Goal: Information Seeking & Learning: Find specific page/section

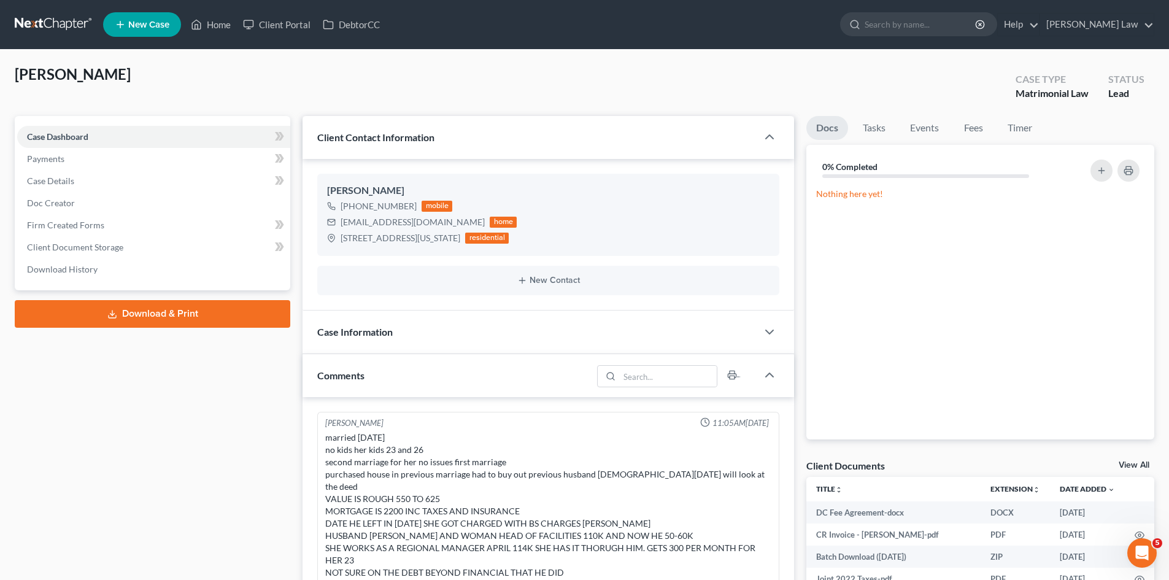
scroll to position [265, 0]
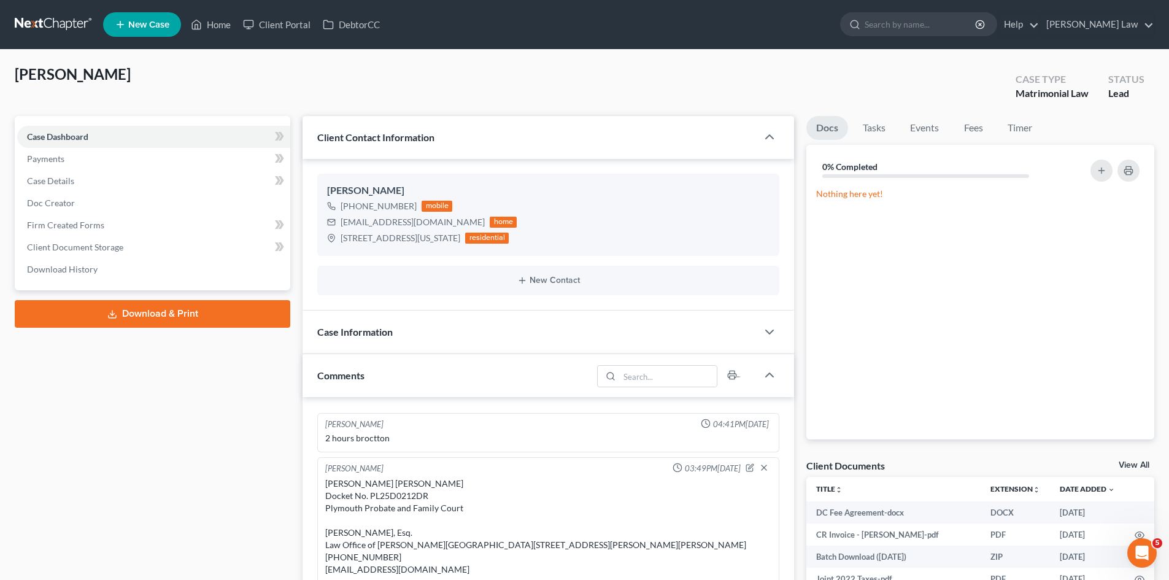
click at [66, 16] on link at bounding box center [54, 25] width 79 height 22
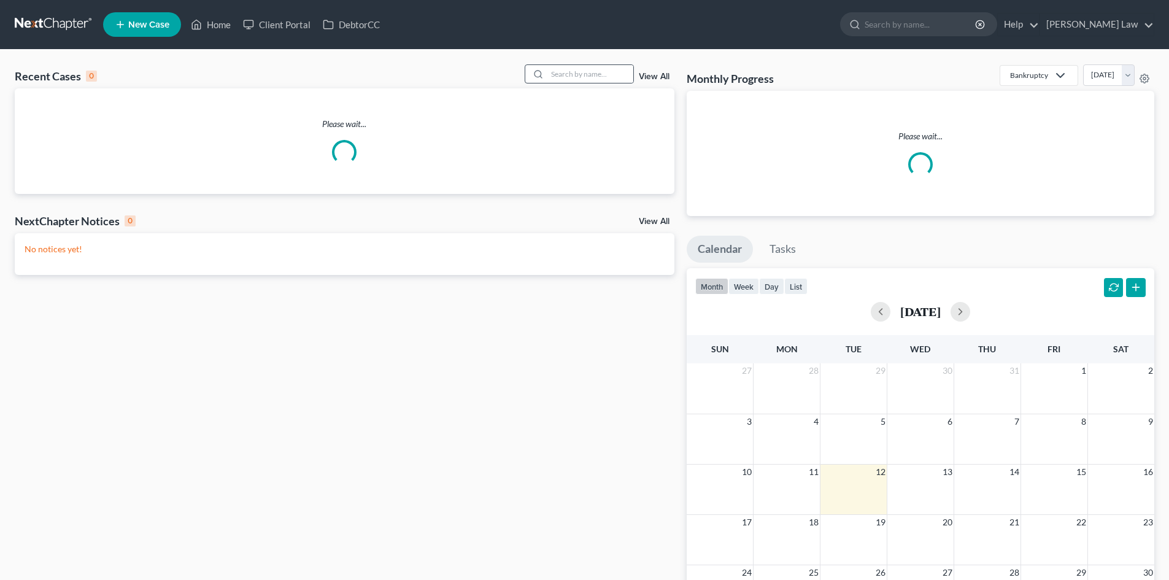
click at [595, 83] on div at bounding box center [579, 73] width 109 height 19
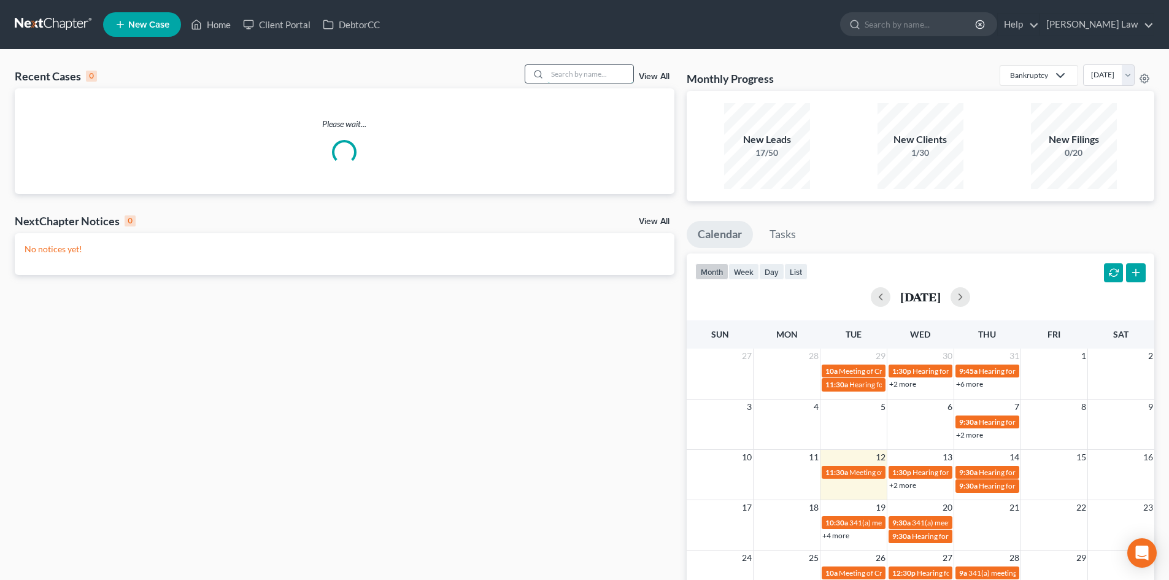
click at [587, 77] on input "search" at bounding box center [590, 74] width 86 height 18
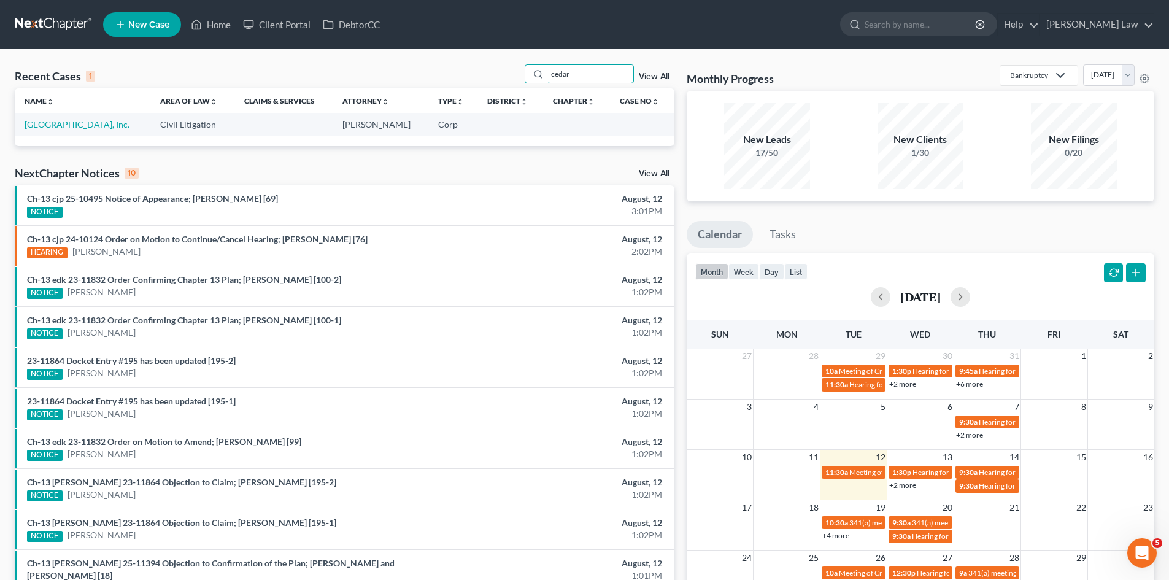
type input "cedar"
click at [58, 125] on link "Cedar Grove Gardens, Inc." at bounding box center [77, 124] width 105 height 10
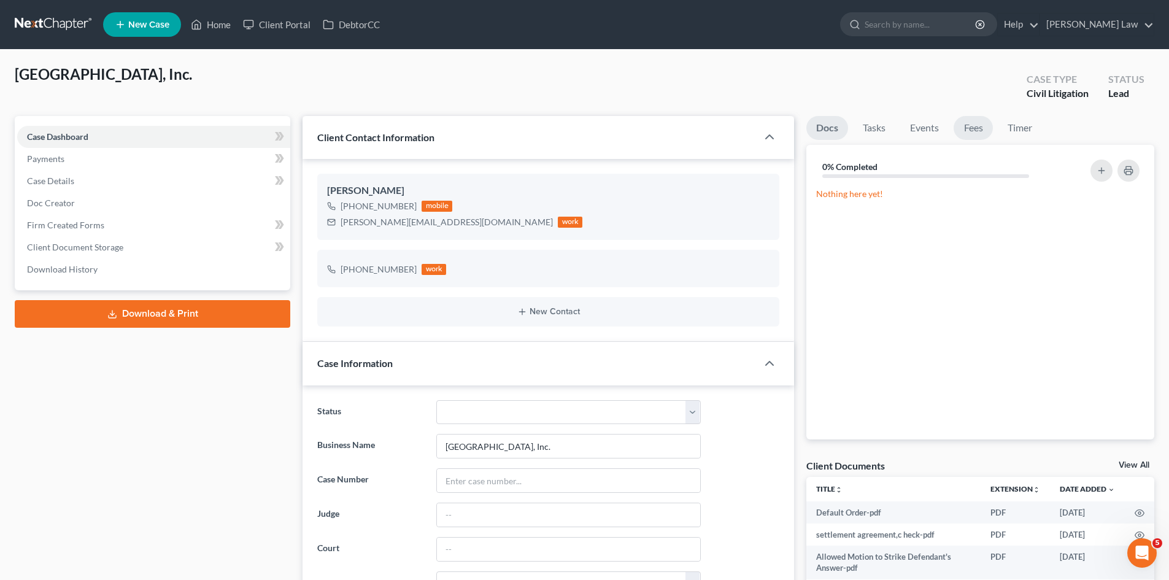
scroll to position [1109, 0]
click at [978, 128] on link "Fees" at bounding box center [973, 128] width 39 height 24
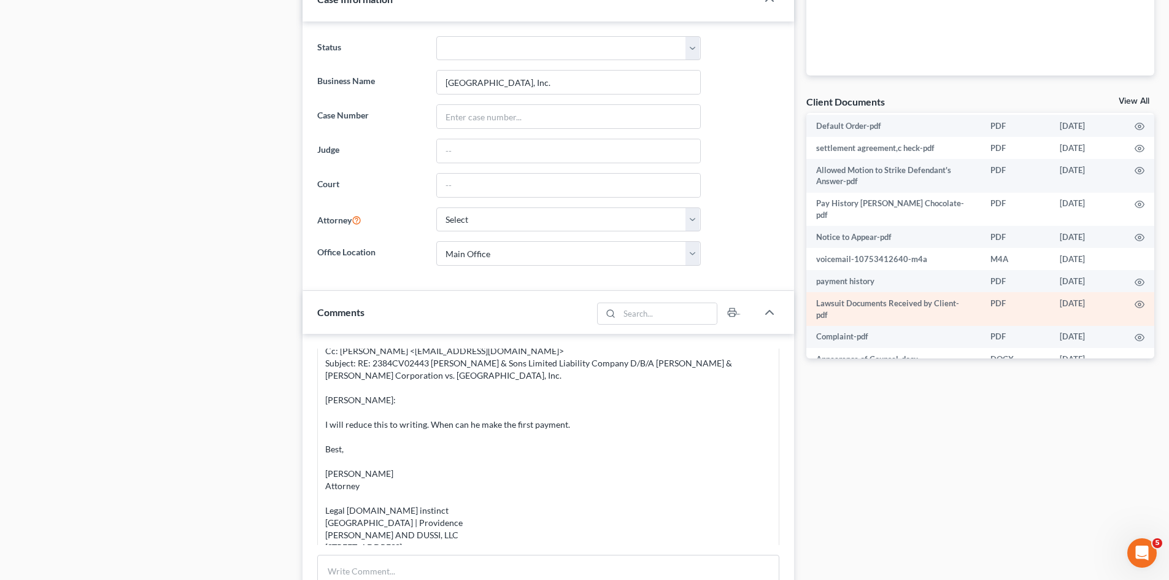
scroll to position [0, 0]
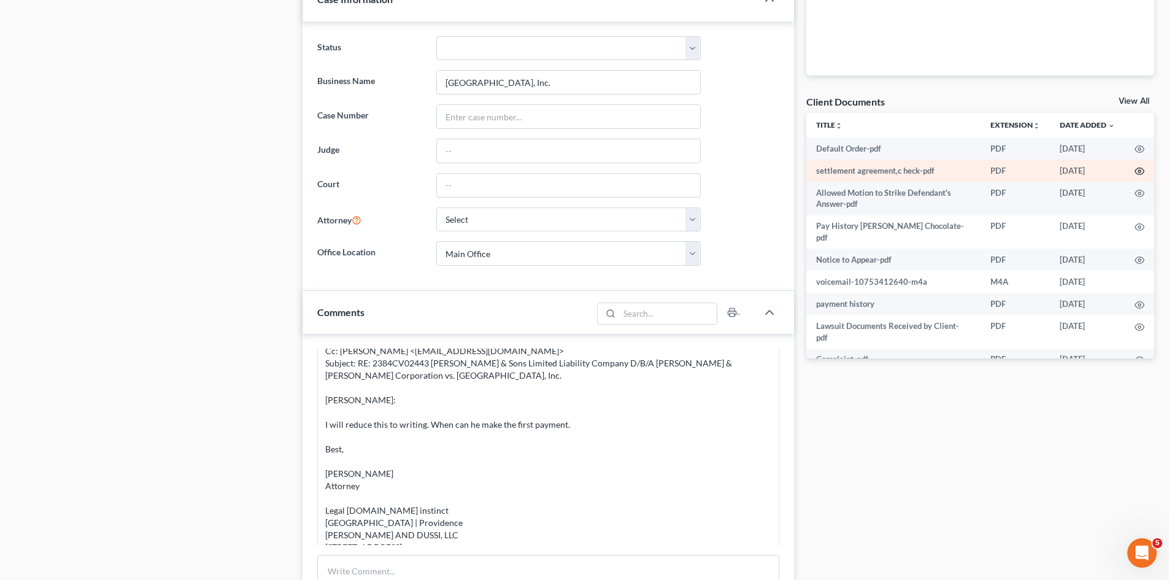
click at [1135, 168] on icon "button" at bounding box center [1140, 171] width 10 height 10
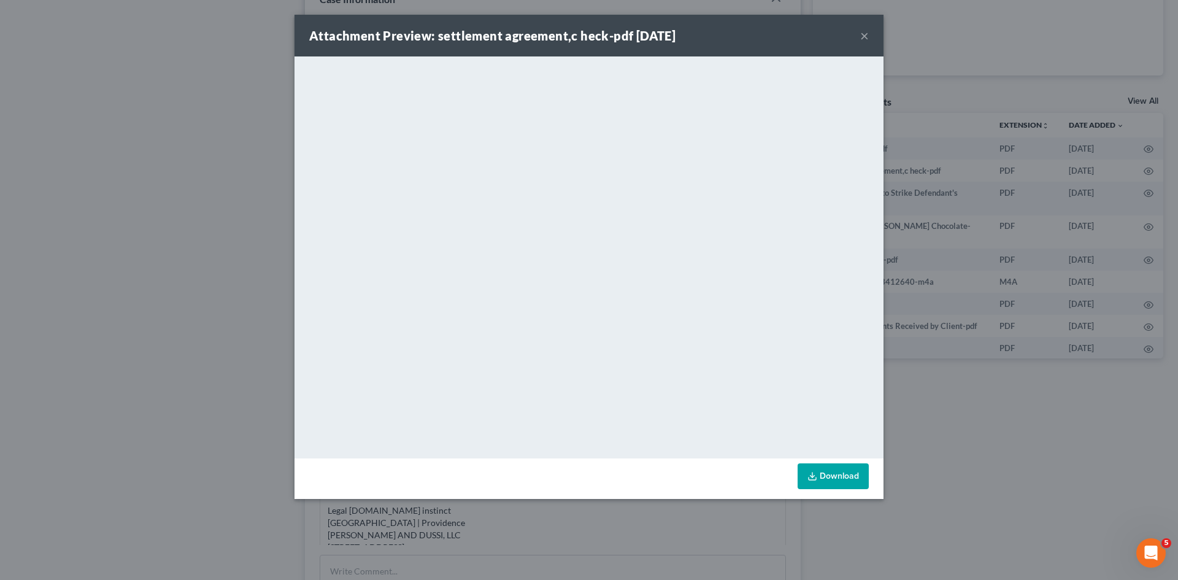
click at [988, 273] on div "Attachment Preview: settlement agreement,c heck-pdf 09/25/2024 × <object ng-att…" at bounding box center [589, 290] width 1178 height 580
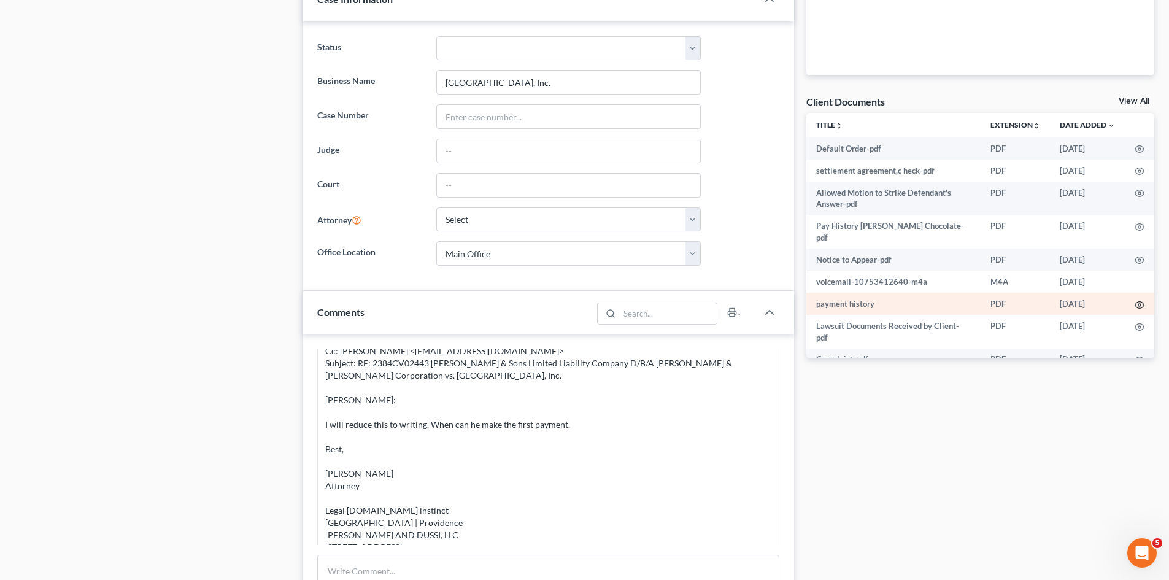
click at [1135, 300] on icon "button" at bounding box center [1140, 305] width 10 height 10
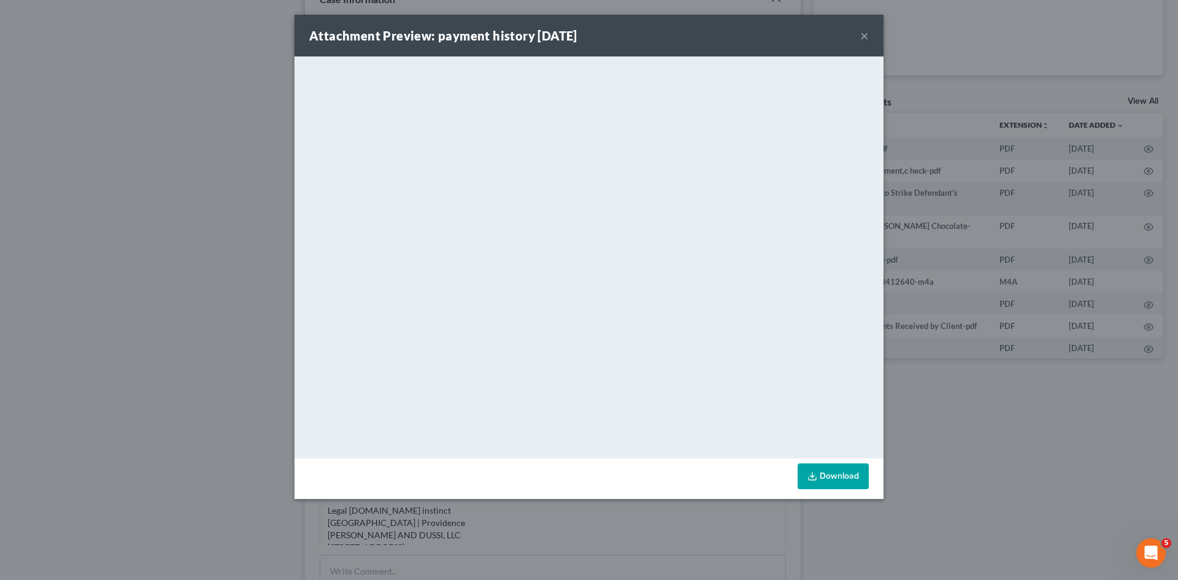
click at [1014, 265] on div "Attachment Preview: payment history 03/27/2024 × <object ng-attr-data='https://…" at bounding box center [589, 290] width 1178 height 580
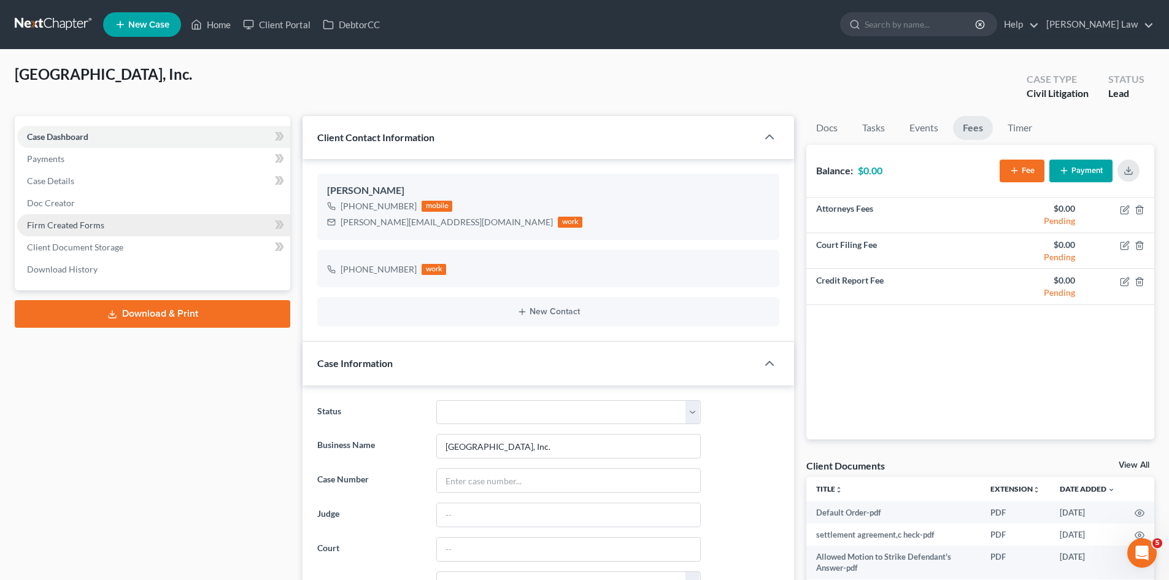
drag, startPoint x: 200, startPoint y: 371, endPoint x: 157, endPoint y: 232, distance: 145.2
click at [62, 14] on link at bounding box center [54, 25] width 79 height 22
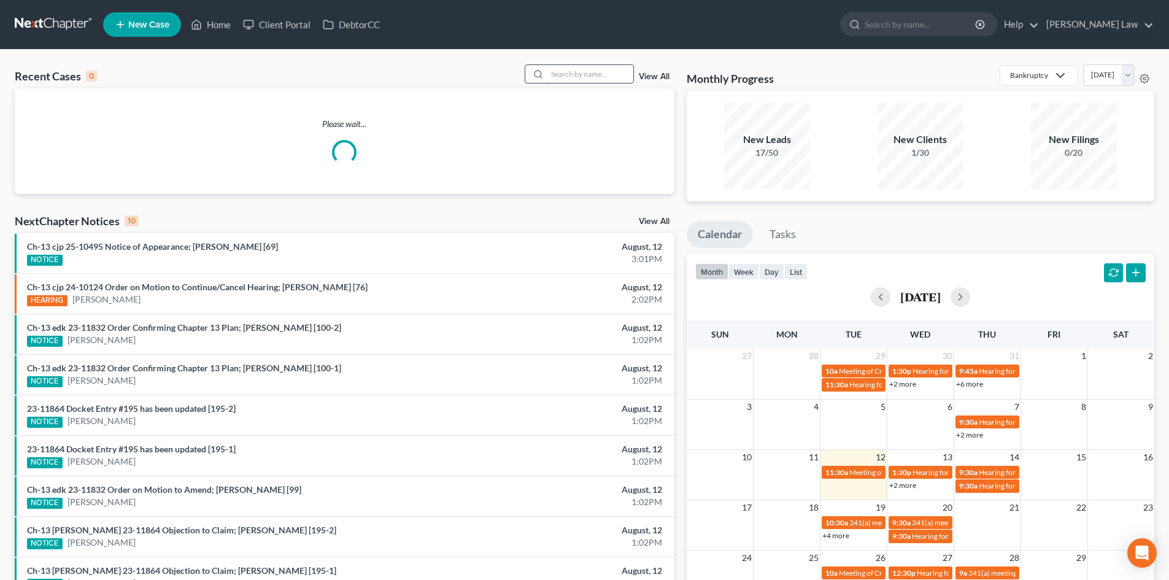
click at [572, 74] on input "search" at bounding box center [590, 74] width 86 height 18
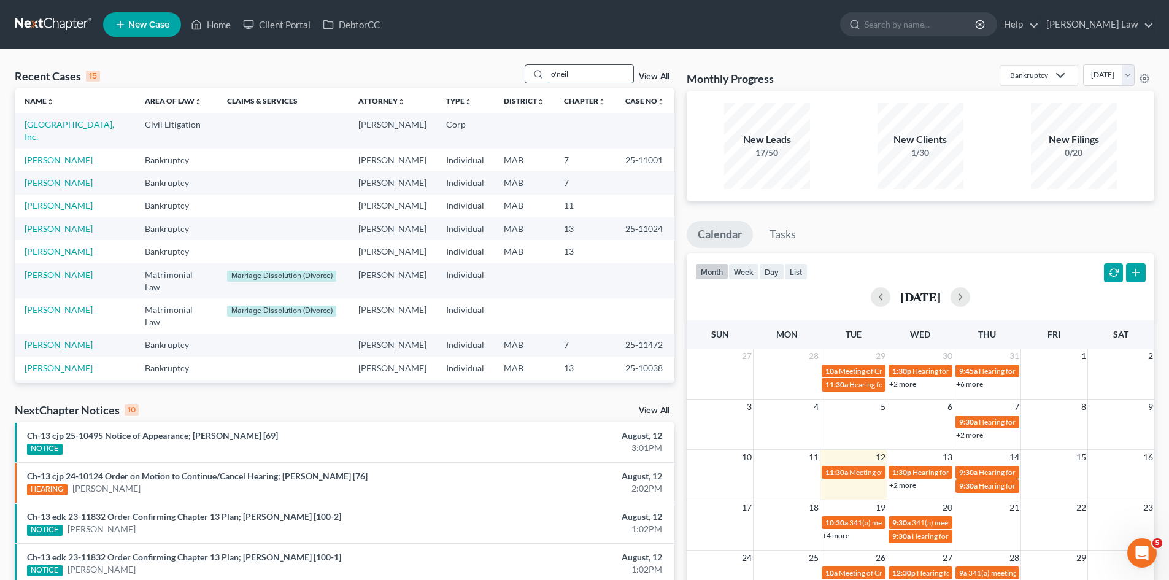
type input "o'neil"
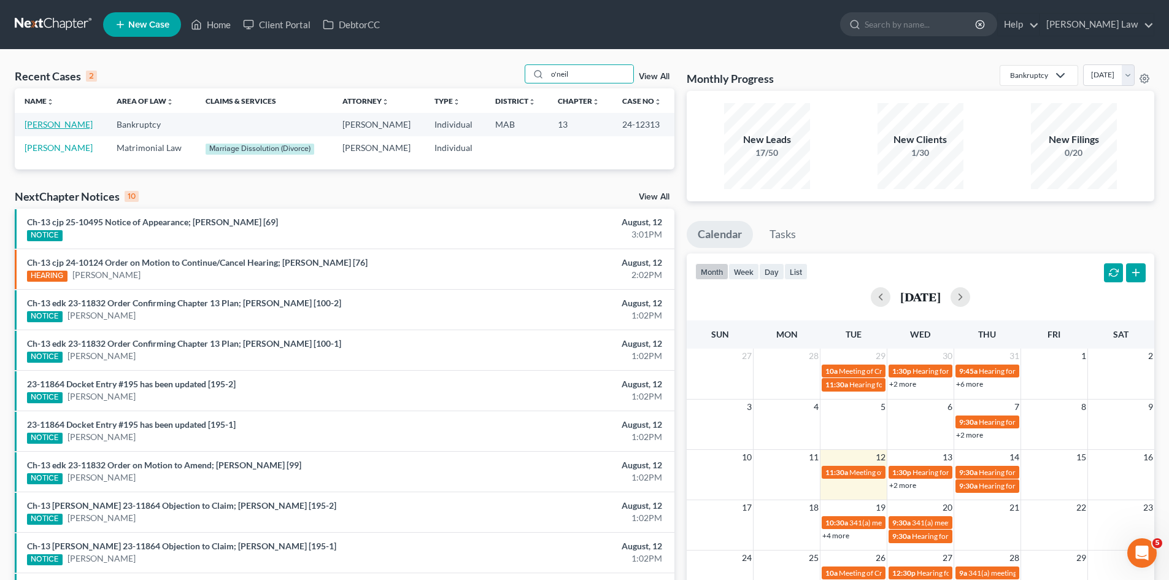
click at [72, 120] on link "O'Neil, Matthew" at bounding box center [59, 124] width 68 height 10
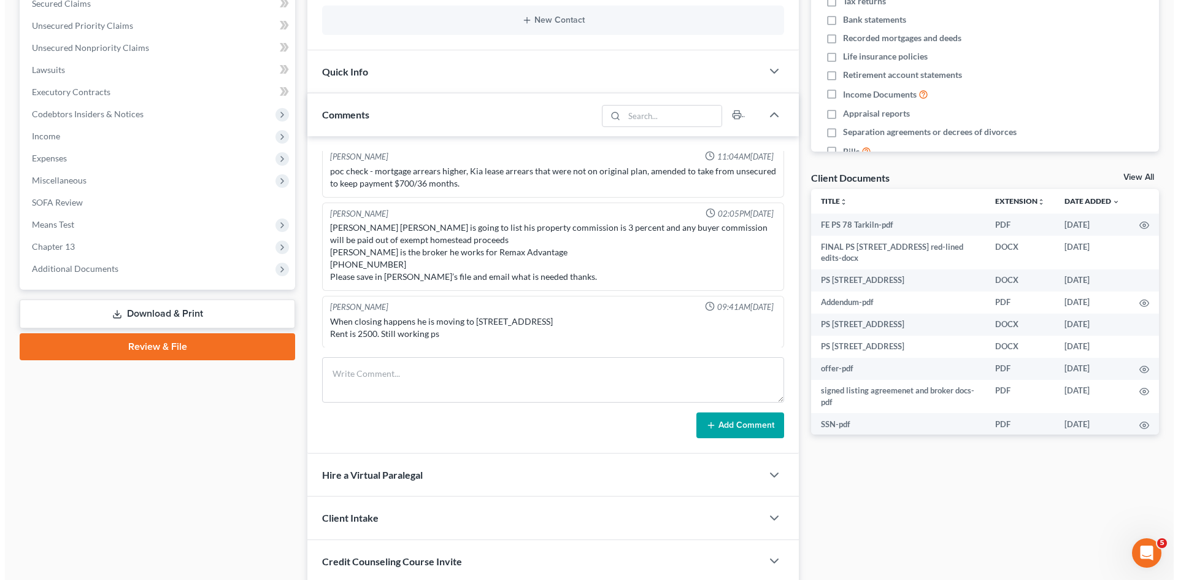
scroll to position [307, 0]
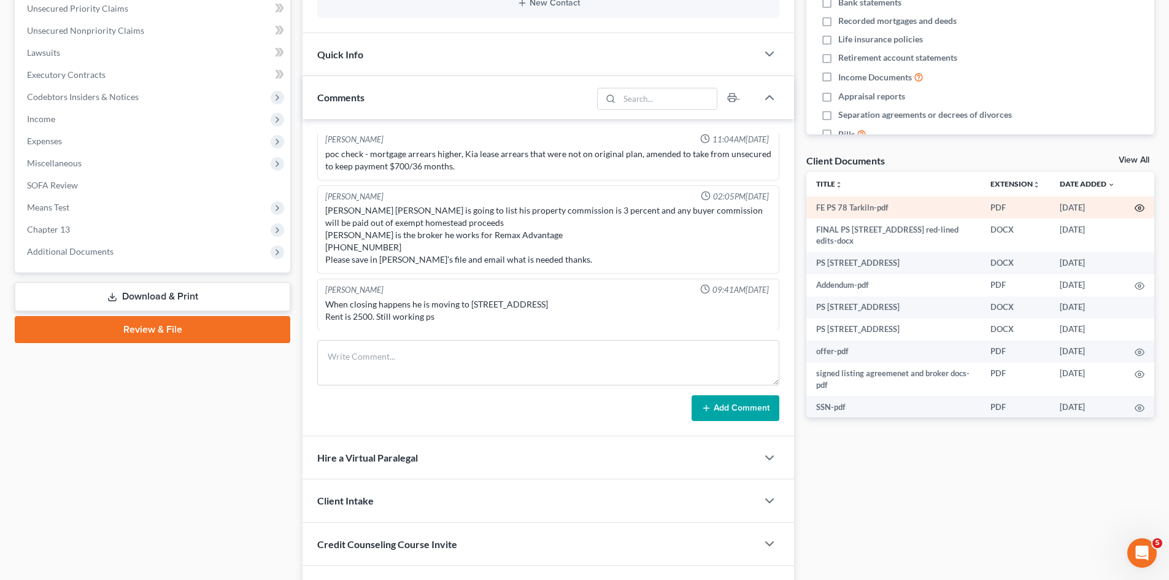
click at [1135, 209] on icon "button" at bounding box center [1139, 208] width 9 height 7
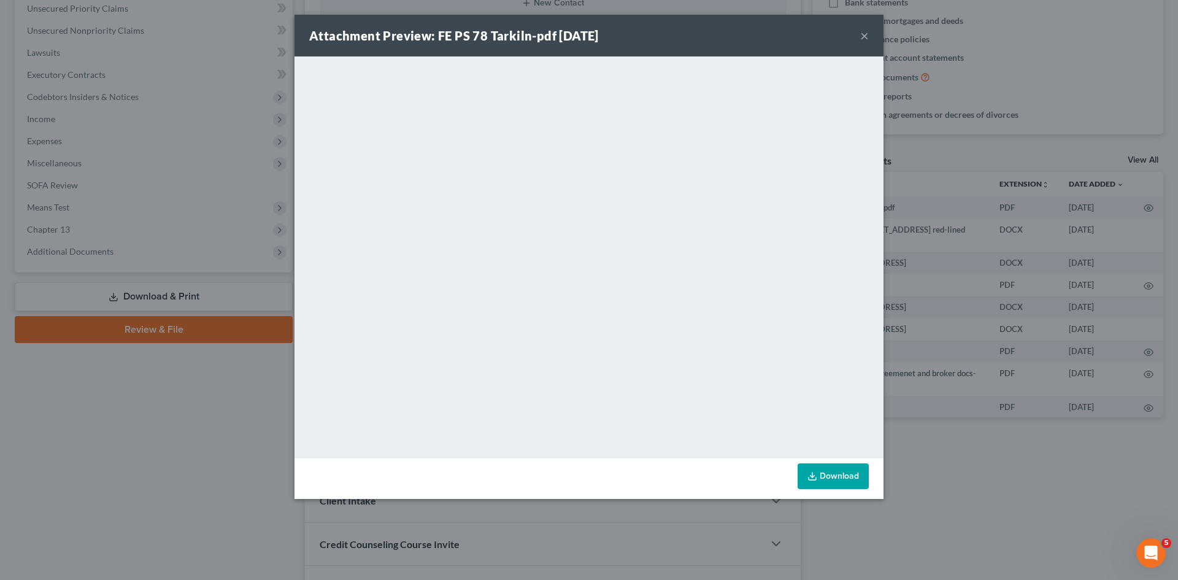
click at [239, 101] on div "Attachment Preview: FE PS 78 Tarkiln-pdf 07/29/2025 × <object ng-attr-data='htt…" at bounding box center [589, 290] width 1178 height 580
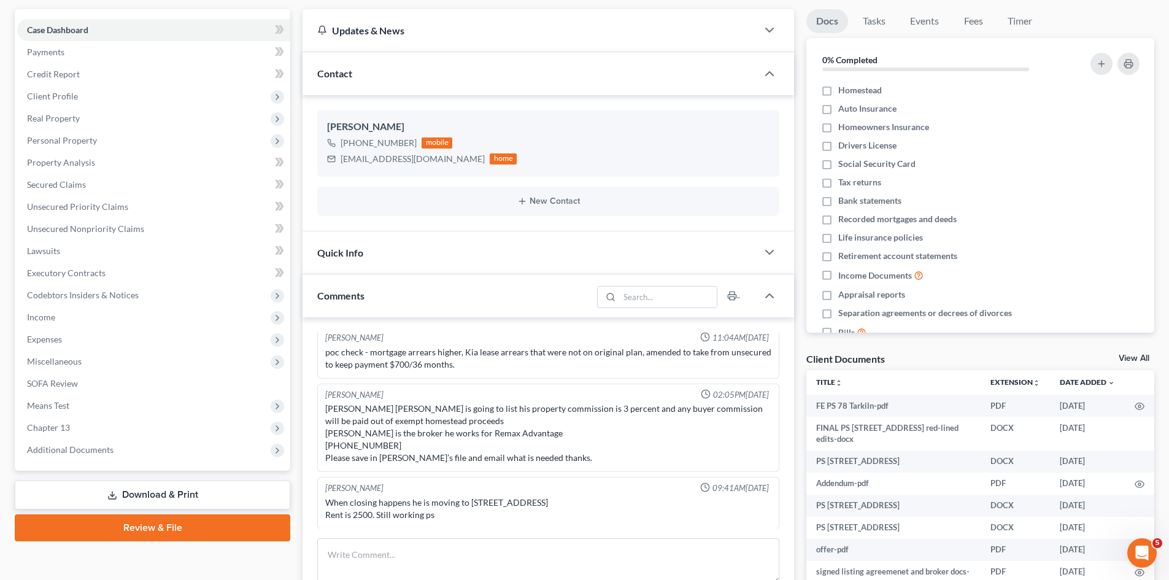
scroll to position [0, 0]
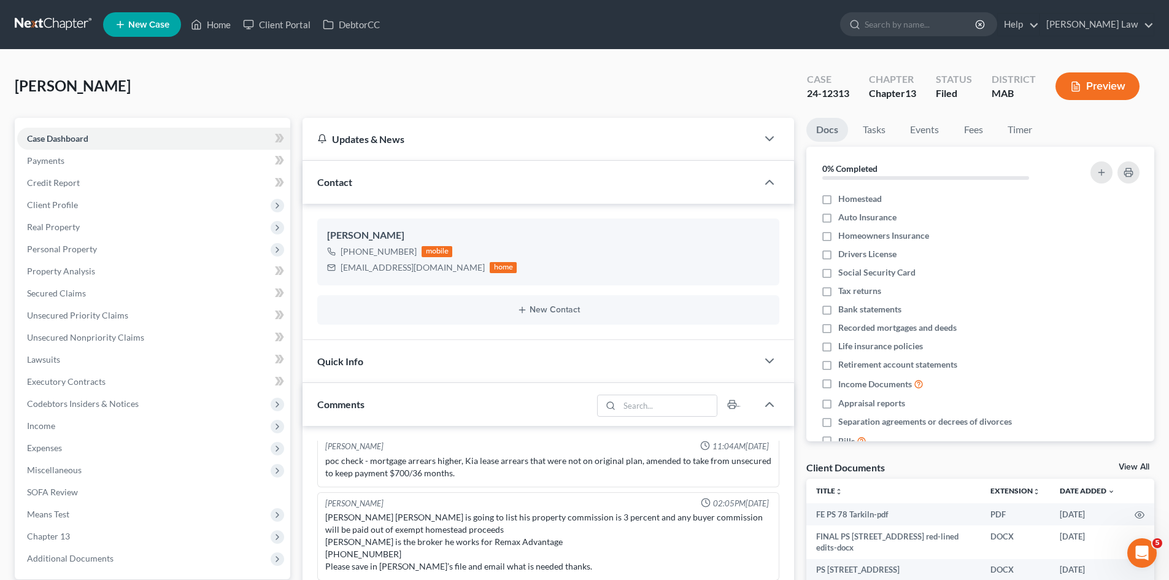
click at [71, 23] on link at bounding box center [54, 25] width 79 height 22
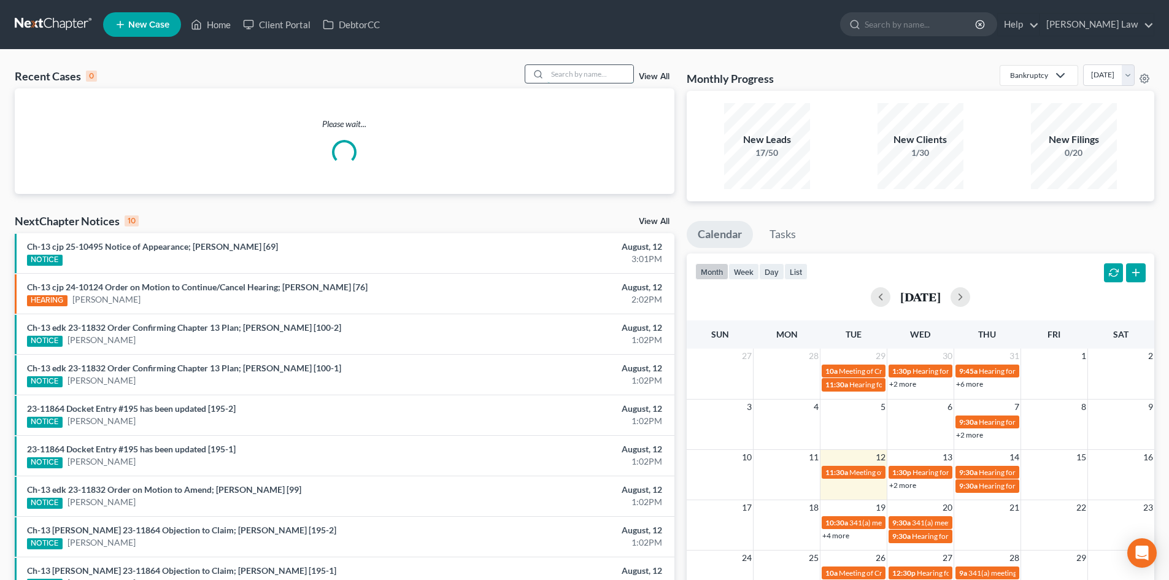
click at [600, 82] on input "search" at bounding box center [590, 74] width 86 height 18
type input "c"
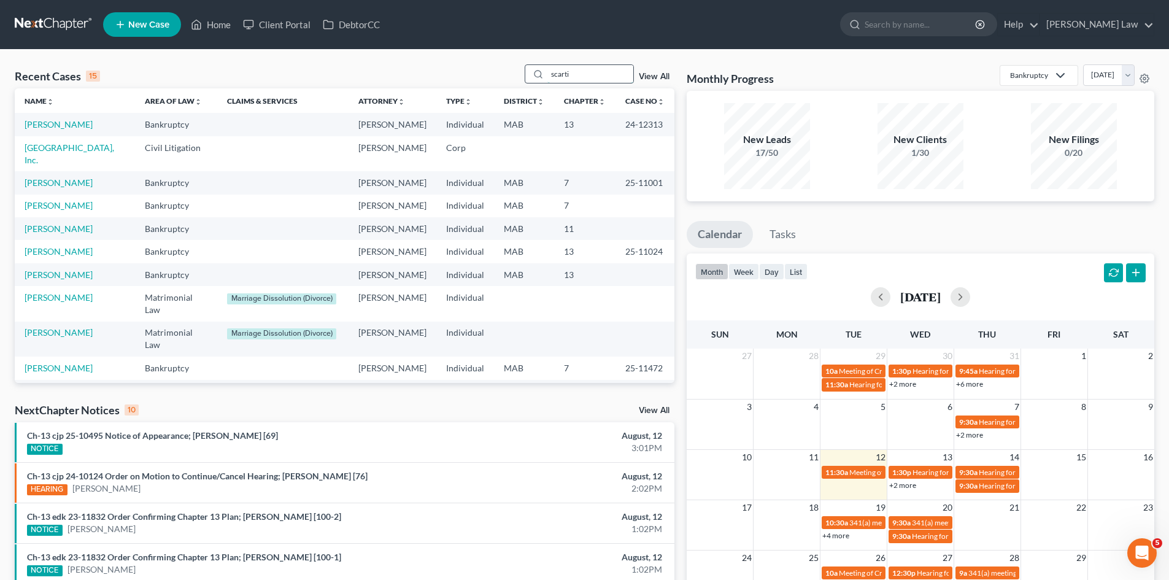
type input "scarti"
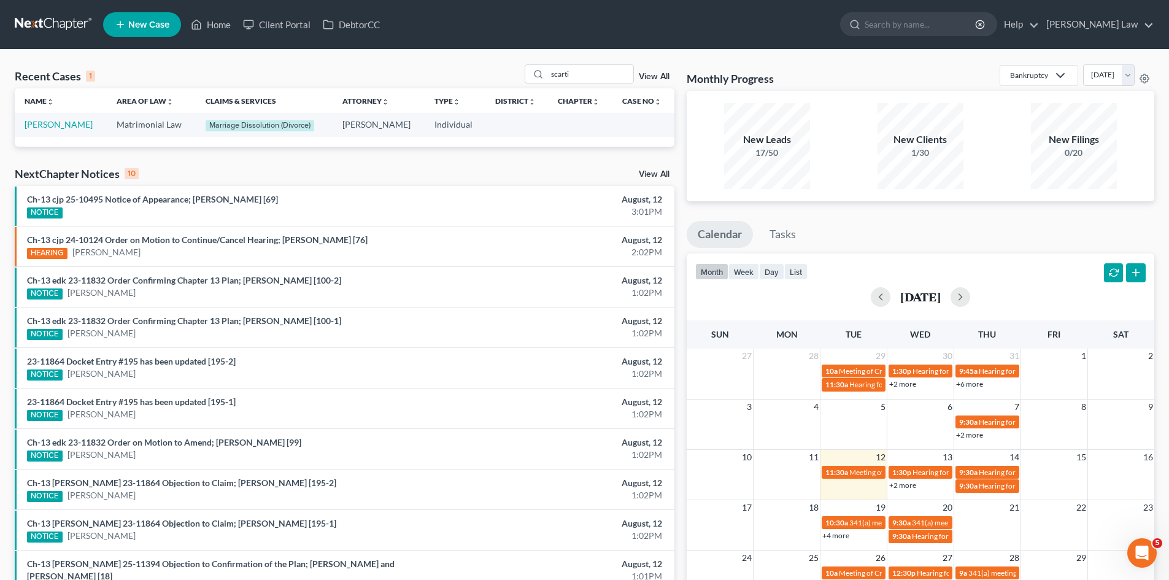
click at [32, 131] on td "[PERSON_NAME]" at bounding box center [61, 124] width 92 height 23
click at [68, 121] on link "[PERSON_NAME]" at bounding box center [59, 124] width 68 height 10
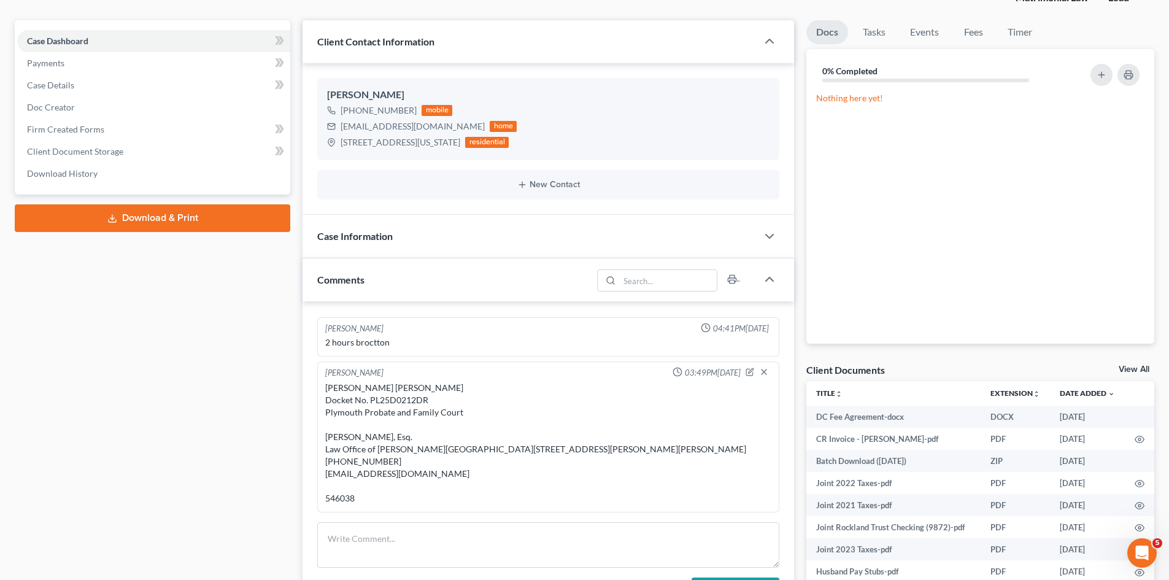
scroll to position [103, 0]
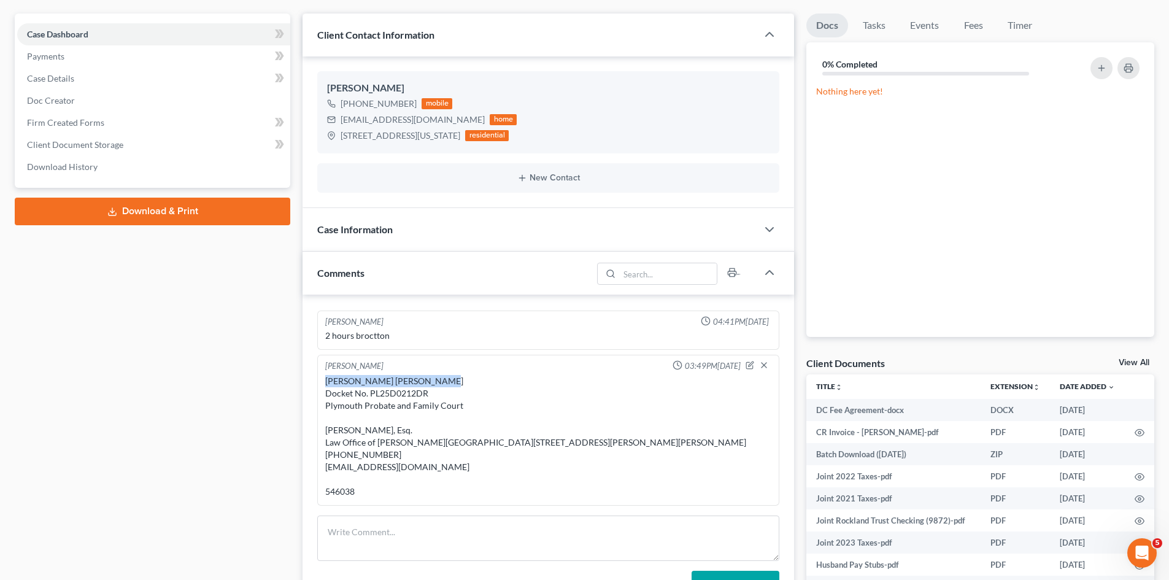
drag, startPoint x: 428, startPoint y: 341, endPoint x: 313, endPoint y: 342, distance: 114.8
click at [313, 342] on div "Thomas Benner 11:05AM, 11/04/2024 married 5/13/2019 no kids her kids 23 and 26 …" at bounding box center [549, 453] width 492 height 317
copy div "Christopher James Scartiss"
drag, startPoint x: 474, startPoint y: 363, endPoint x: 510, endPoint y: 348, distance: 38.5
click at [474, 375] on div "Christopher James Scartissi v. Loren May Scartissi Docket No. PL25D0212DR Plymo…" at bounding box center [548, 436] width 446 height 123
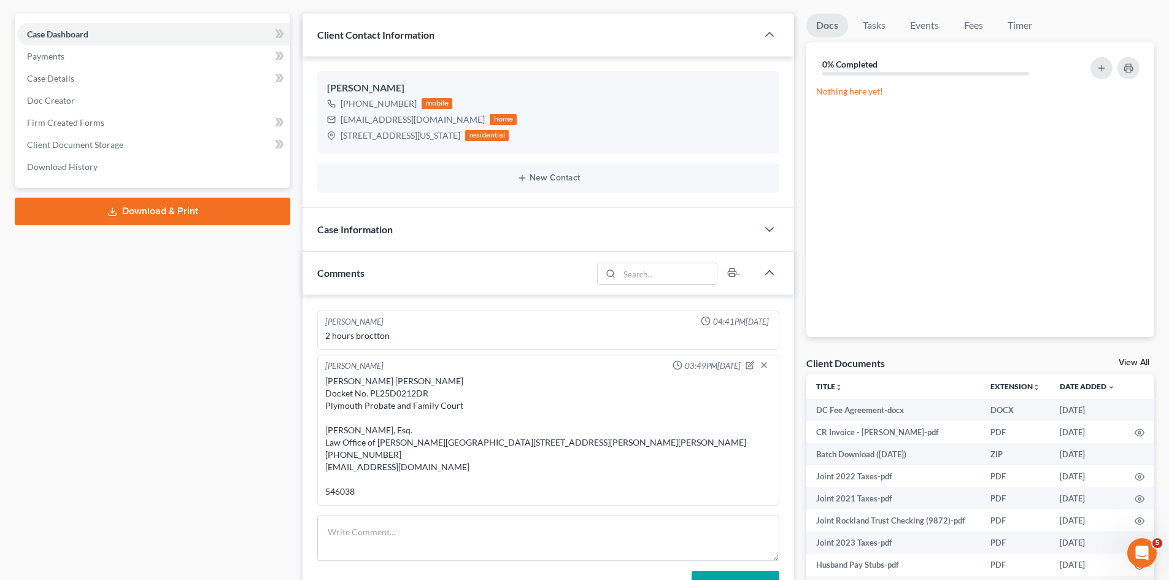
click at [520, 360] on div "Michael Manning 03:49PM, 05/19/2025" at bounding box center [548, 366] width 451 height 12
drag, startPoint x: 529, startPoint y: 342, endPoint x: 438, endPoint y: 344, distance: 90.9
click at [438, 375] on div "Christopher James Scartissi v. Loren May Scartissi Docket No. PL25D0212DR Plymo…" at bounding box center [548, 436] width 446 height 123
copy div "Loren May Scartissi"
drag, startPoint x: 424, startPoint y: 417, endPoint x: 357, endPoint y: 399, distance: 69.8
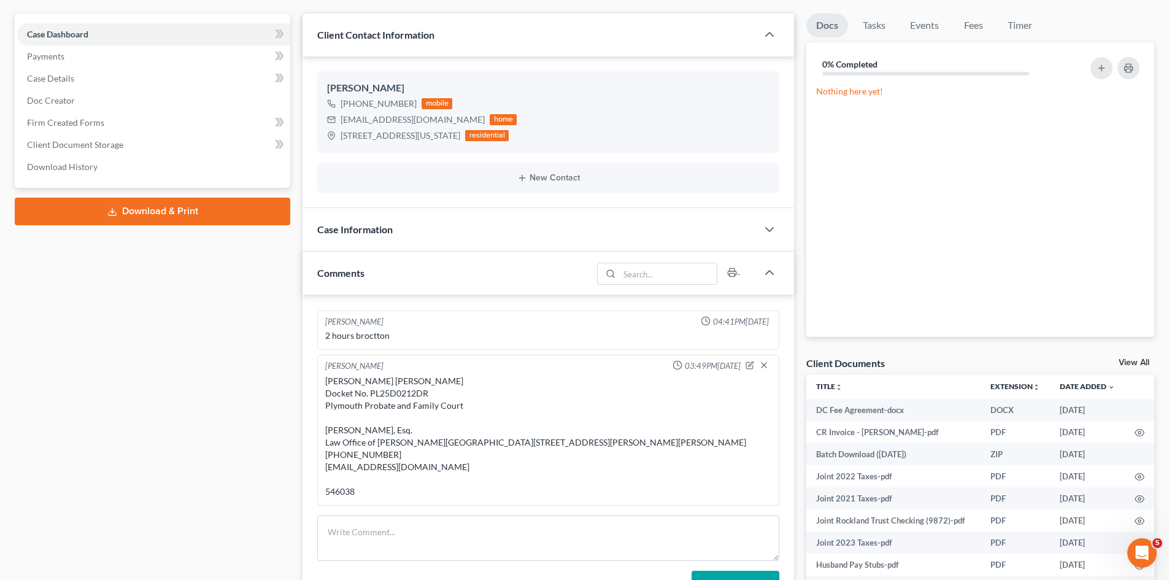
click at [420, 417] on div "Christopher James Scartissi v. Loren May Scartissi Docket No. PL25D0212DR Plymo…" at bounding box center [548, 436] width 446 height 123
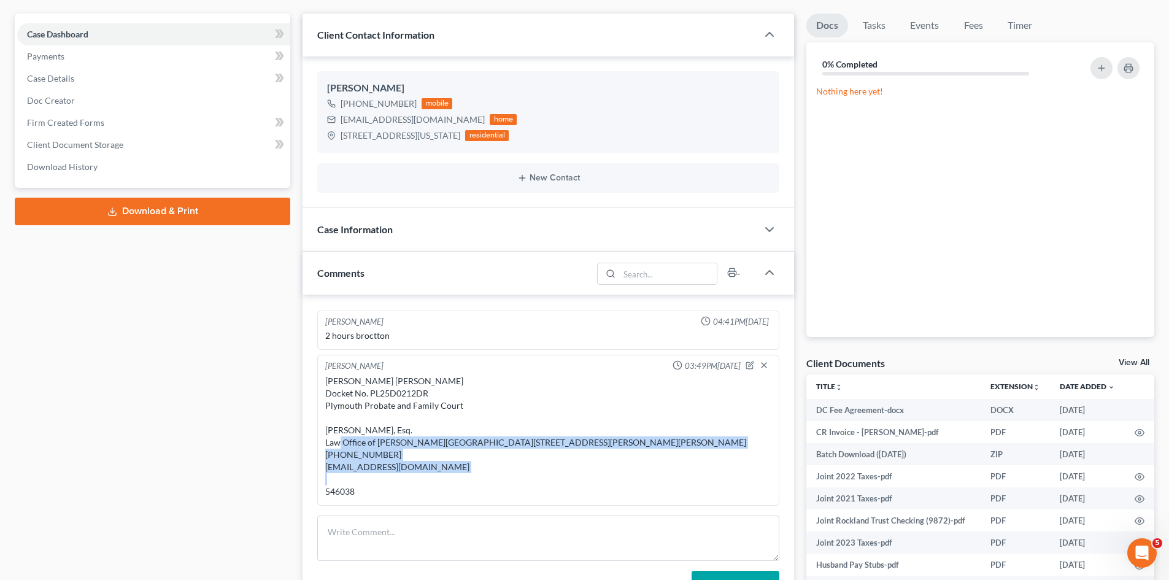
drag, startPoint x: 322, startPoint y: 392, endPoint x: 448, endPoint y: 465, distance: 146.0
click at [448, 465] on div "Michael Manning 03:49PM, 05/19/2025 Christopher James Scartissi v. Loren May Sc…" at bounding box center [548, 430] width 462 height 151
copy div "Karen I. Bonn, Esq. Law Office of Karen I. Bonn PO Box 266 46 Porter Street Whi…"
click at [339, 375] on div "Christopher James Scartissi v. Loren May Scartissi Docket No. PL25D0212DR Plymo…" at bounding box center [548, 436] width 446 height 123
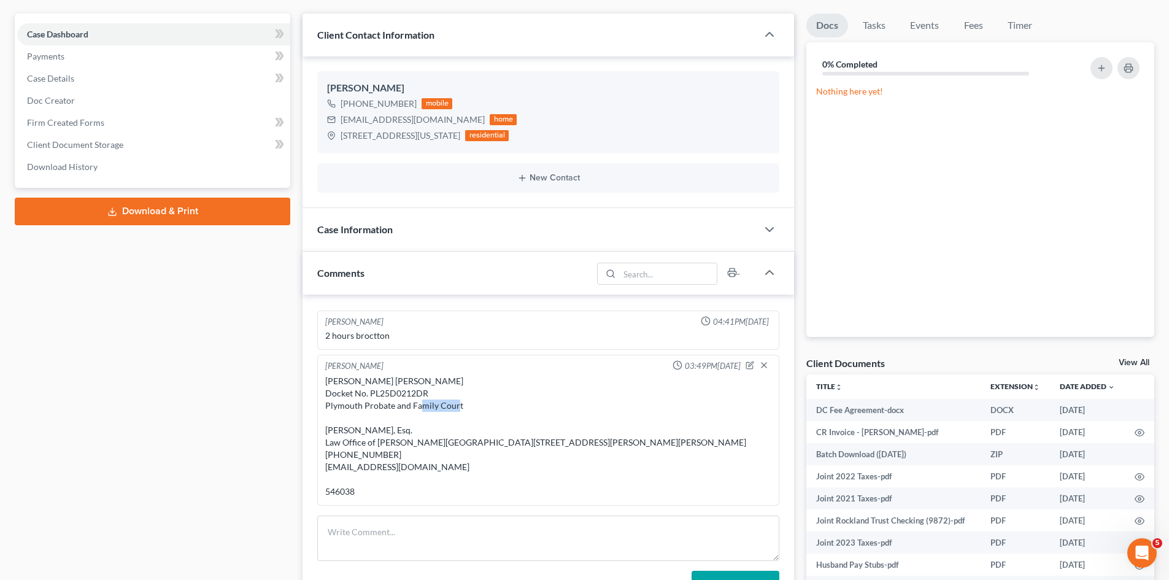
click at [339, 375] on div "Christopher James Scartissi v. Loren May Scartissi Docket No. PL25D0212DR Plymo…" at bounding box center [548, 436] width 446 height 123
click at [406, 375] on div "Christopher James Scartissi v. Loren May Scartissi Docket No. PL25D0212DR Plymo…" at bounding box center [548, 436] width 446 height 123
copy div "PL25D0212DR"
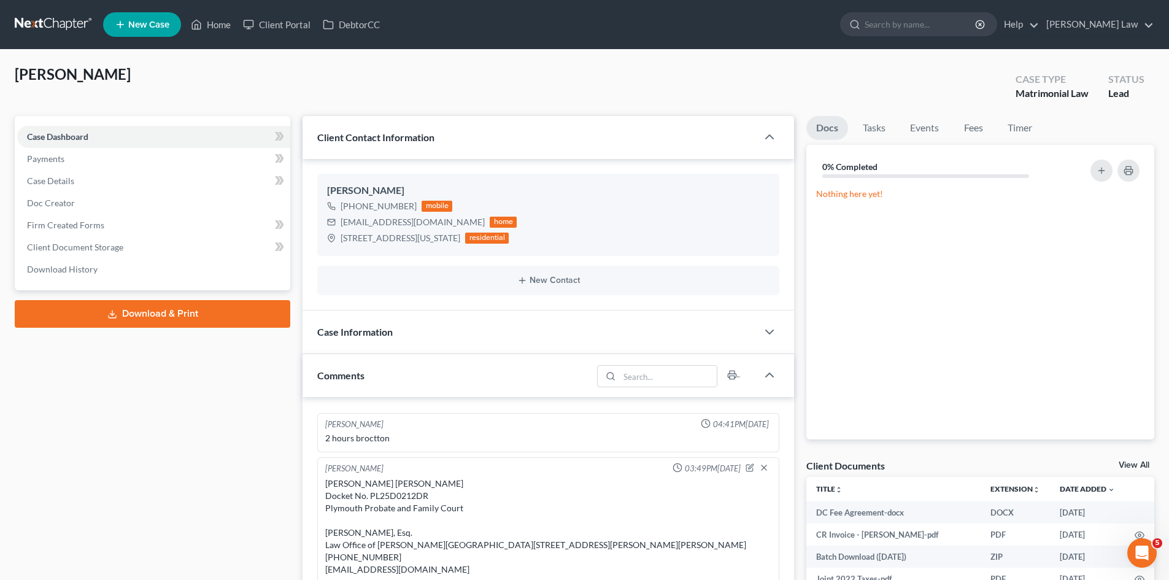
click at [65, 12] on nav "Home New Case Client Portal DebtorCC Benner Law mmanning@tbennerlaw.com My Acco…" at bounding box center [584, 24] width 1169 height 49
click at [65, 15] on link at bounding box center [54, 25] width 79 height 22
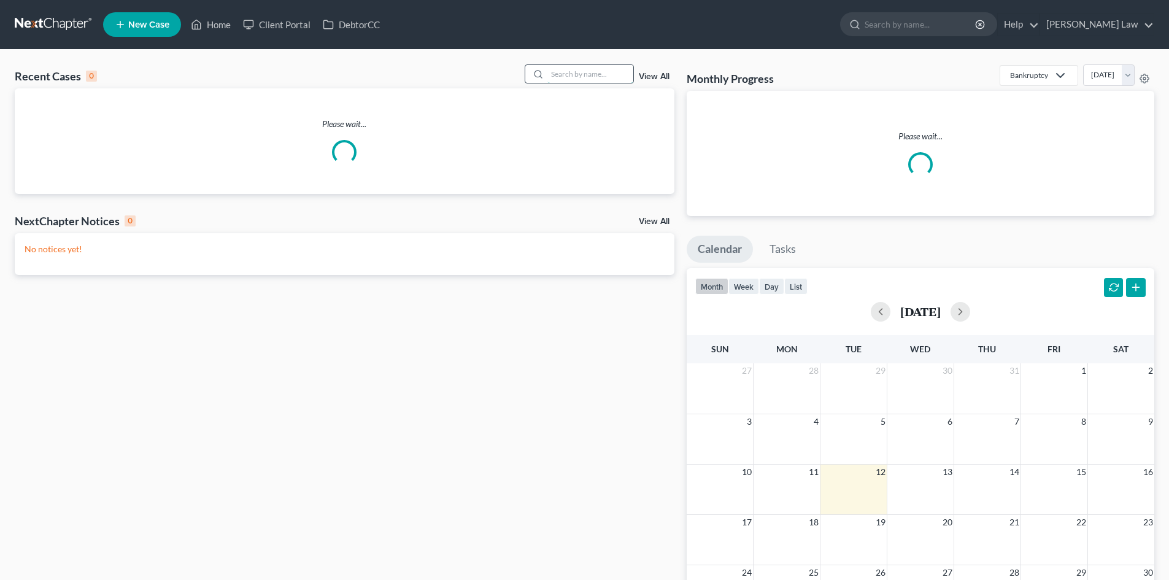
click at [577, 77] on input "search" at bounding box center [590, 74] width 86 height 18
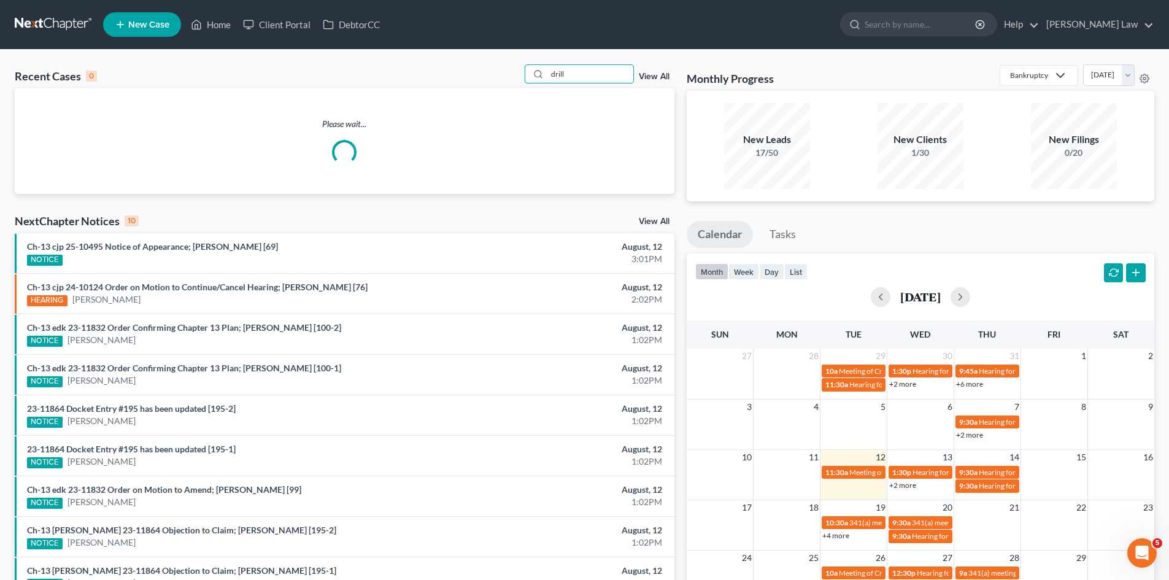
type input "drill"
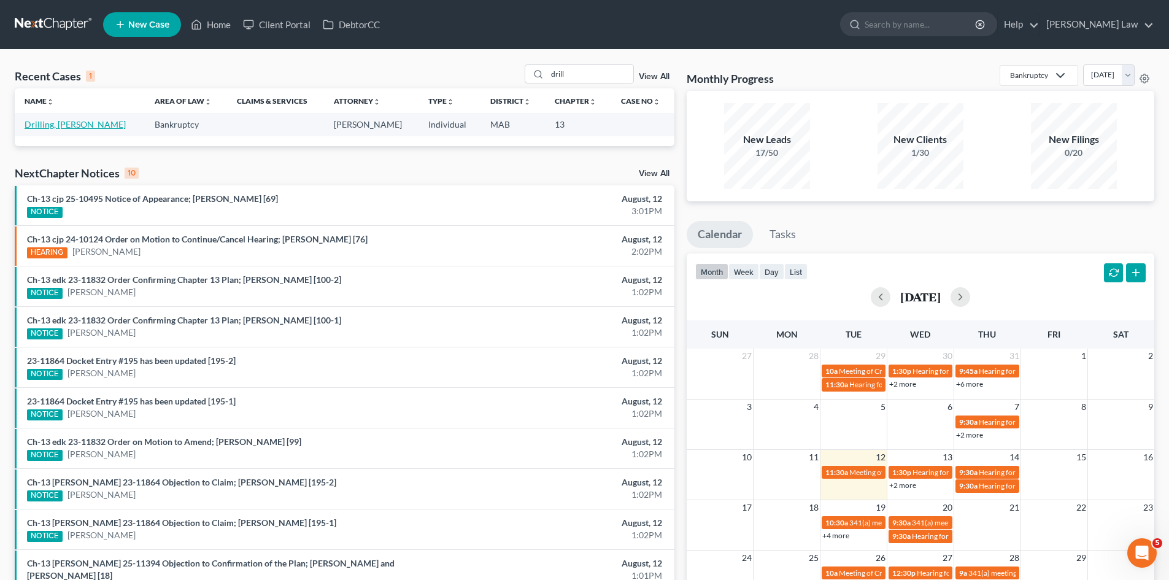
click at [35, 128] on link "Drilling, [PERSON_NAME]" at bounding box center [75, 124] width 101 height 10
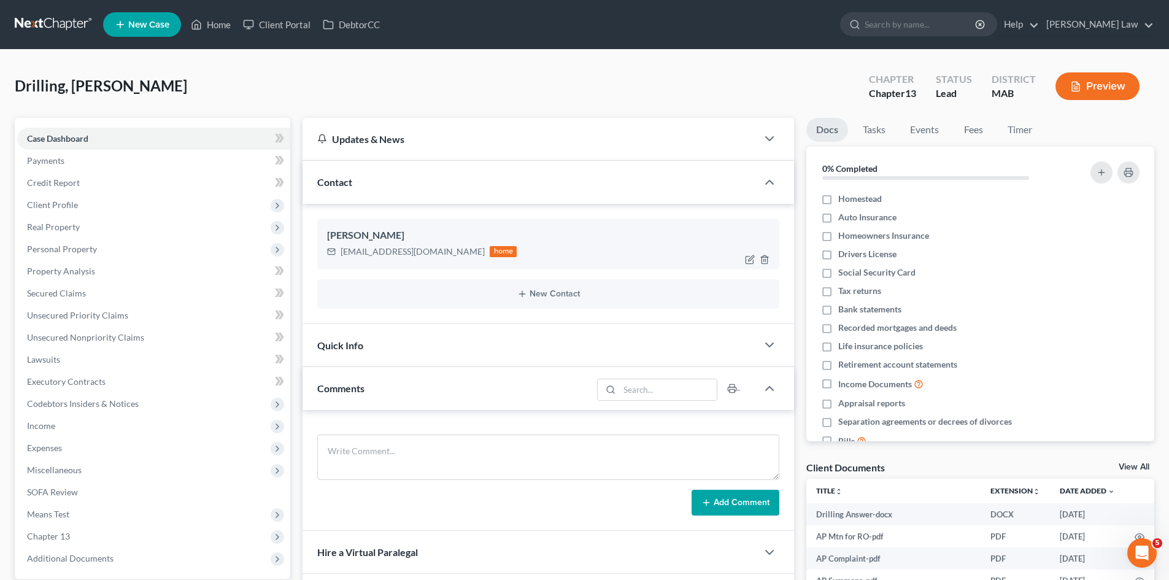
click at [373, 256] on div "[EMAIL_ADDRESS][DOMAIN_NAME]" at bounding box center [413, 252] width 144 height 12
copy div "[EMAIL_ADDRESS][DOMAIN_NAME]"
drag, startPoint x: 144, startPoint y: 82, endPoint x: 212, endPoint y: 123, distance: 79.6
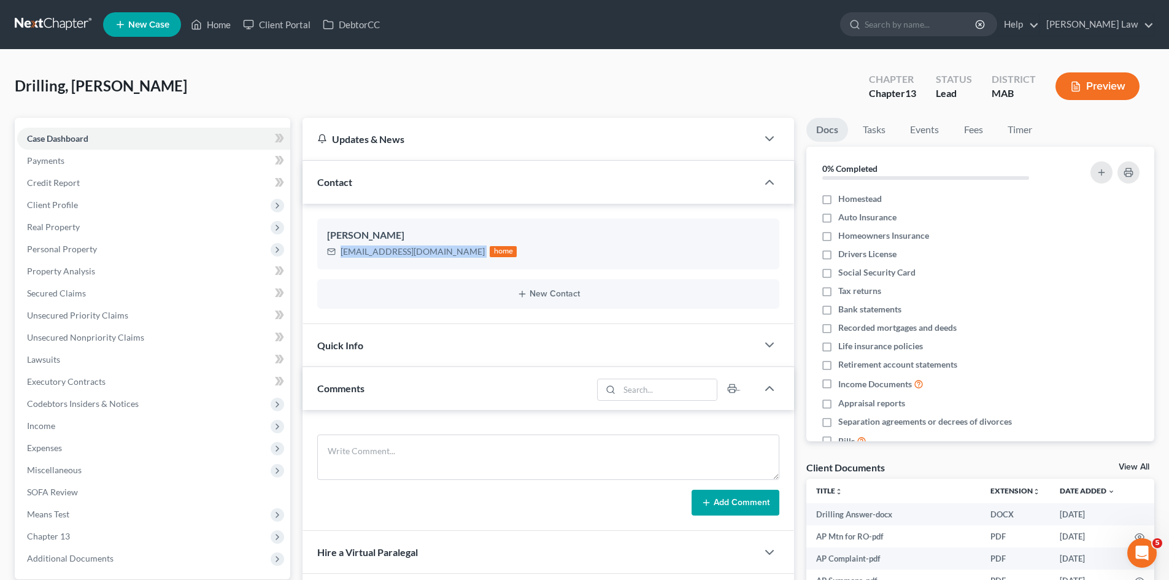
click at [144, 82] on div "Drilling, [PERSON_NAME] Upgraded Chapter Chapter 13 Status Lead District MAB Pr…" at bounding box center [585, 90] width 1140 height 53
click at [52, 23] on link at bounding box center [54, 25] width 79 height 22
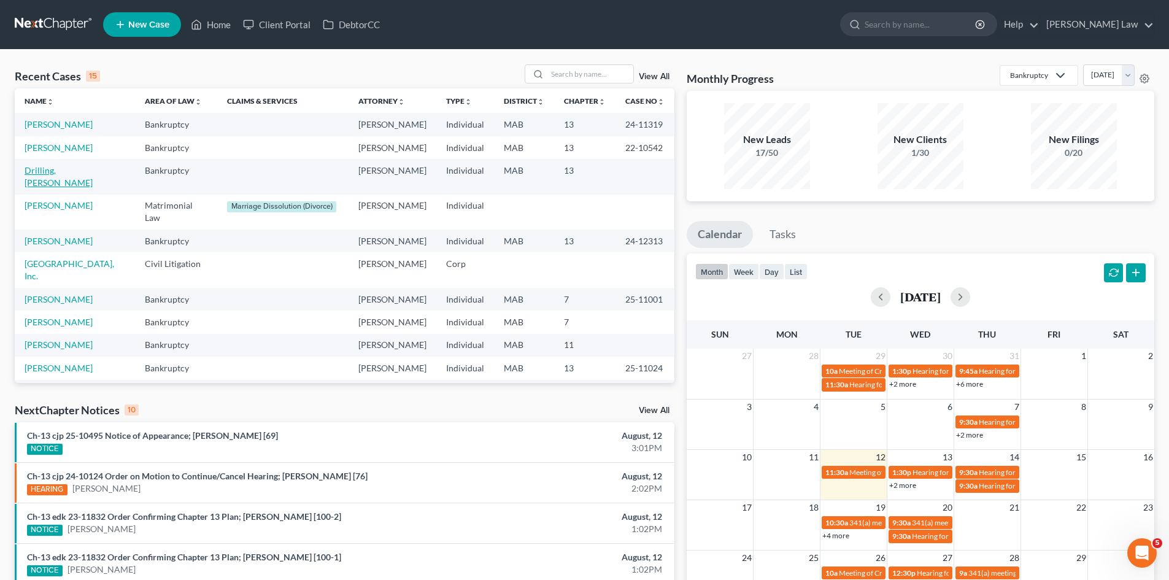
click at [49, 194] on td "Drilling, [PERSON_NAME]" at bounding box center [75, 176] width 120 height 35
click at [48, 188] on link "Drilling, [PERSON_NAME]" at bounding box center [59, 176] width 68 height 23
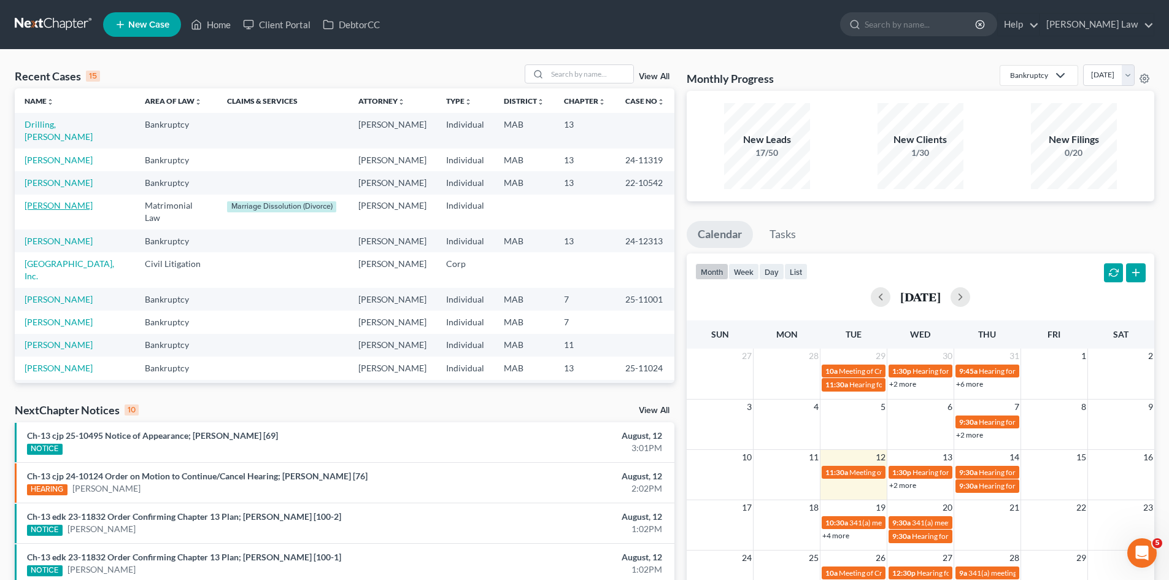
click at [59, 211] on link "[PERSON_NAME]" at bounding box center [59, 205] width 68 height 10
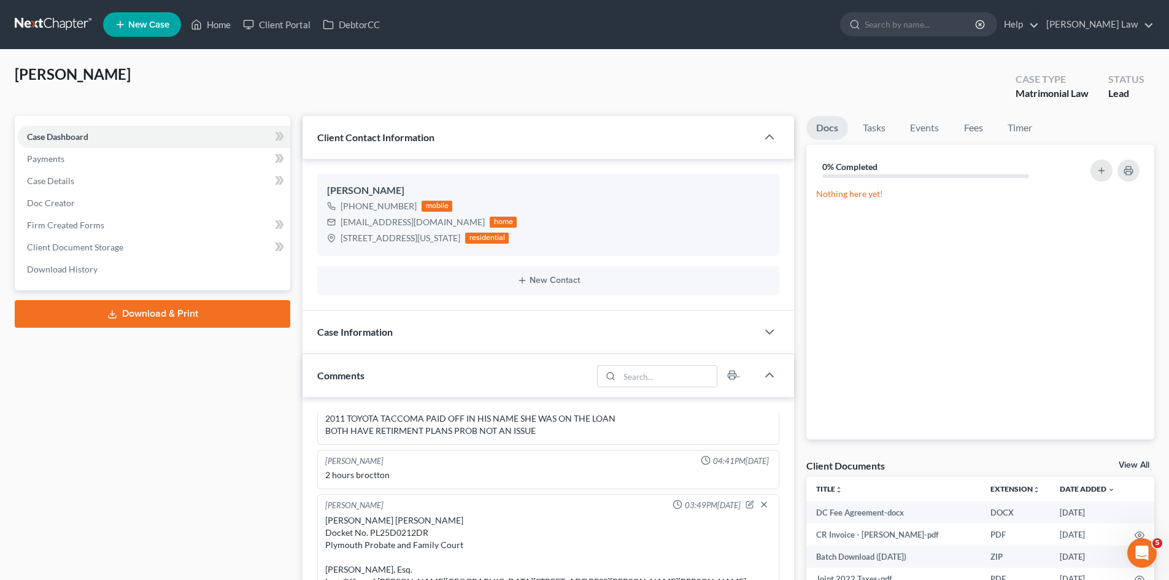
scroll to position [265, 0]
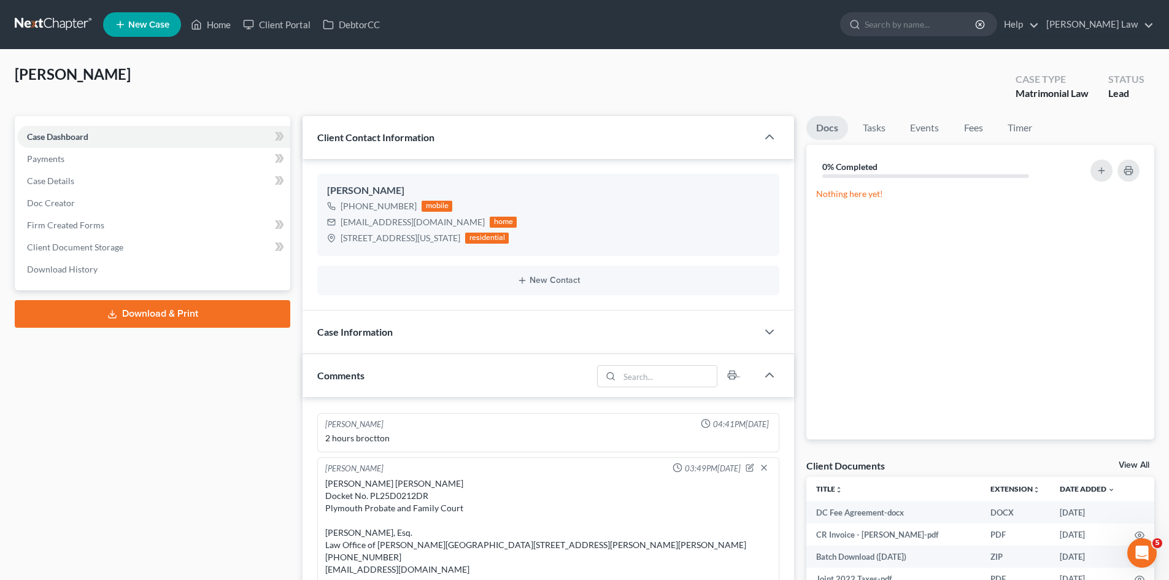
click at [425, 478] on div "Christopher James Scartissi v. Loren May Scartissi Docket No. PL25D0212DR Plymo…" at bounding box center [548, 539] width 446 height 123
copy div "Christopher James Scartissi v. Loren May Scartissi"
click at [31, 23] on link at bounding box center [54, 25] width 79 height 22
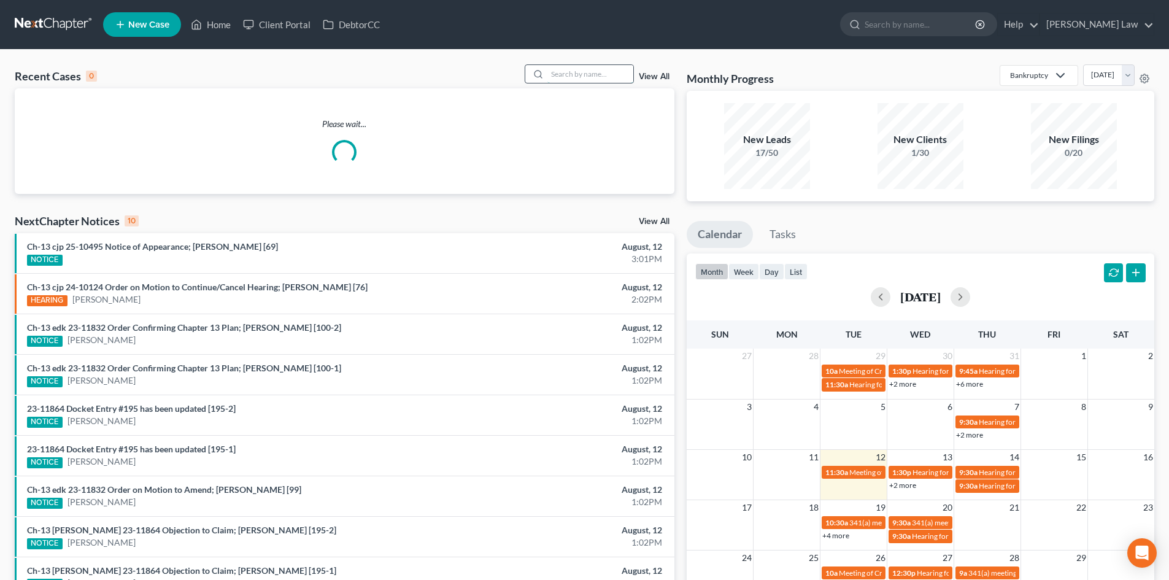
click at [612, 75] on input "search" at bounding box center [590, 74] width 86 height 18
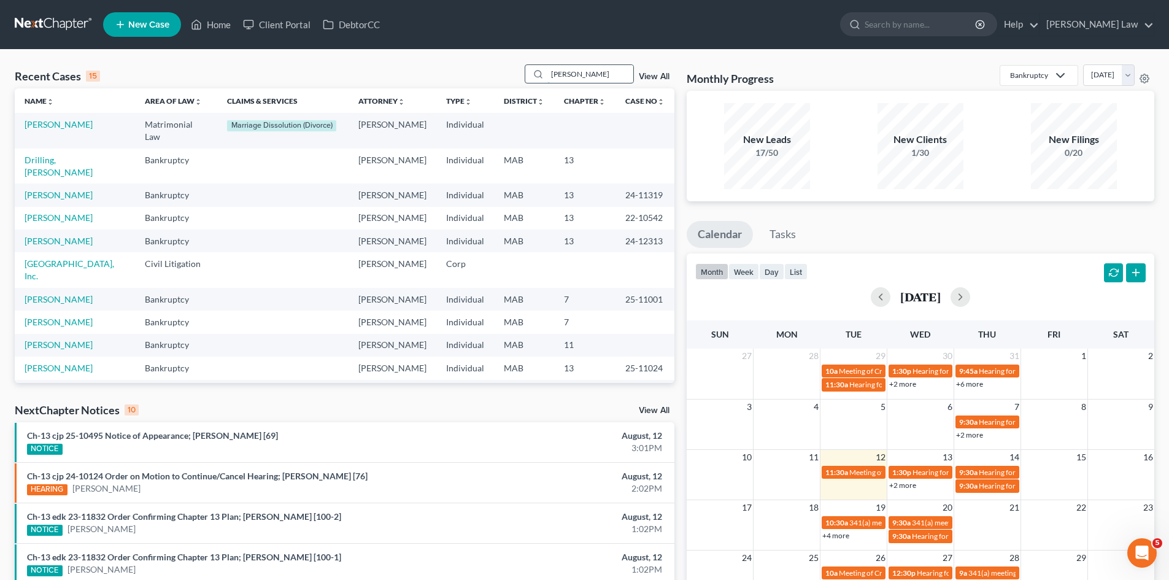
type input "cruz"
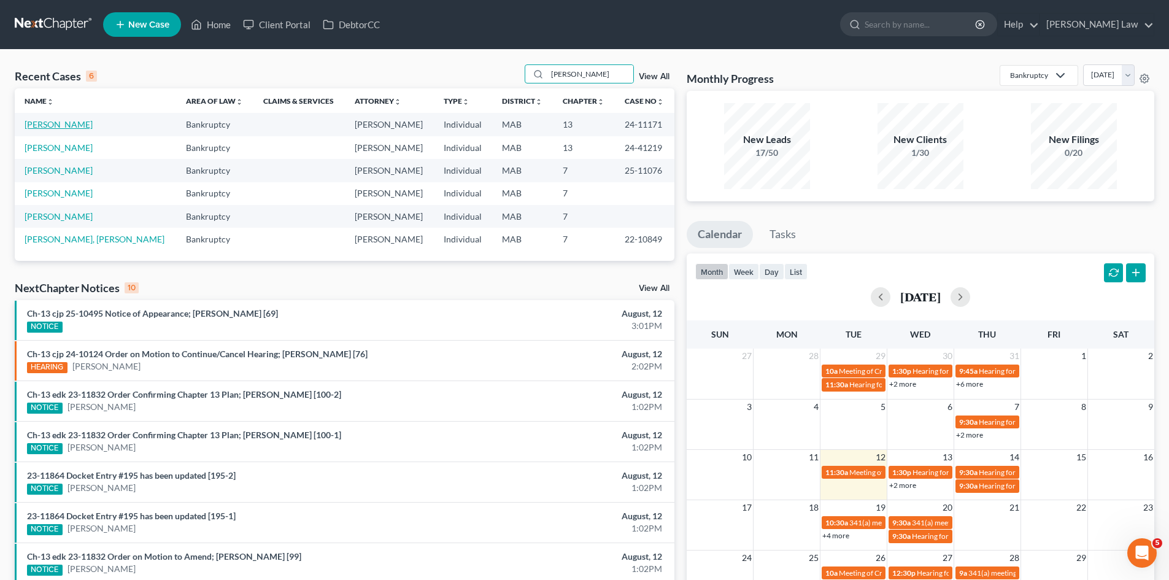
click at [47, 120] on link "[PERSON_NAME]" at bounding box center [59, 124] width 68 height 10
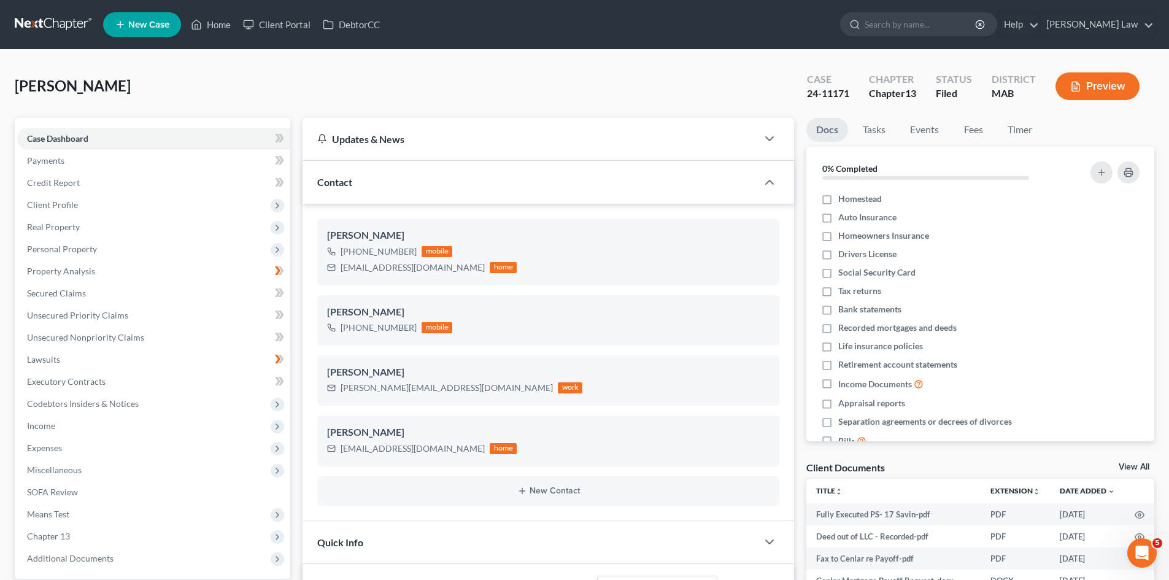
click at [1138, 465] on link "View All" at bounding box center [1134, 467] width 31 height 9
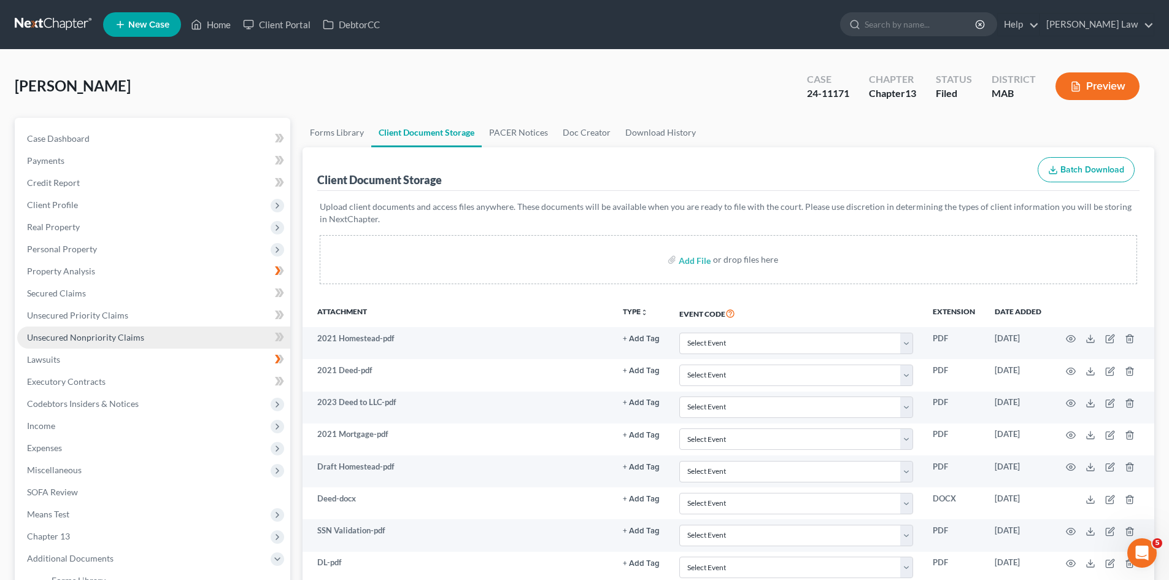
click at [75, 328] on link "Unsecured Nonpriority Claims" at bounding box center [153, 338] width 273 height 22
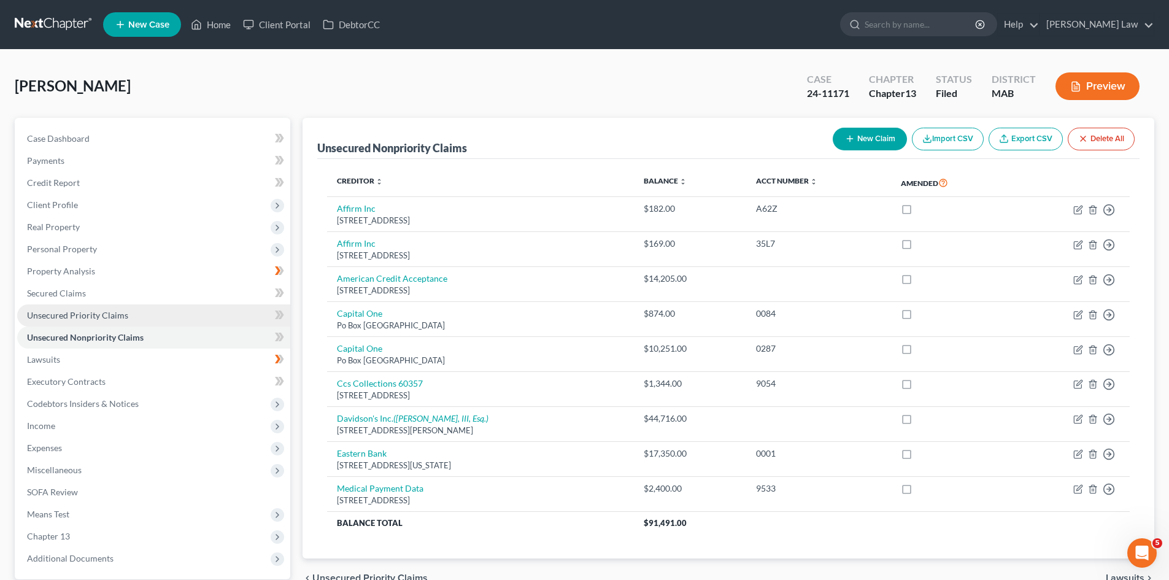
click at [70, 315] on span "Unsecured Priority Claims" at bounding box center [77, 315] width 101 height 10
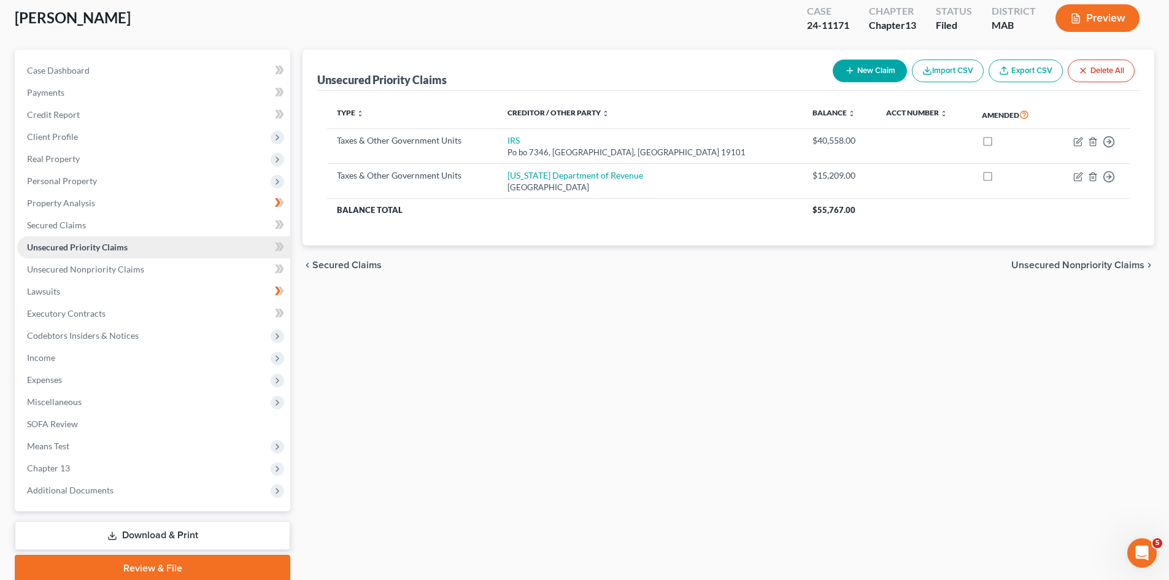
scroll to position [117, 0]
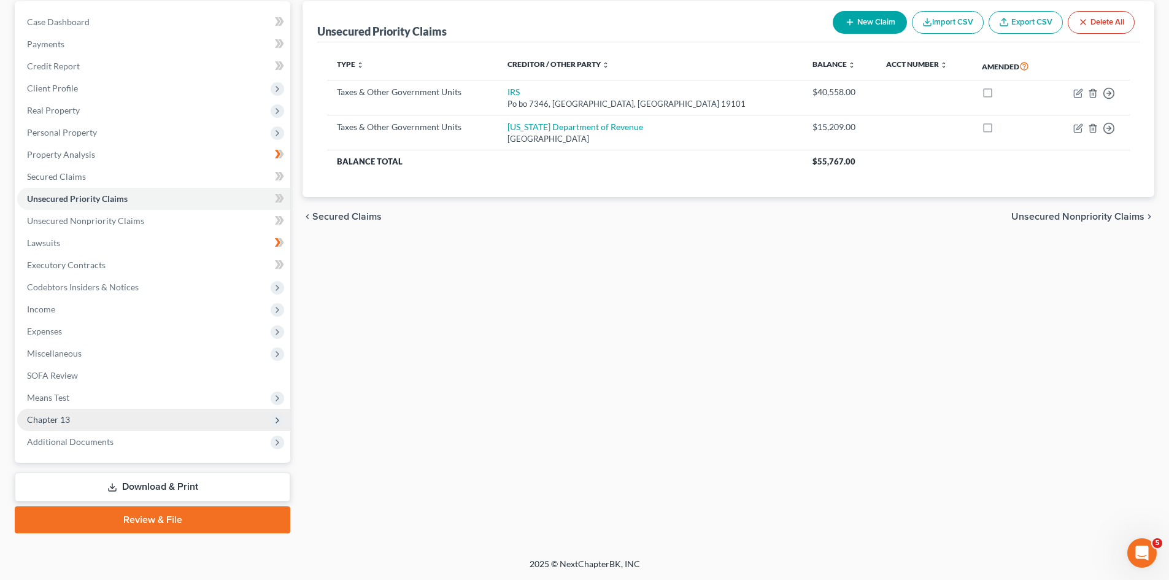
click at [87, 416] on span "Chapter 13" at bounding box center [153, 420] width 273 height 22
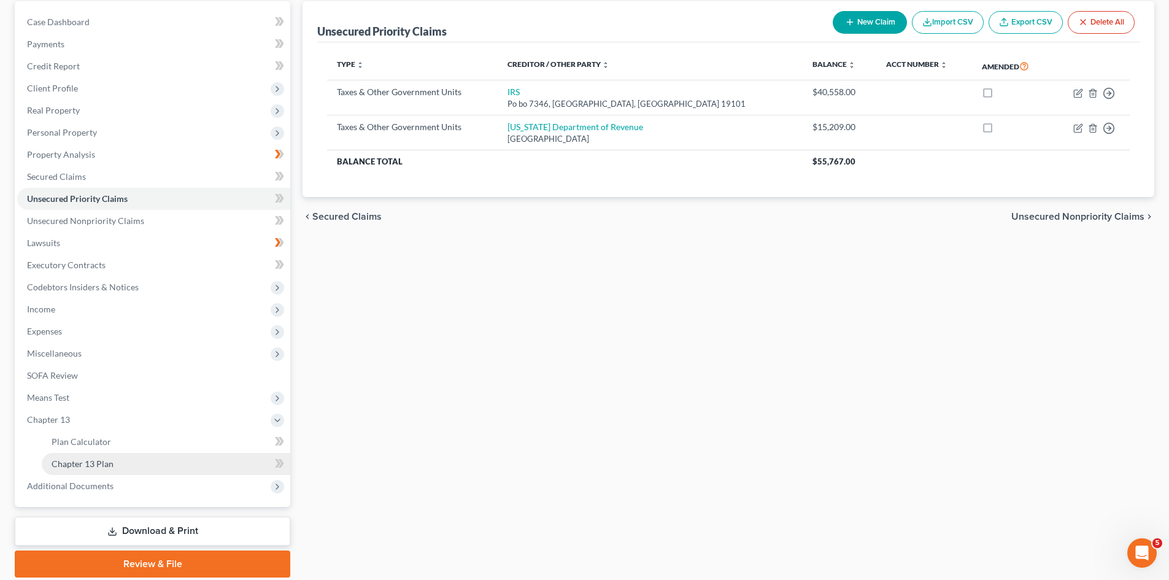
click at [122, 462] on link "Chapter 13 Plan" at bounding box center [166, 464] width 249 height 22
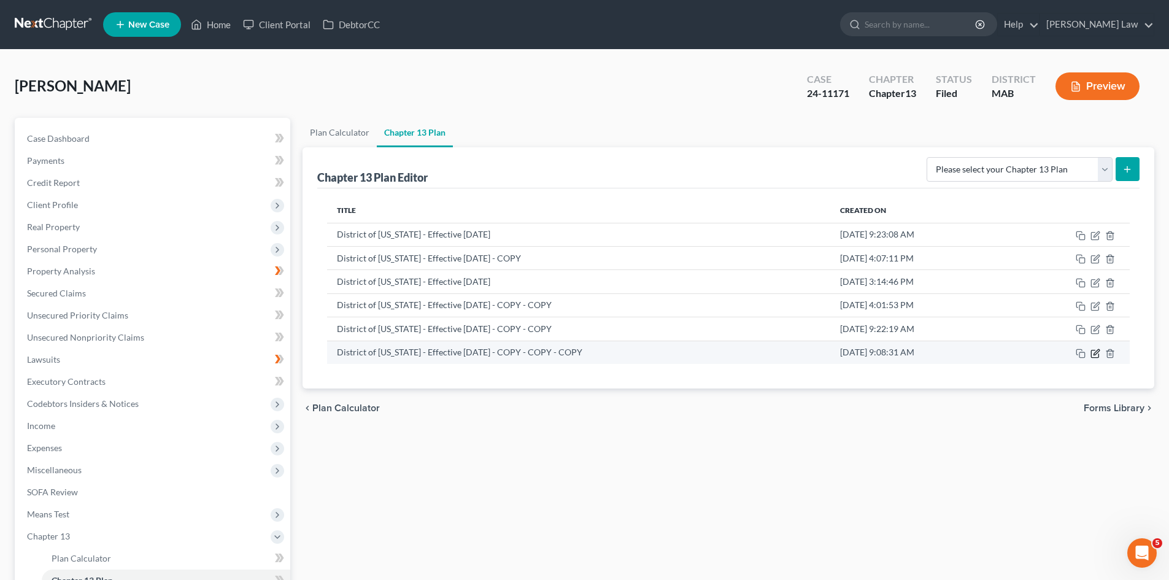
click at [1099, 354] on icon "button" at bounding box center [1094, 353] width 7 height 7
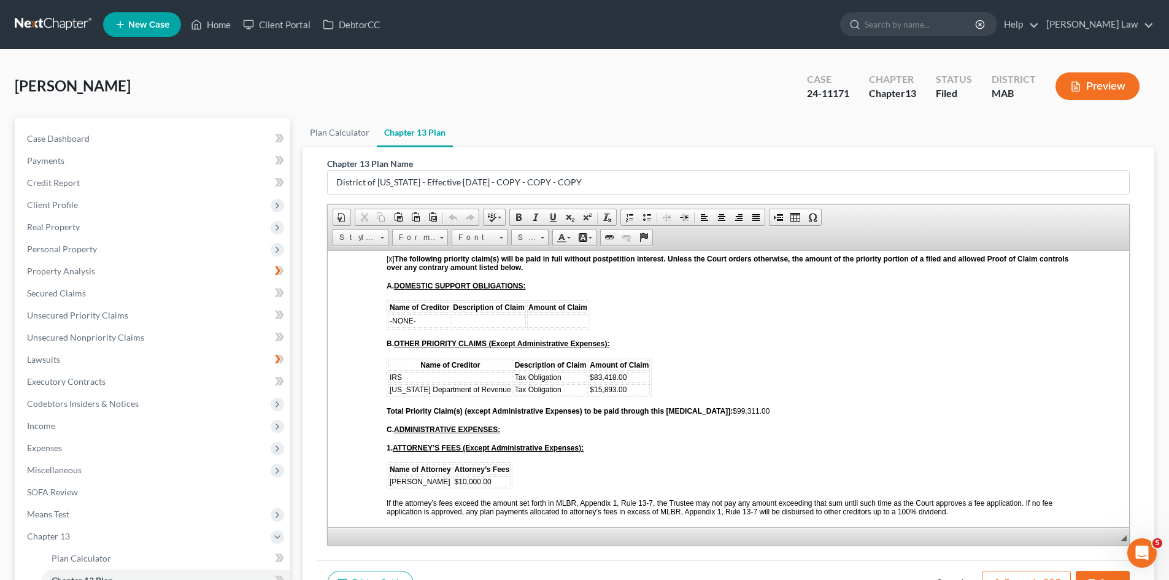
scroll to position [2046, 0]
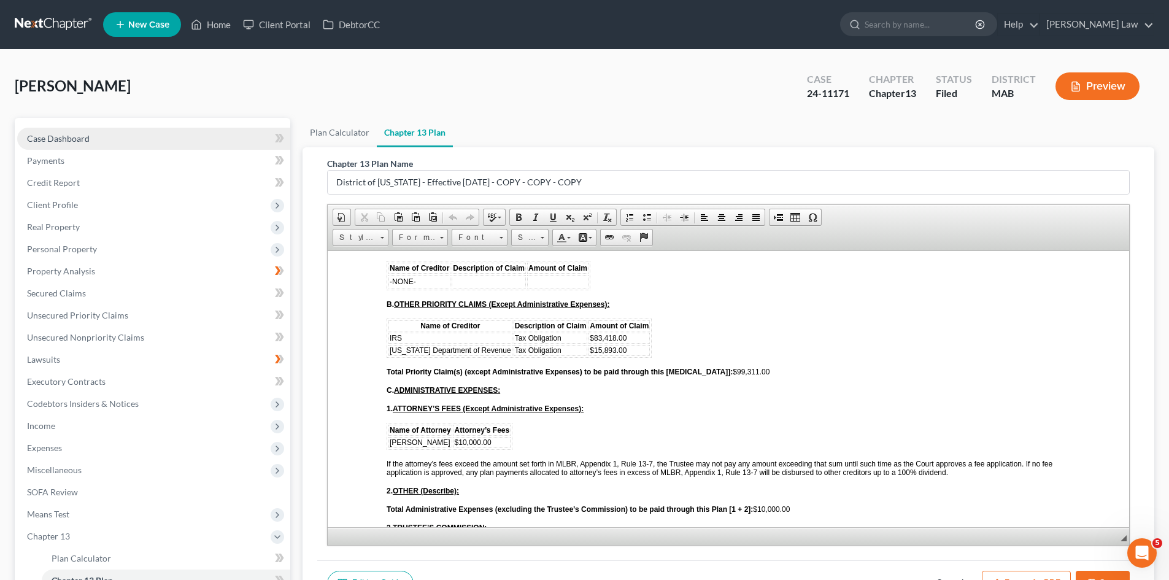
click at [63, 144] on link "Case Dashboard" at bounding box center [153, 139] width 273 height 22
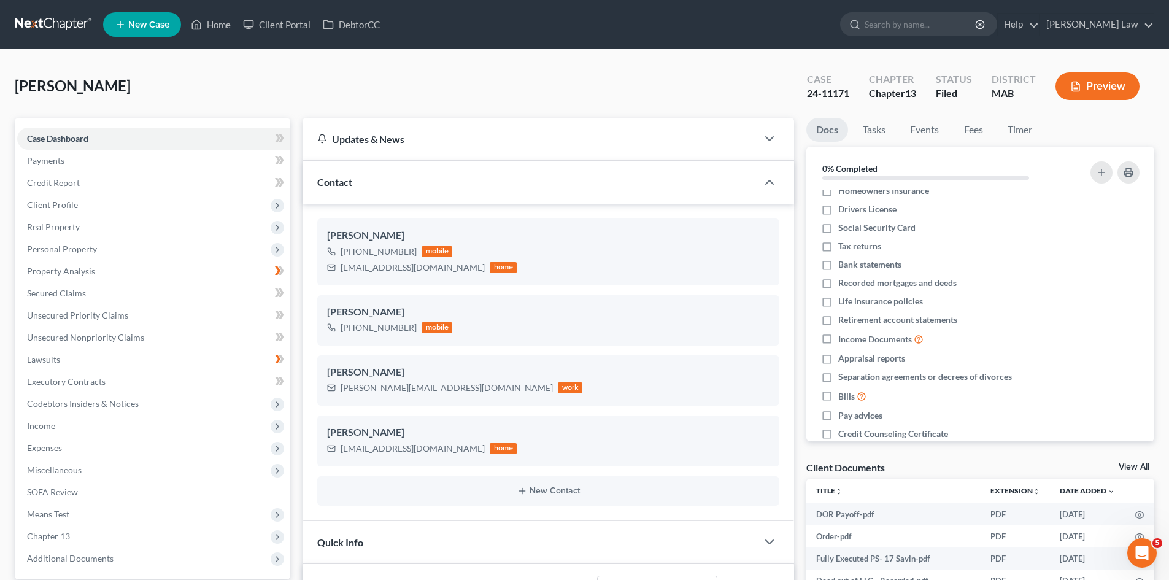
scroll to position [66, 0]
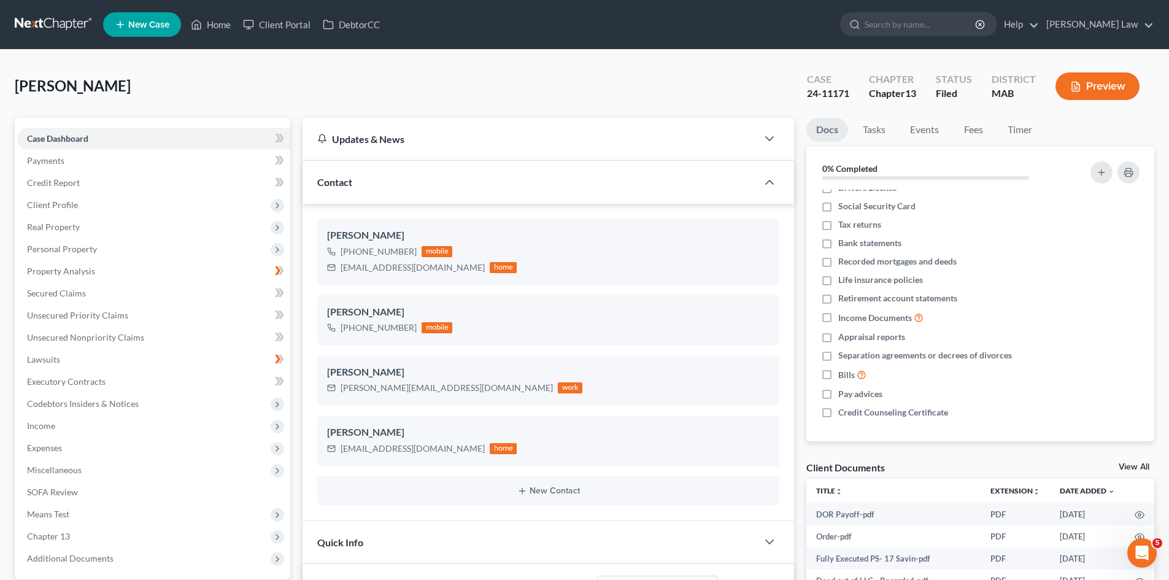
click at [1129, 473] on div "View All" at bounding box center [1137, 468] width 36 height 11
click at [1129, 466] on link "View All" at bounding box center [1134, 467] width 31 height 9
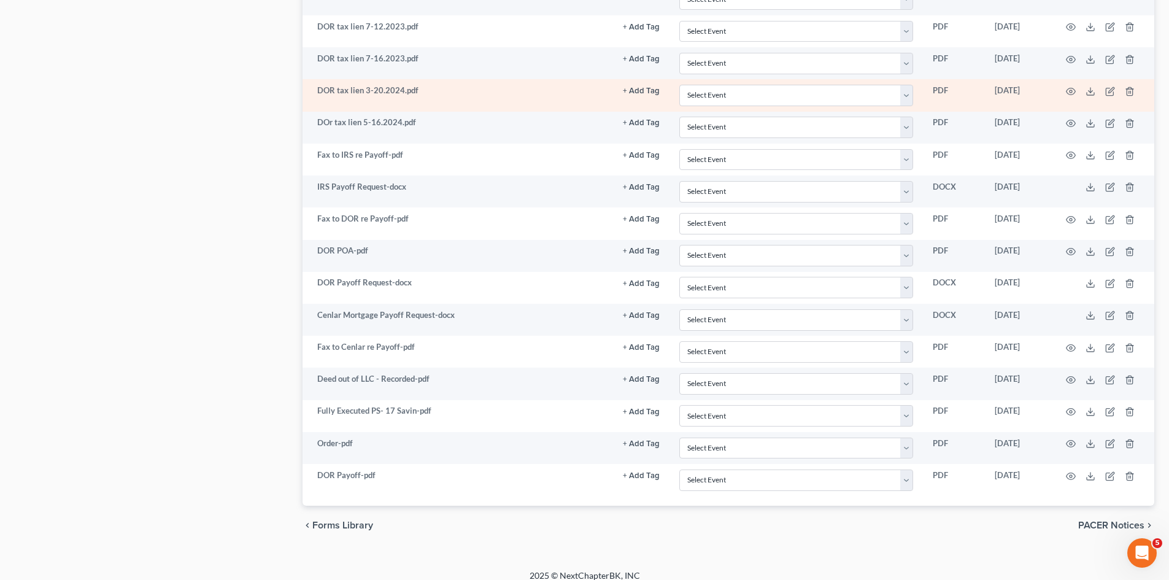
scroll to position [2215, 0]
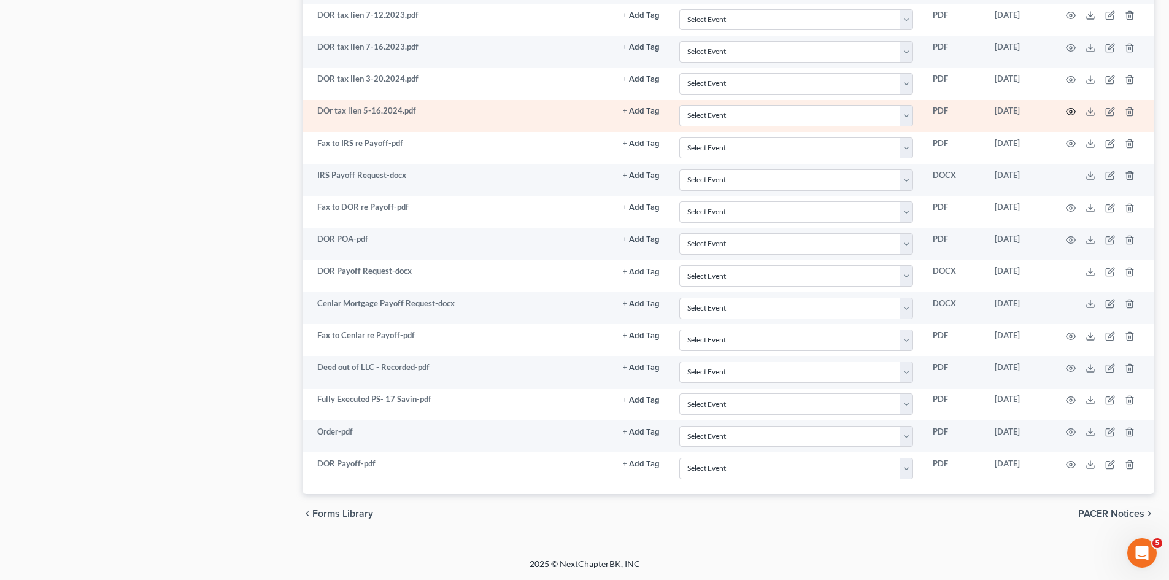
click at [1072, 109] on icon "button" at bounding box center [1071, 112] width 10 height 10
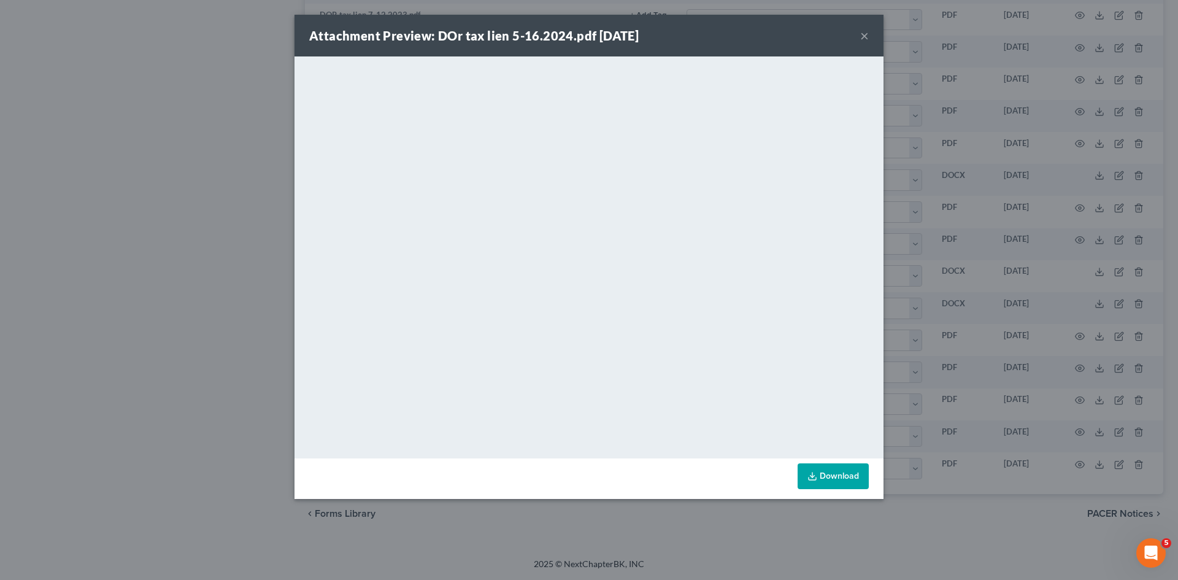
click at [956, 199] on div "Attachment Preview: DOr tax lien 5-16.2024.pdf 05/14/2025 × <object ng-attr-dat…" at bounding box center [589, 290] width 1178 height 580
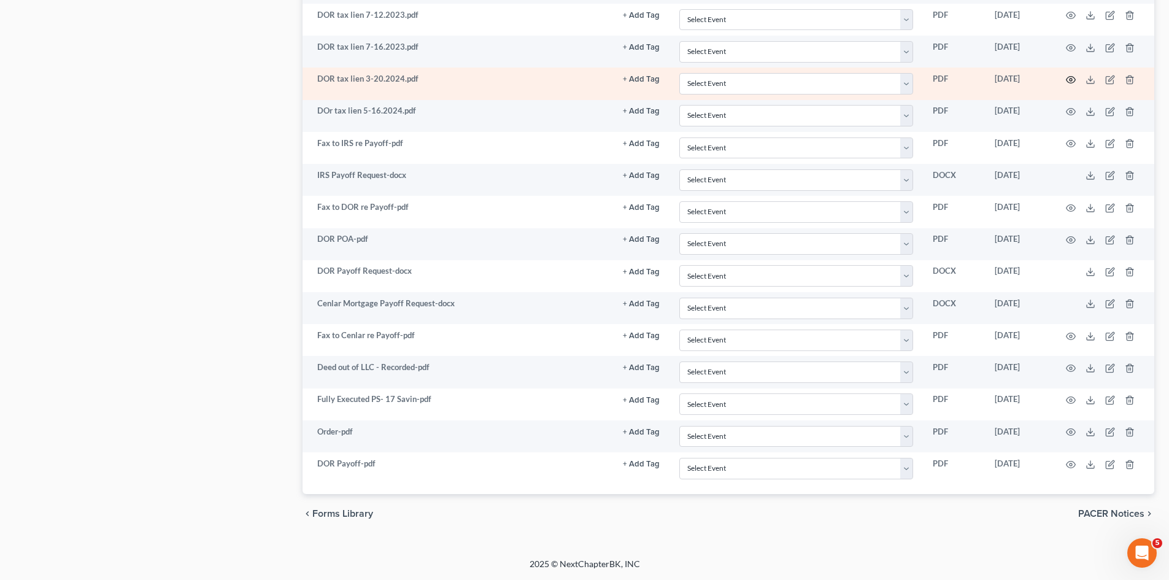
click at [1069, 79] on icon "button" at bounding box center [1071, 80] width 10 height 10
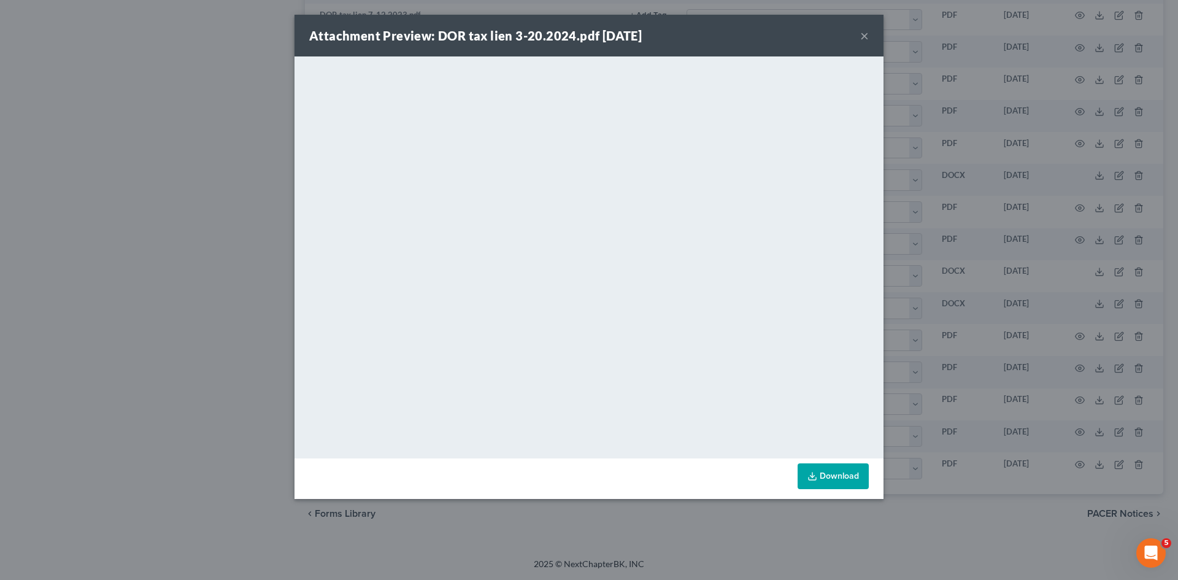
click at [1046, 177] on div "Attachment Preview: DOR tax lien 3-20.2024.pdf 05/14/2025 × <object ng-attr-dat…" at bounding box center [589, 290] width 1178 height 580
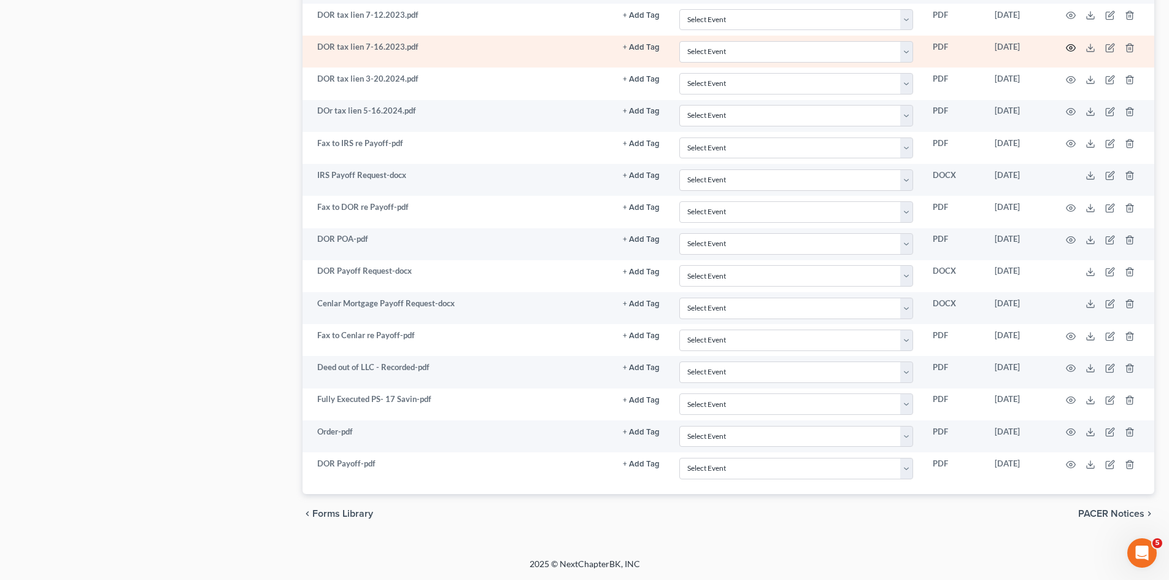
click at [1075, 48] on icon "button" at bounding box center [1071, 48] width 10 height 10
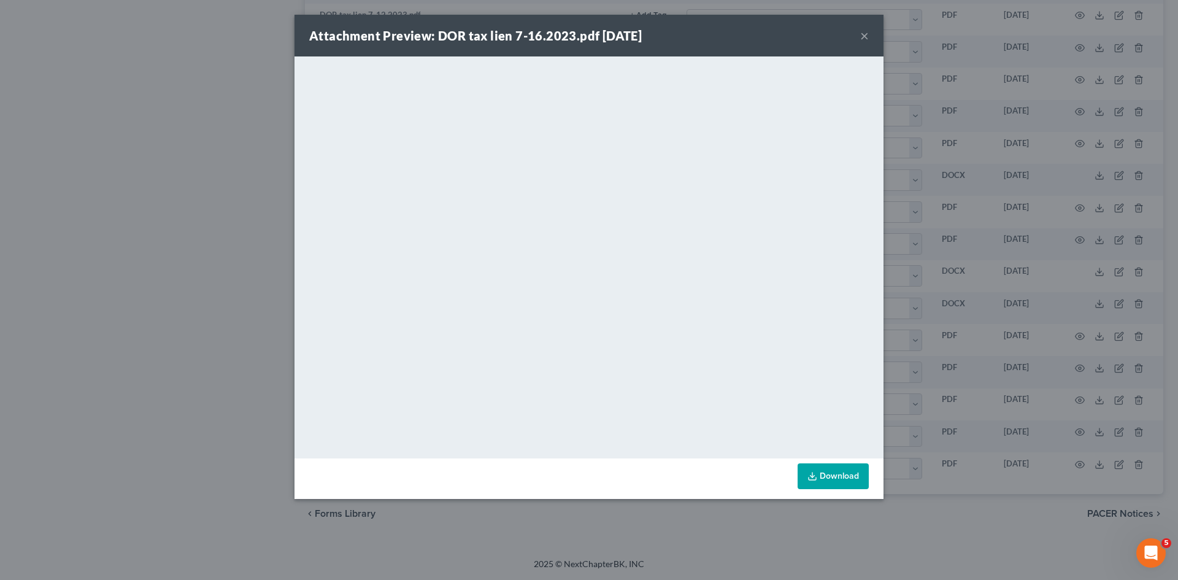
click at [950, 217] on div "Attachment Preview: DOR tax lien 7-16.2023.pdf 05/14/2025 × <object ng-attr-dat…" at bounding box center [589, 290] width 1178 height 580
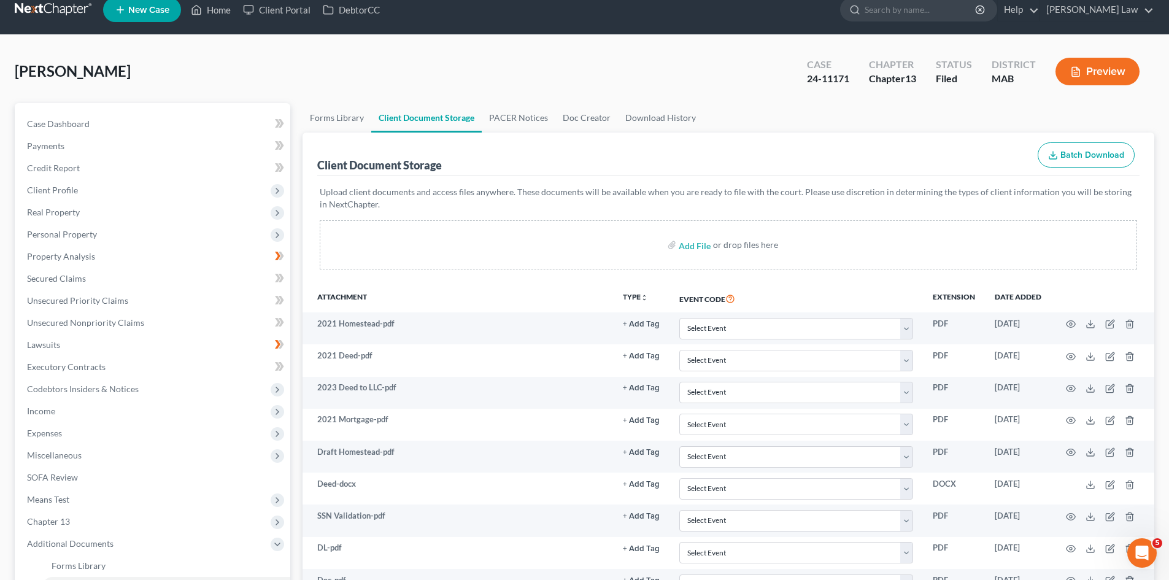
scroll to position [0, 0]
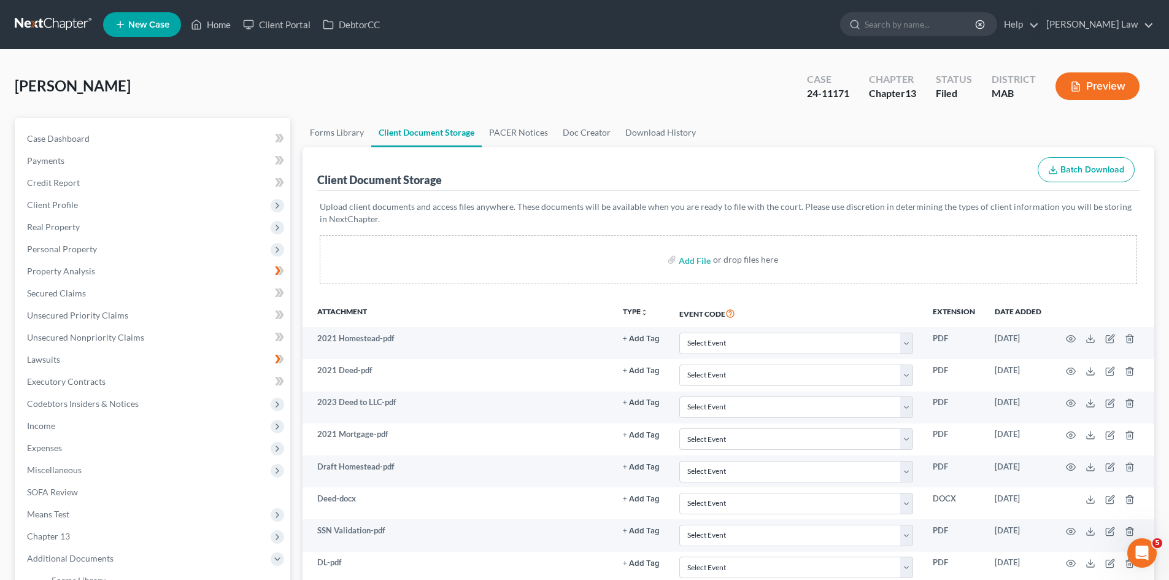
click at [41, 22] on link at bounding box center [54, 25] width 79 height 22
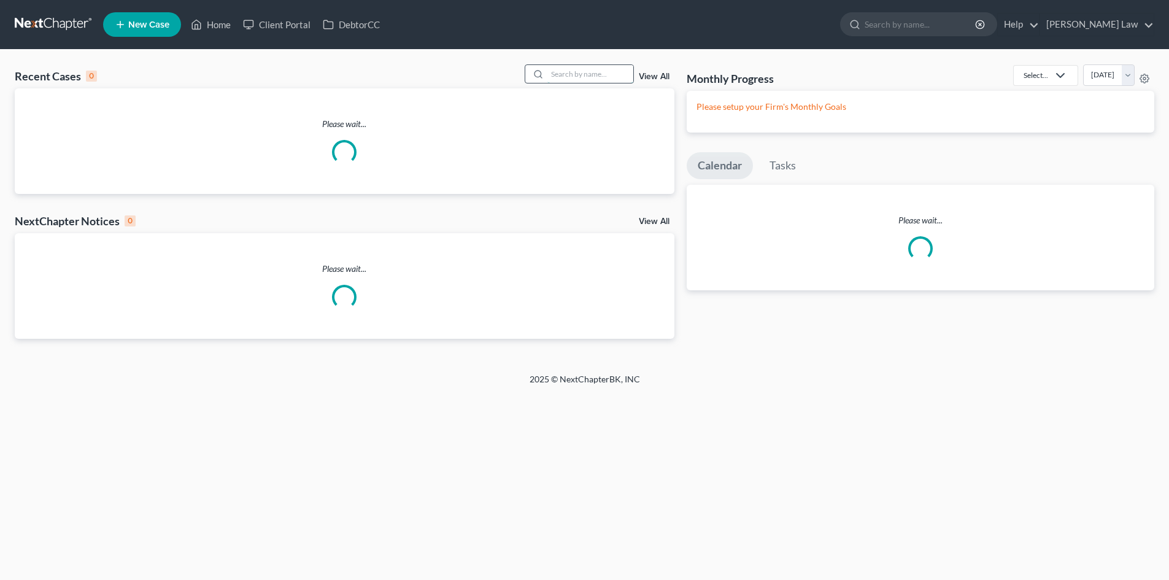
click at [581, 70] on input "search" at bounding box center [590, 74] width 86 height 18
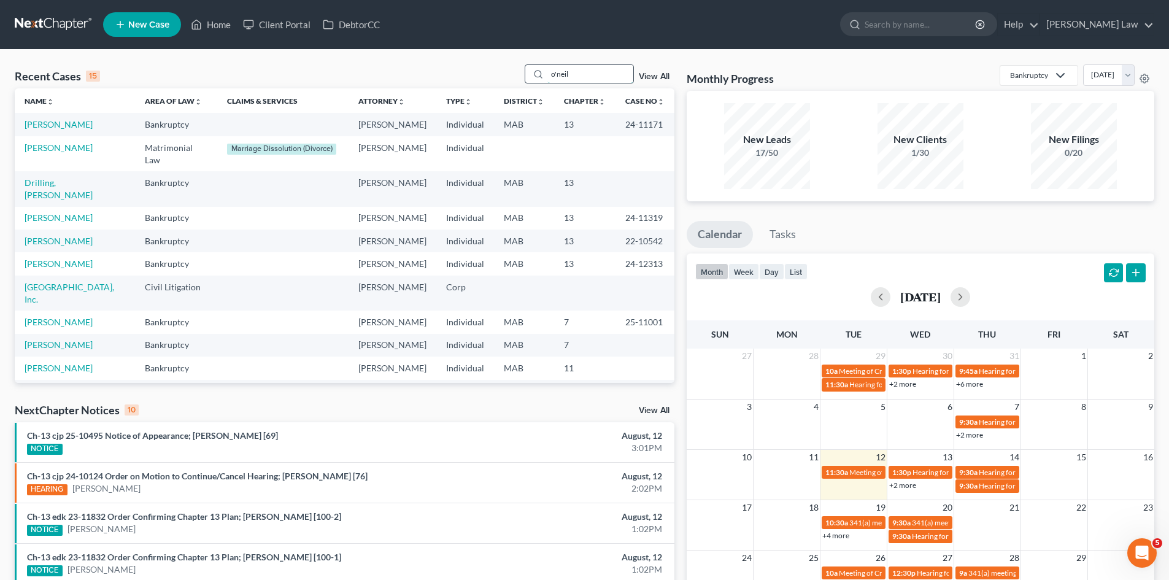
type input "o'neil"
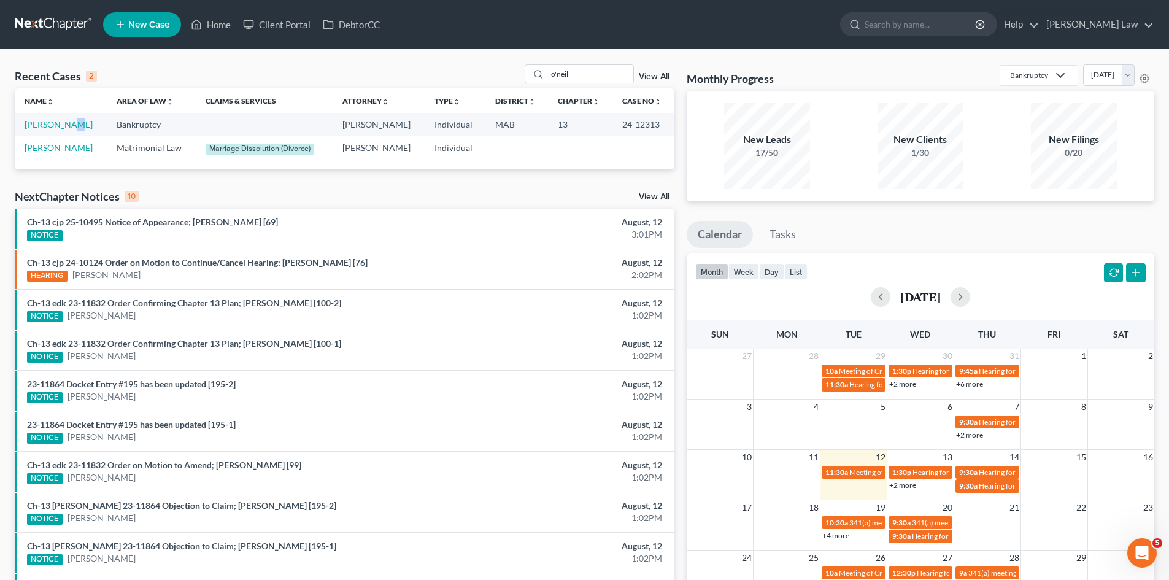
drag, startPoint x: 179, startPoint y: 118, endPoint x: 68, endPoint y: 118, distance: 110.5
click at [68, 118] on td "[PERSON_NAME]" at bounding box center [61, 124] width 92 height 23
click at [72, 122] on link "[PERSON_NAME]" at bounding box center [59, 124] width 68 height 10
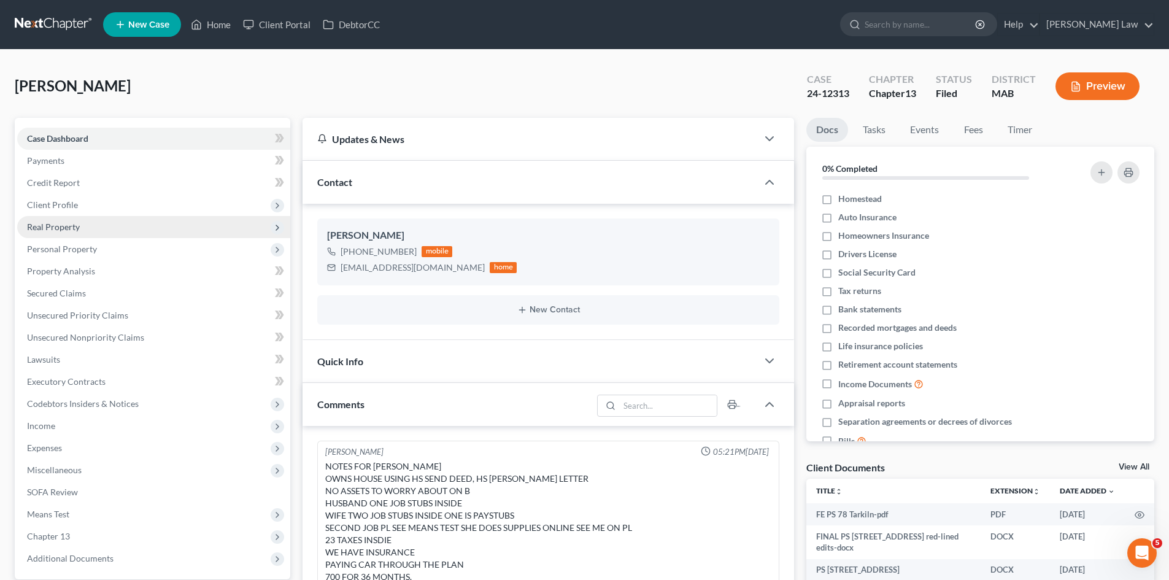
scroll to position [161, 0]
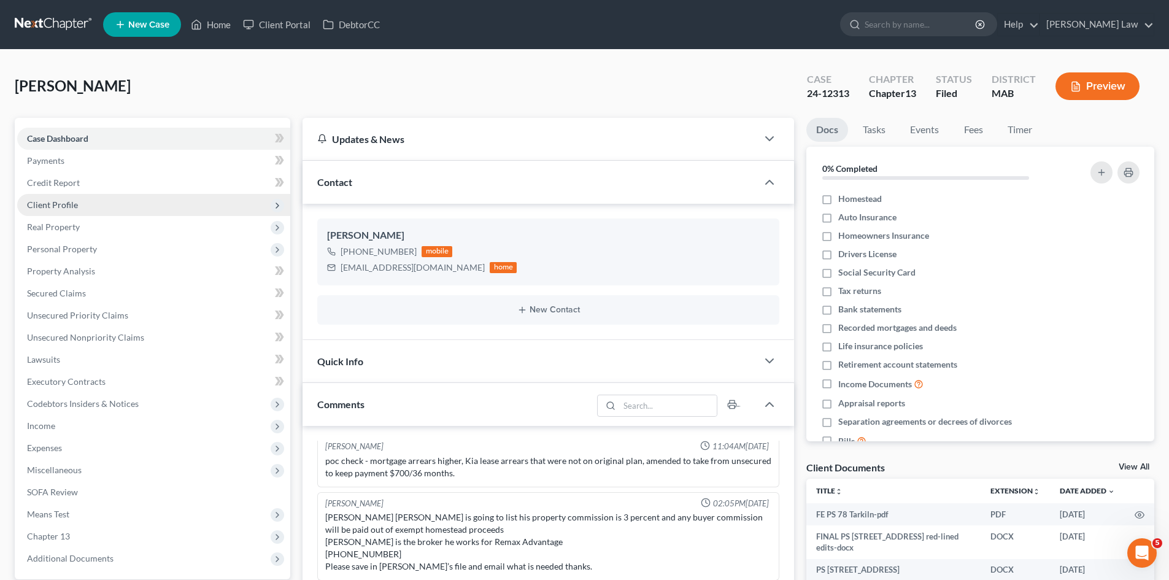
click at [55, 199] on span "Client Profile" at bounding box center [52, 204] width 51 height 10
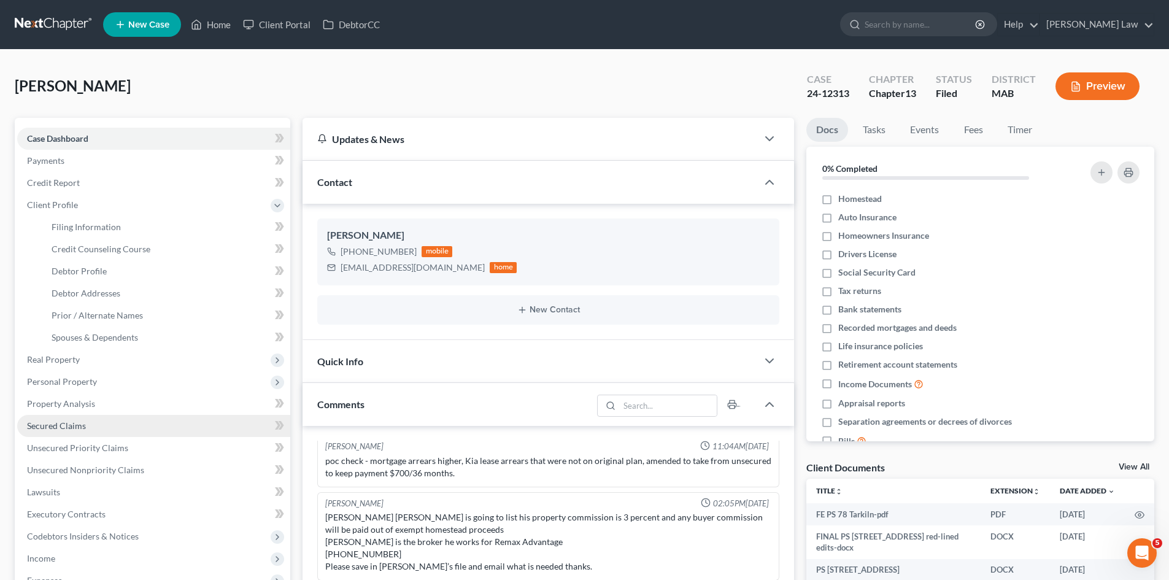
click at [83, 419] on link "Secured Claims" at bounding box center [153, 426] width 273 height 22
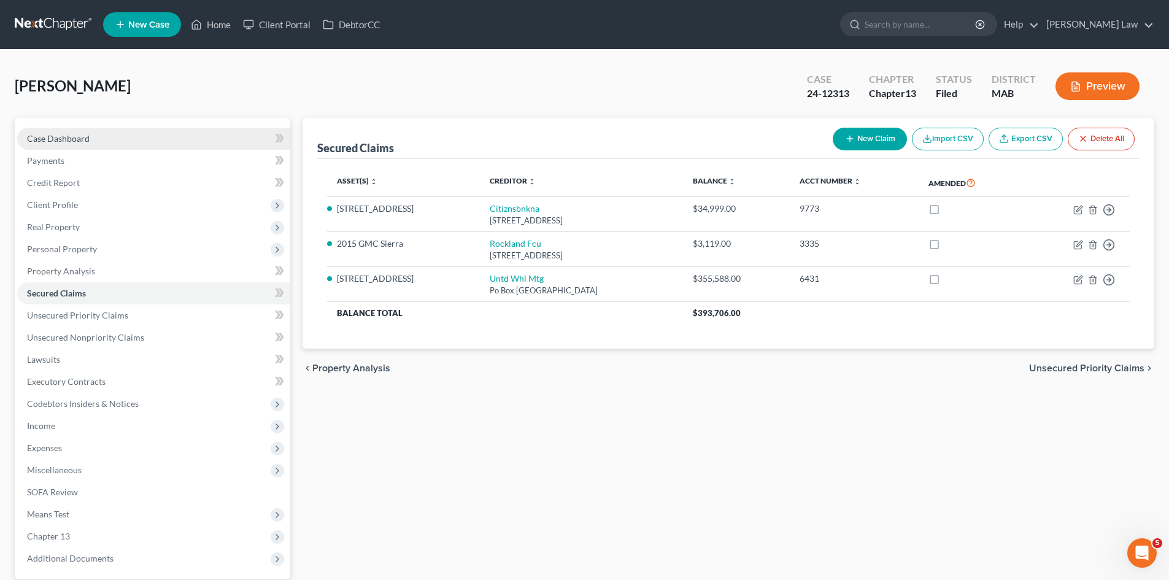
click at [119, 131] on link "Case Dashboard" at bounding box center [153, 139] width 273 height 22
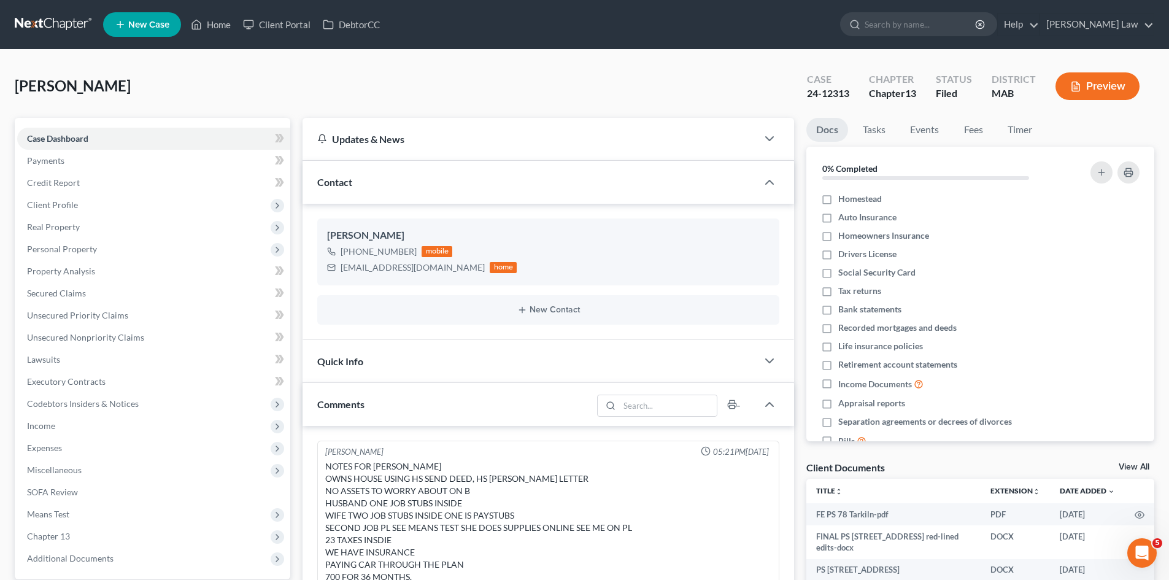
scroll to position [161, 0]
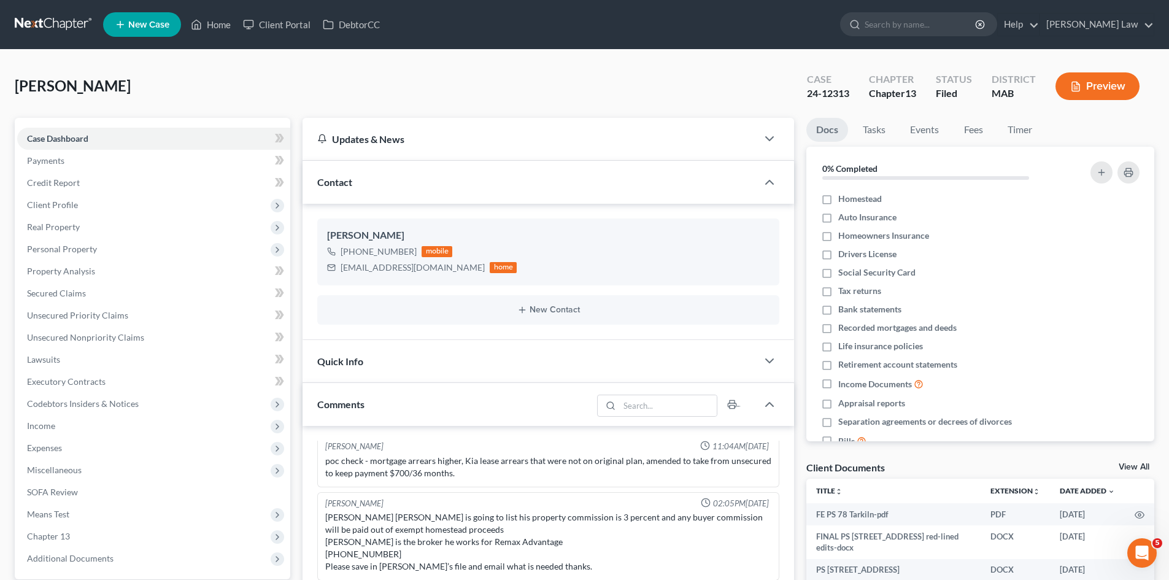
click at [1132, 461] on div "Client Documents View All" at bounding box center [981, 470] width 348 height 18
click at [1135, 463] on link "View All" at bounding box center [1134, 467] width 31 height 9
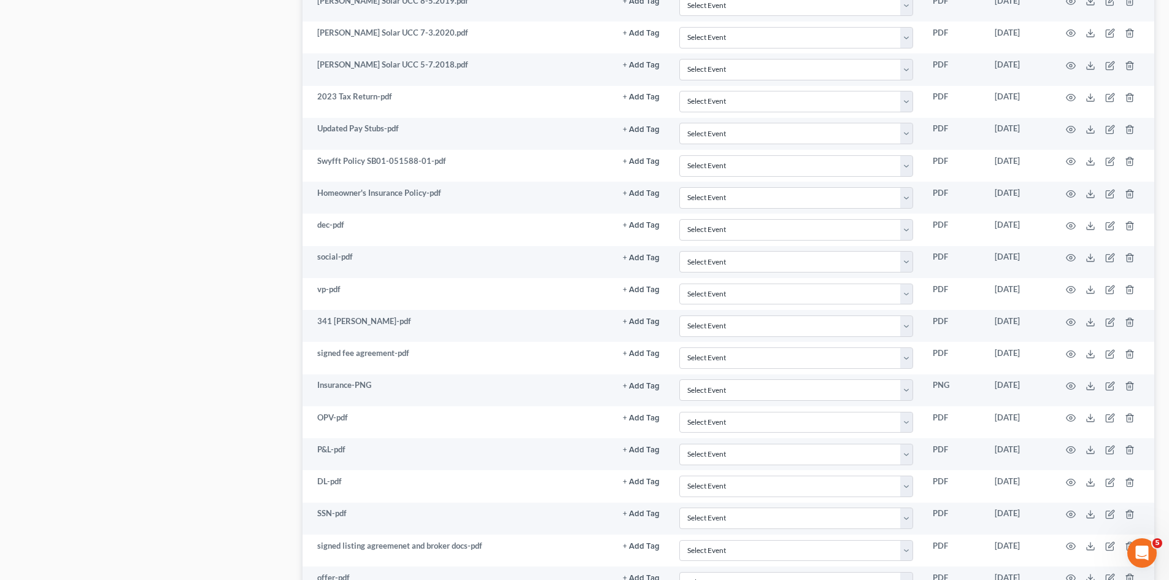
scroll to position [748, 0]
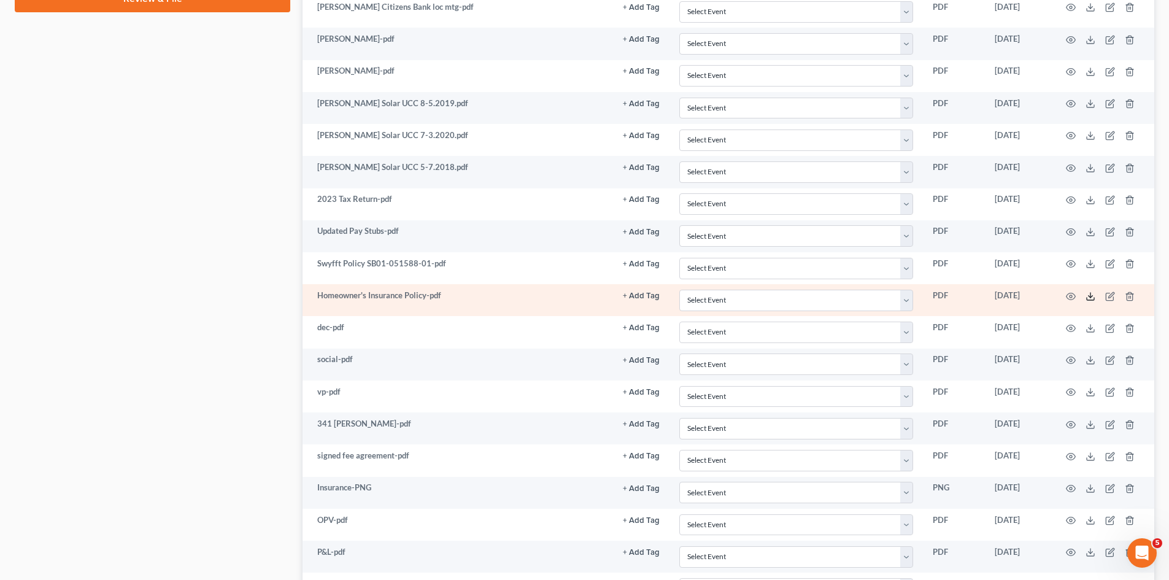
click at [1087, 299] on icon at bounding box center [1090, 299] width 7 height 2
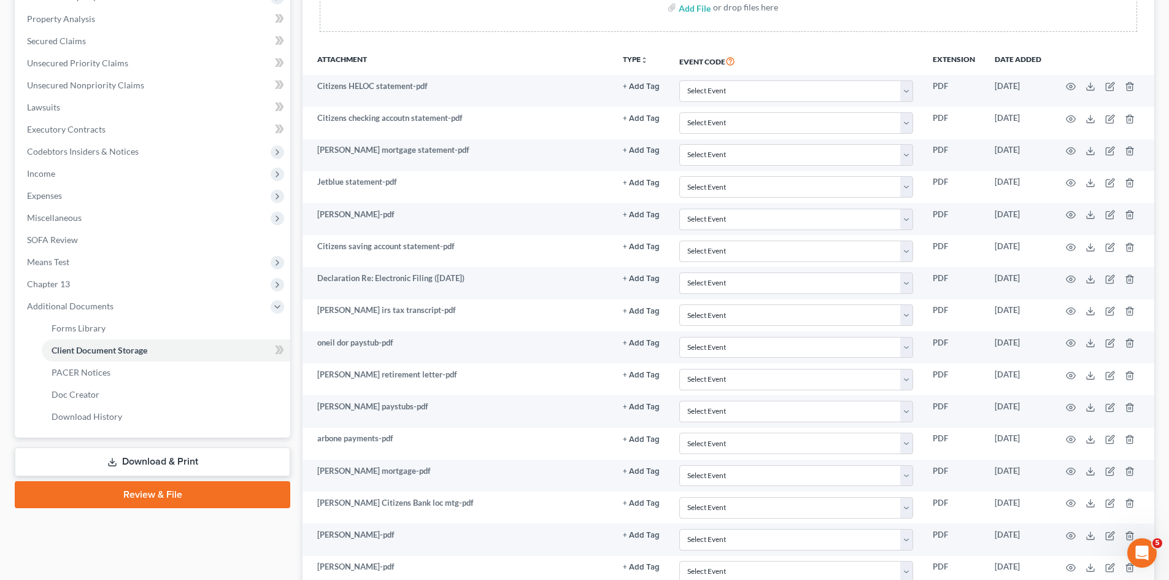
scroll to position [0, 0]
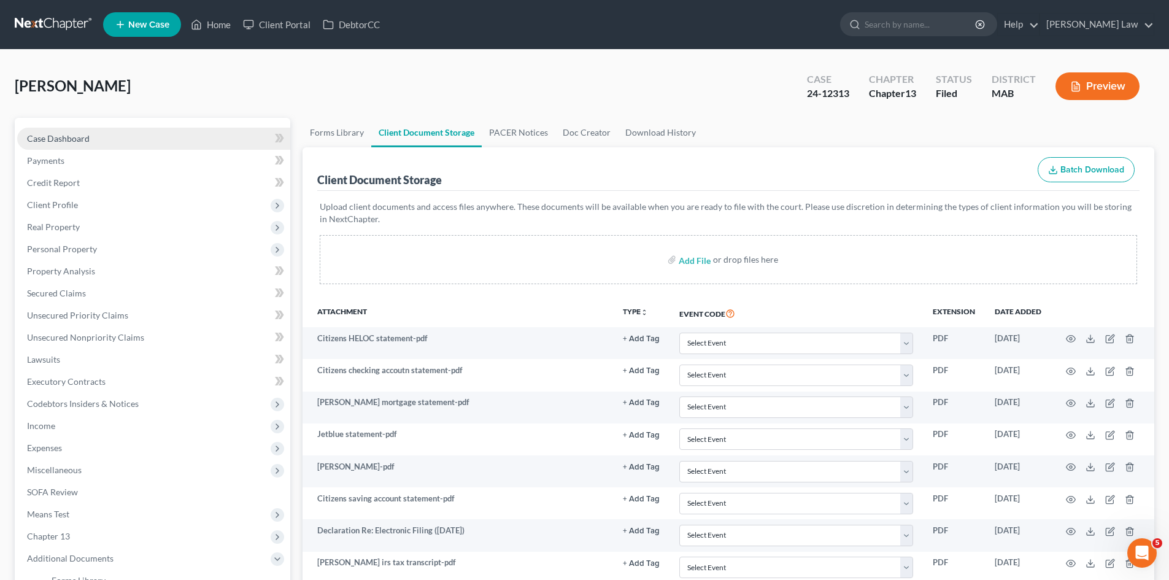
click at [96, 137] on link "Case Dashboard" at bounding box center [153, 139] width 273 height 22
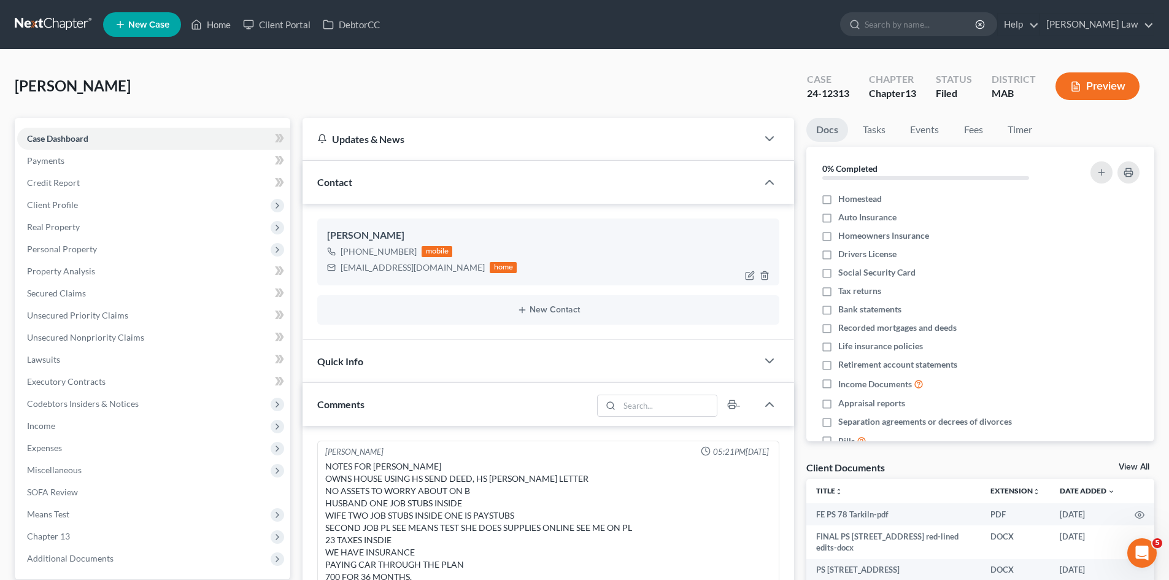
click at [369, 266] on div "matthewmoneil@aol.com" at bounding box center [413, 267] width 144 height 12
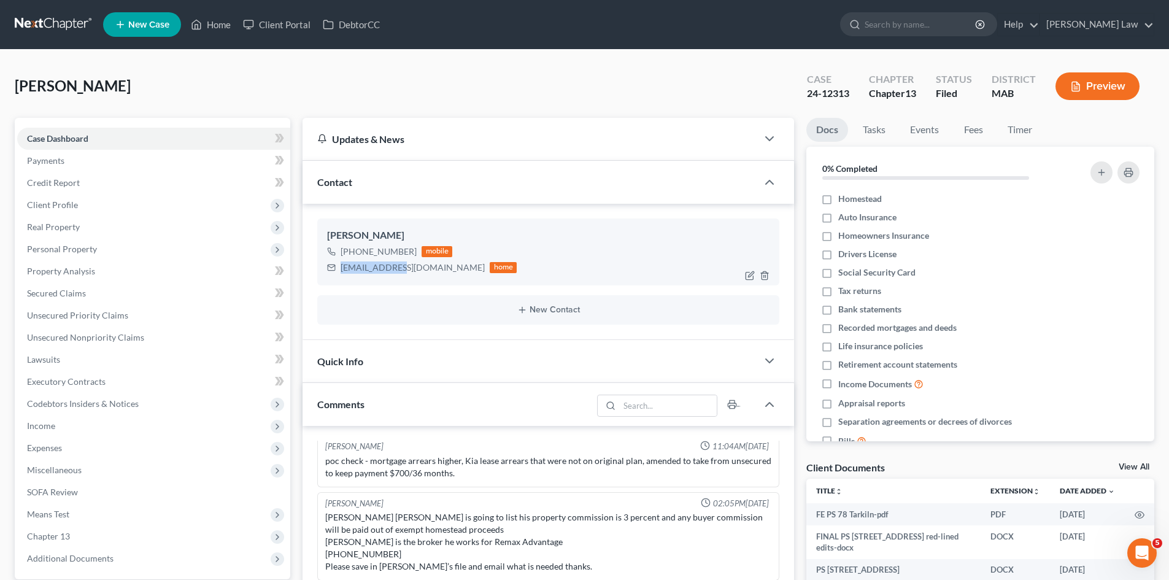
click at [369, 266] on div "matthewmoneil@aol.com" at bounding box center [413, 267] width 144 height 12
copy div "matthewmoneil@aol.com"
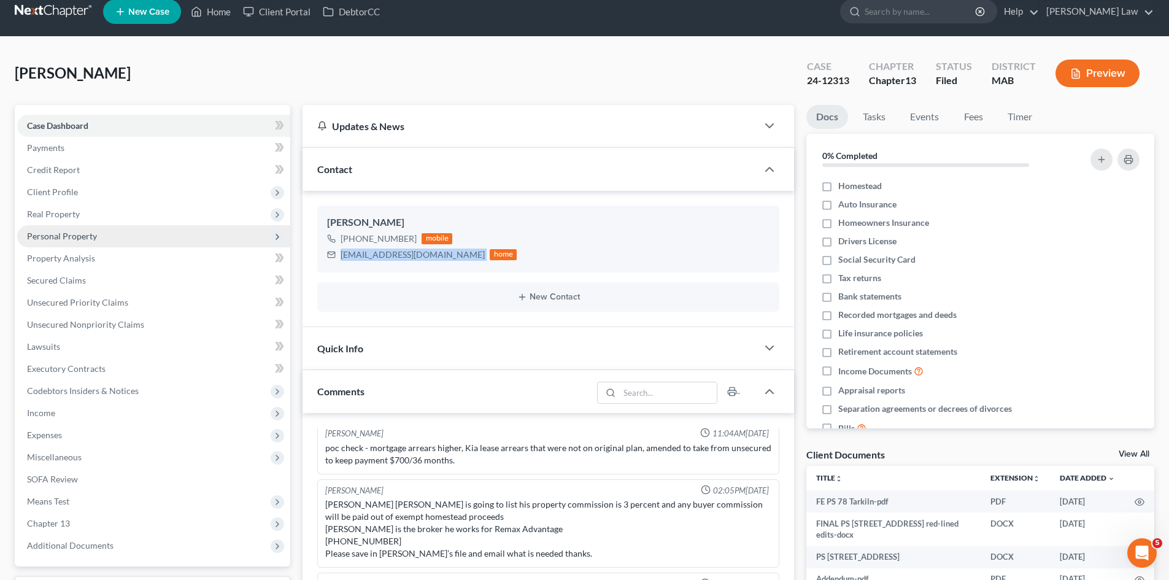
scroll to position [0, 0]
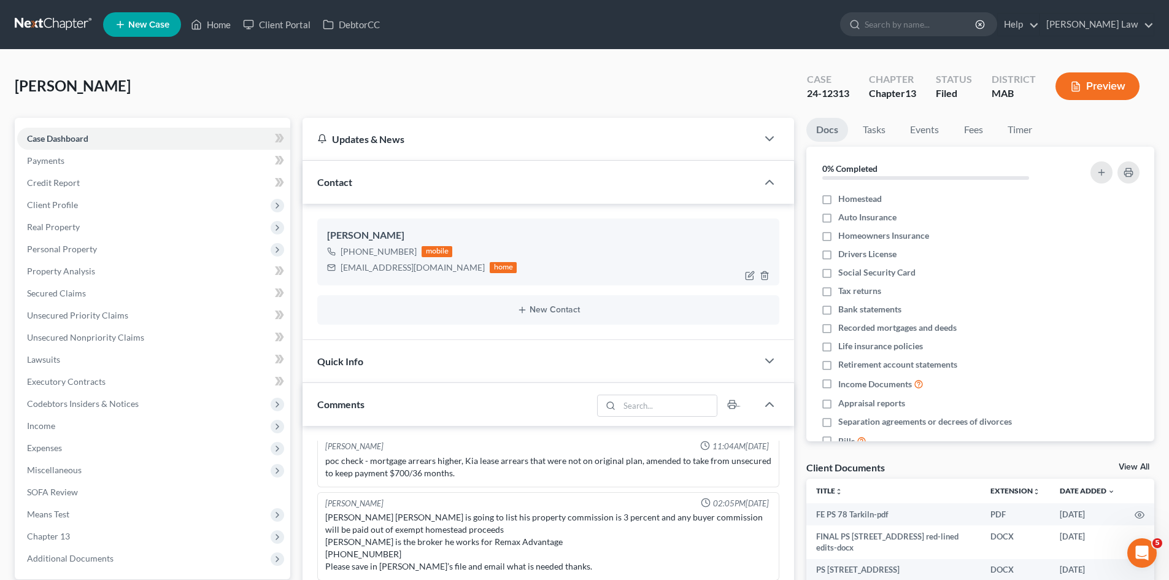
click at [371, 236] on div "Matthew O'Neil" at bounding box center [548, 235] width 443 height 15
copy div "Matthew O'Neil"
drag, startPoint x: 68, startPoint y: 206, endPoint x: 82, endPoint y: 244, distance: 39.8
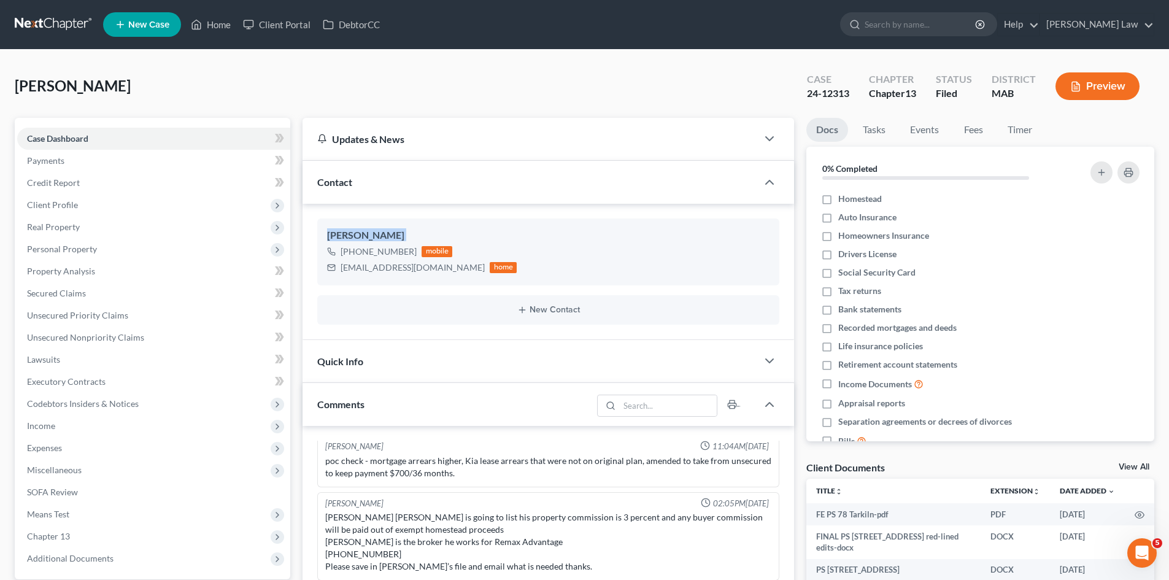
click at [68, 206] on span "Client Profile" at bounding box center [52, 204] width 51 height 10
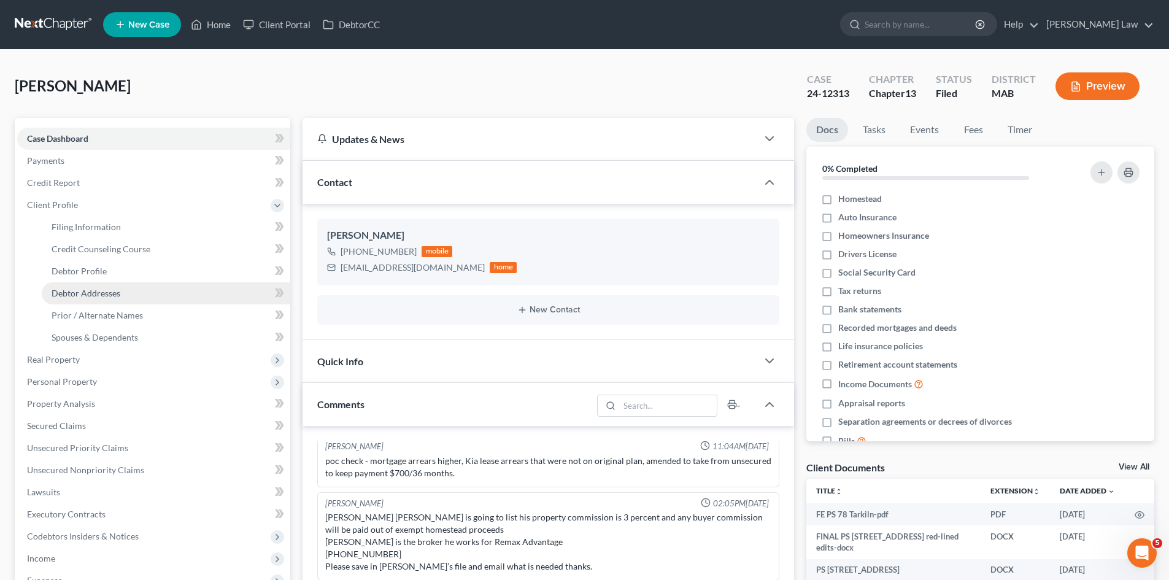
click at [93, 286] on link "Debtor Addresses" at bounding box center [166, 293] width 249 height 22
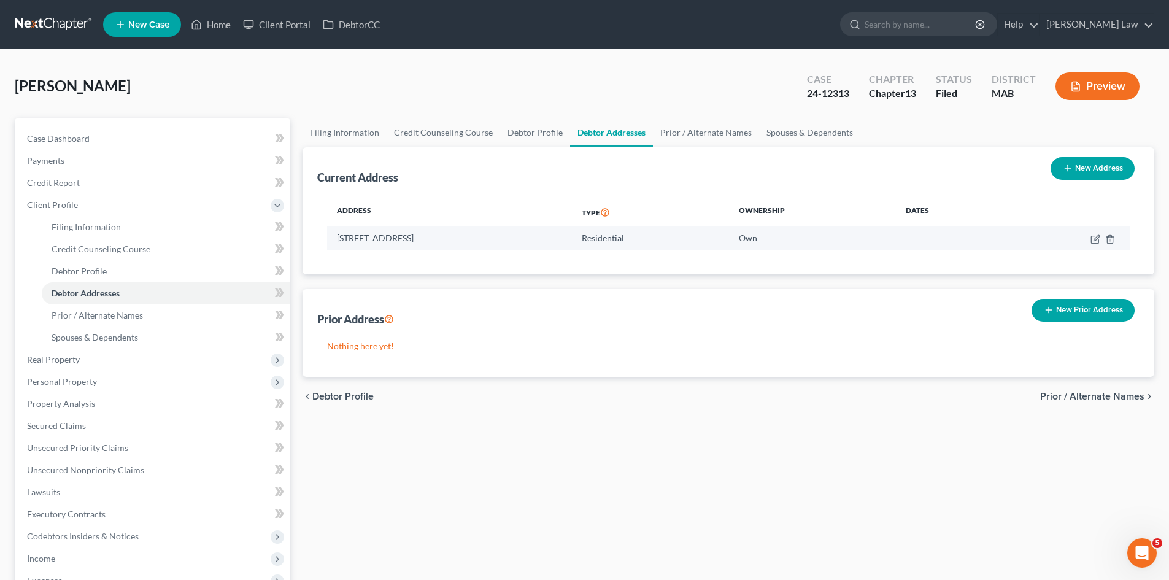
click at [394, 237] on td "78 Tarkiln Place, New Bedford, MA 02745" at bounding box center [449, 237] width 245 height 23
copy td "78 Tarkiln Place, New Bedford, MA 02745"
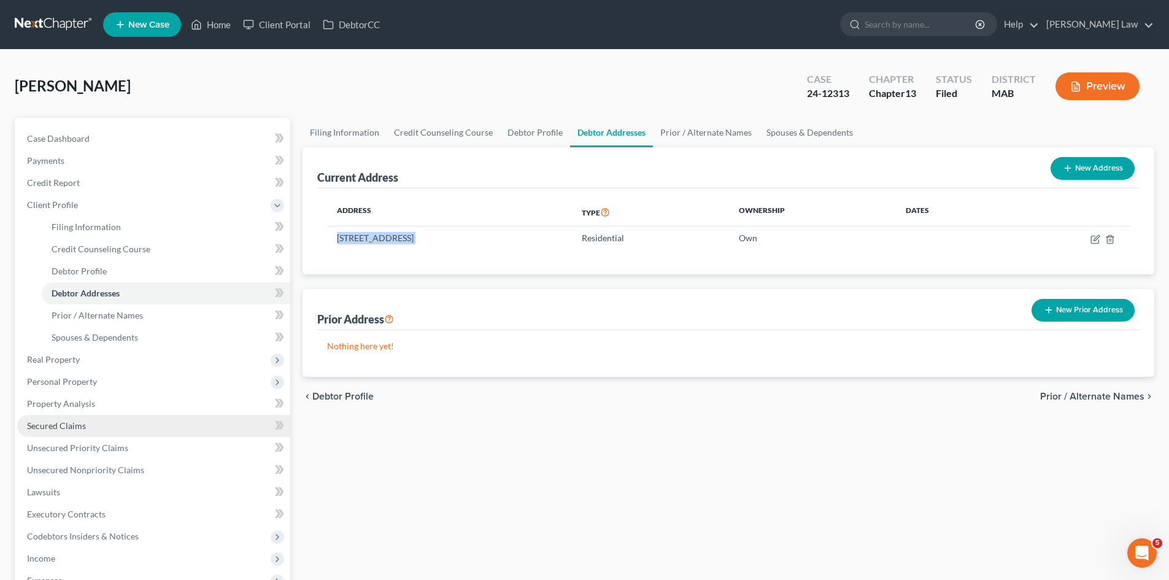
drag, startPoint x: 53, startPoint y: 425, endPoint x: 87, endPoint y: 424, distance: 33.8
click at [53, 425] on span "Secured Claims" at bounding box center [56, 425] width 59 height 10
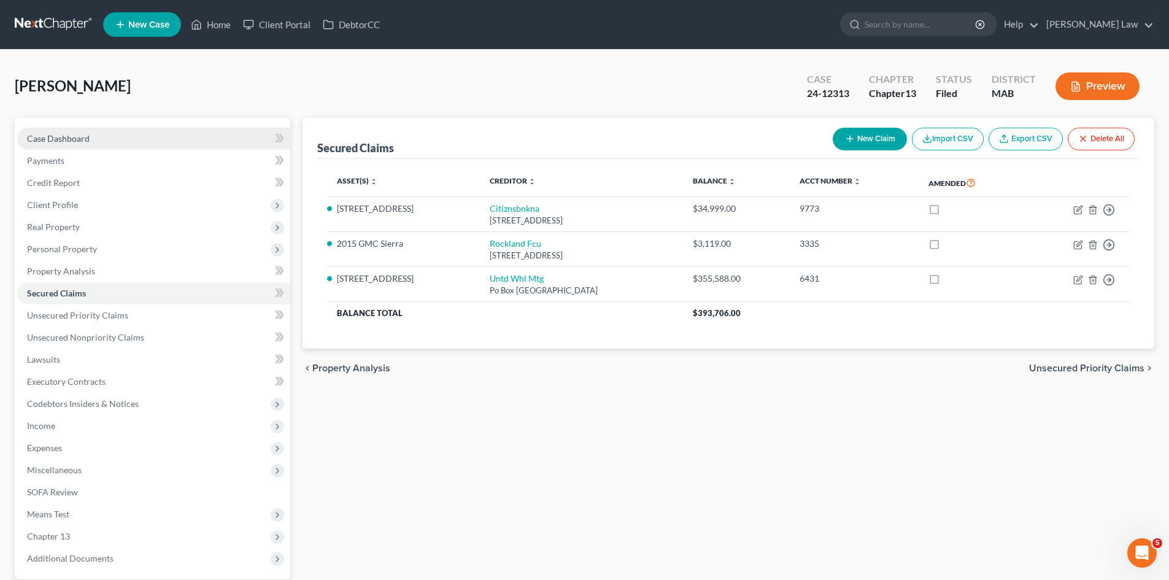
click at [143, 131] on link "Case Dashboard" at bounding box center [153, 139] width 273 height 22
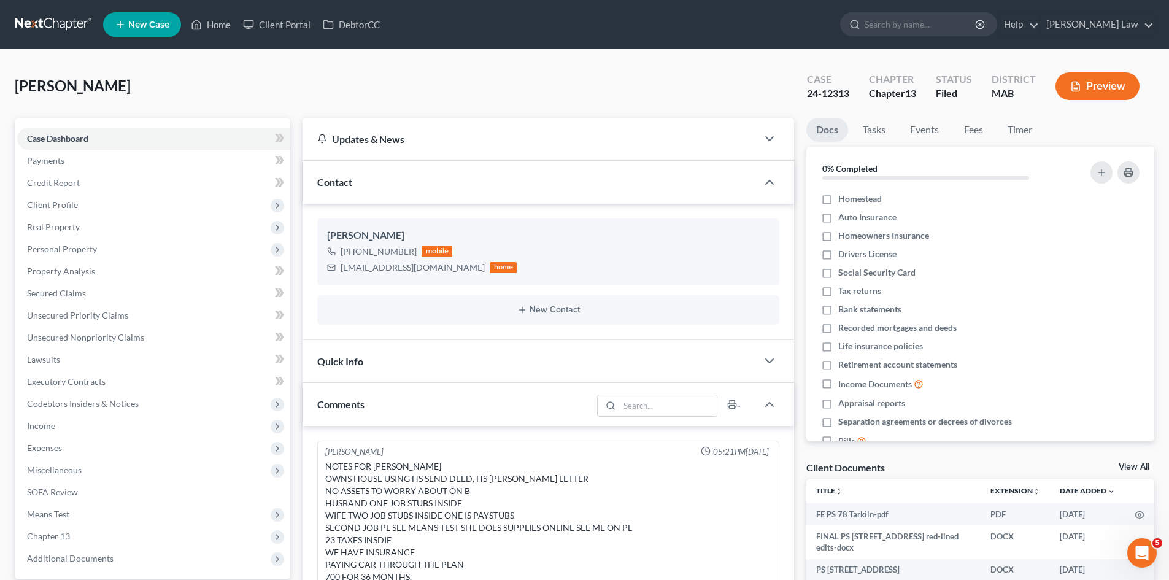
scroll to position [161, 0]
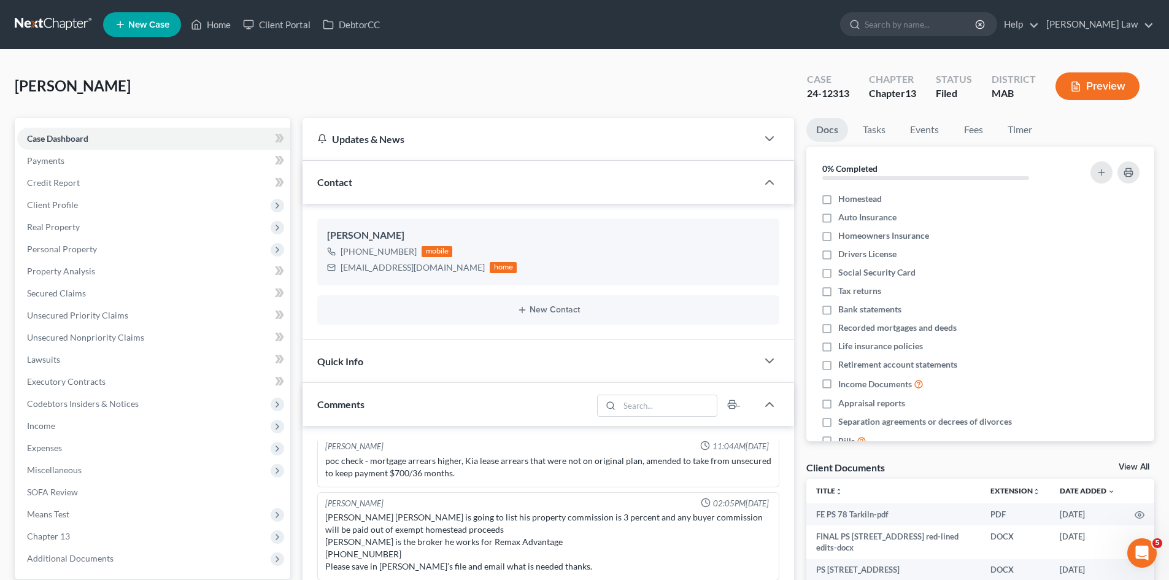
click at [1128, 467] on link "View All" at bounding box center [1134, 467] width 31 height 9
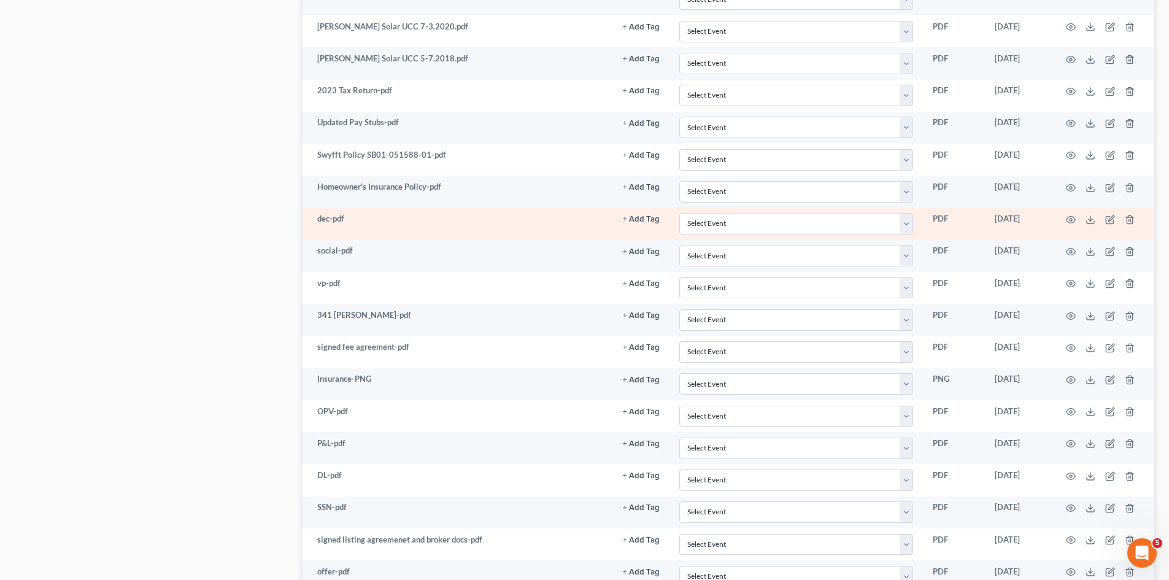
scroll to position [921, 0]
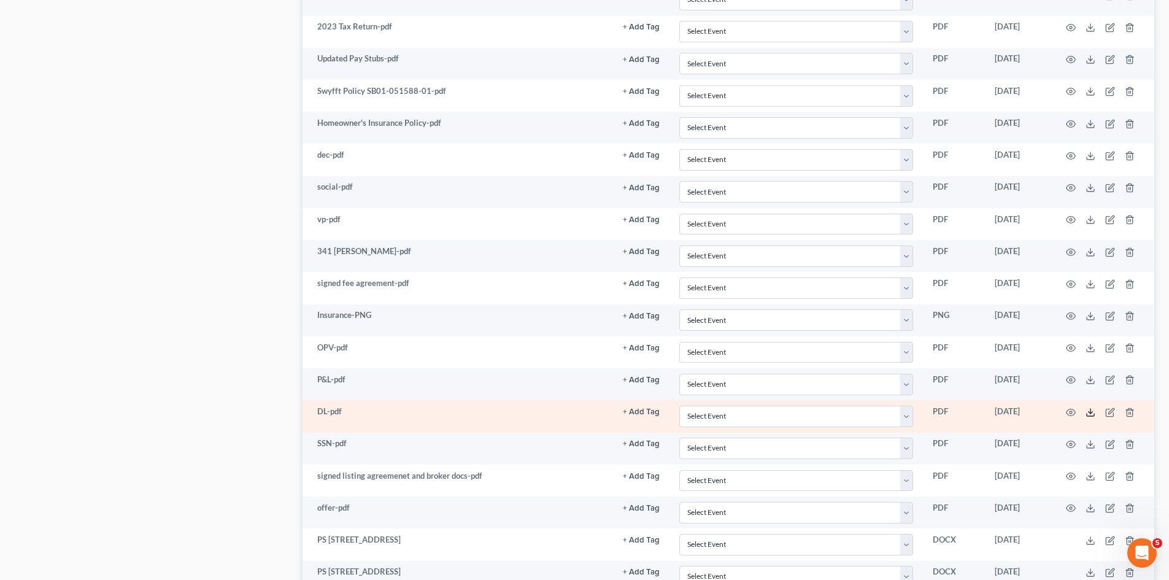
click at [1088, 410] on icon at bounding box center [1091, 413] width 10 height 10
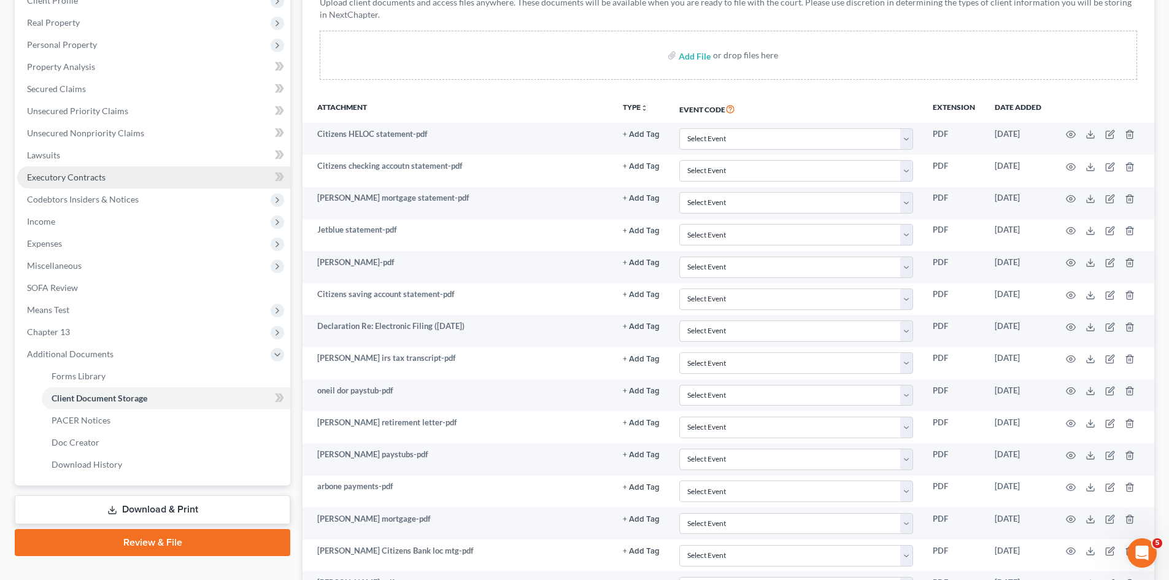
scroll to position [0, 0]
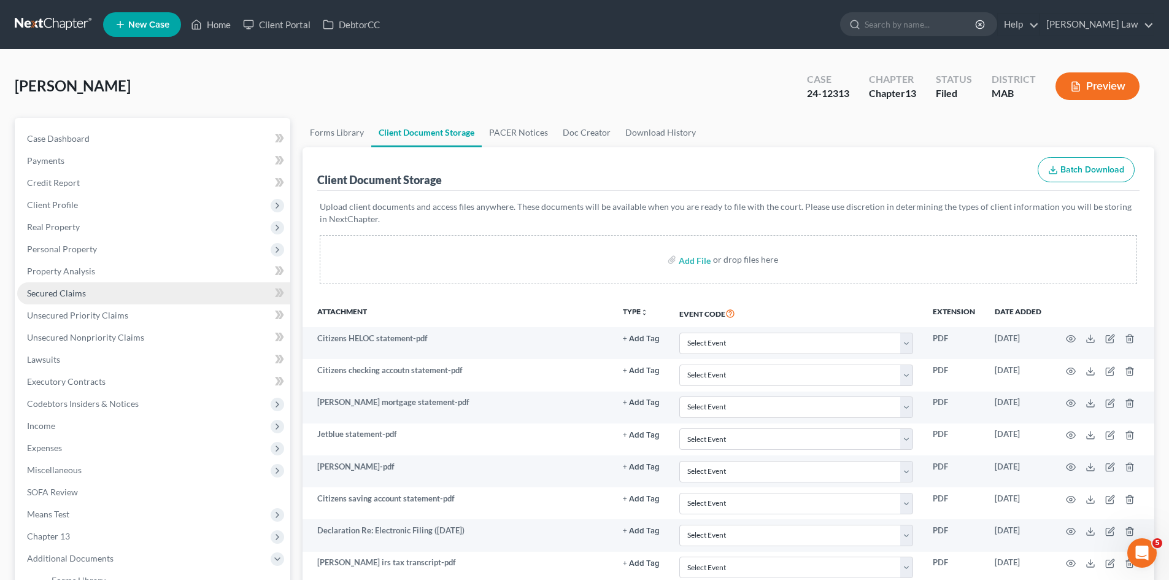
click at [60, 293] on span "Secured Claims" at bounding box center [56, 293] width 59 height 10
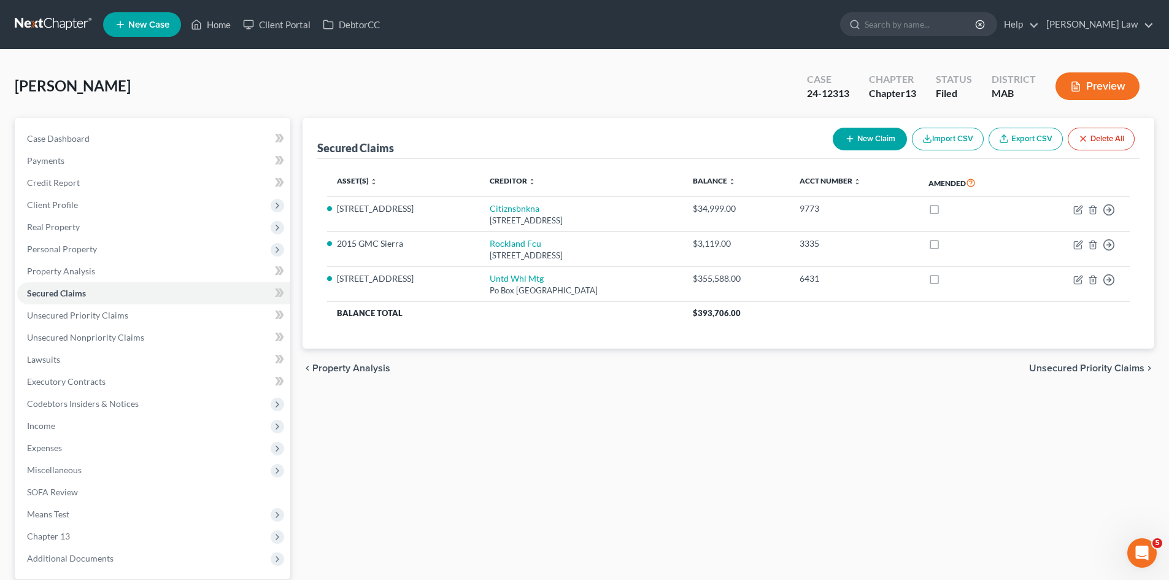
click at [814, 96] on div "24-12313" at bounding box center [828, 94] width 42 height 14
click at [814, 95] on div "24-12313" at bounding box center [828, 94] width 42 height 14
copy div "24-12313"
click at [833, 95] on div "24-12313" at bounding box center [828, 94] width 42 height 14
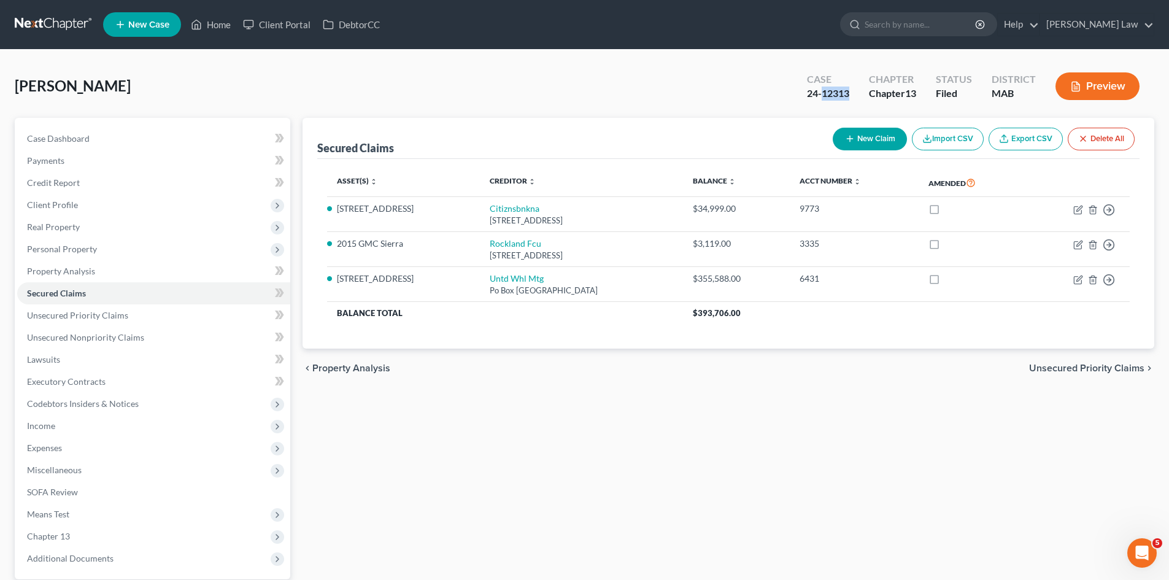
click at [833, 95] on div "24-12313" at bounding box center [828, 94] width 42 height 14
click at [57, 180] on span "Credit Report" at bounding box center [53, 182] width 53 height 10
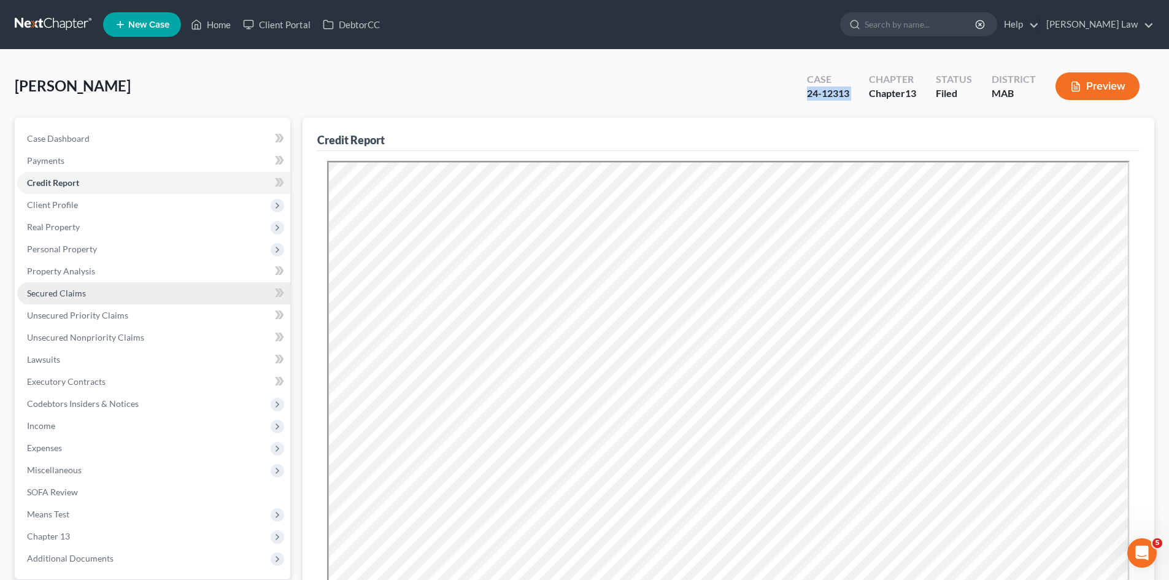
click at [83, 293] on span "Secured Claims" at bounding box center [56, 293] width 59 height 10
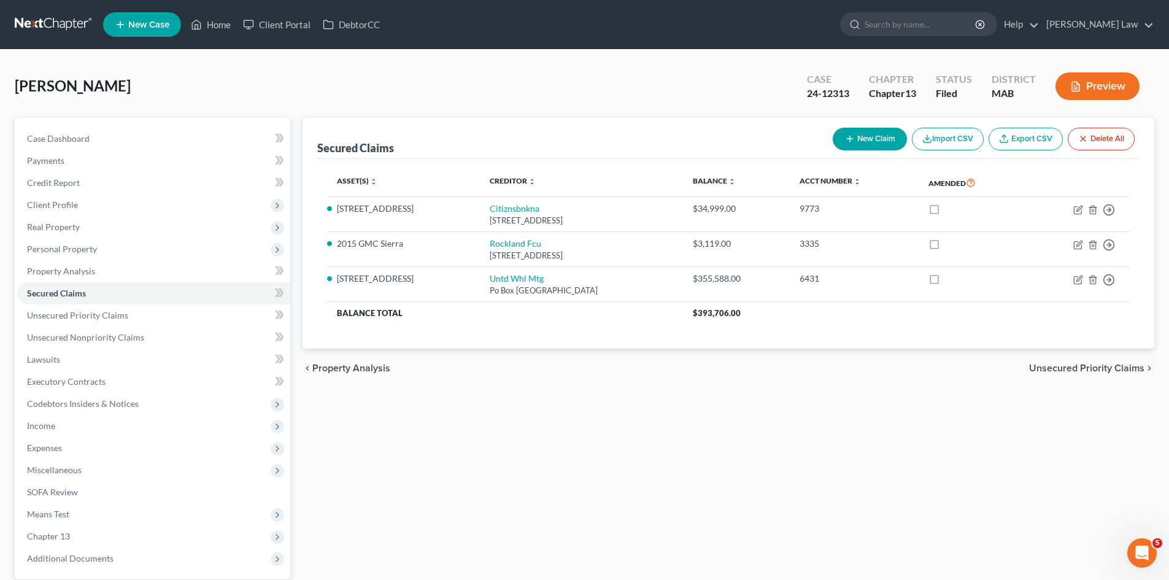
click at [829, 85] on div "Case" at bounding box center [828, 79] width 42 height 14
click at [829, 87] on div "24-12313" at bounding box center [828, 94] width 42 height 14
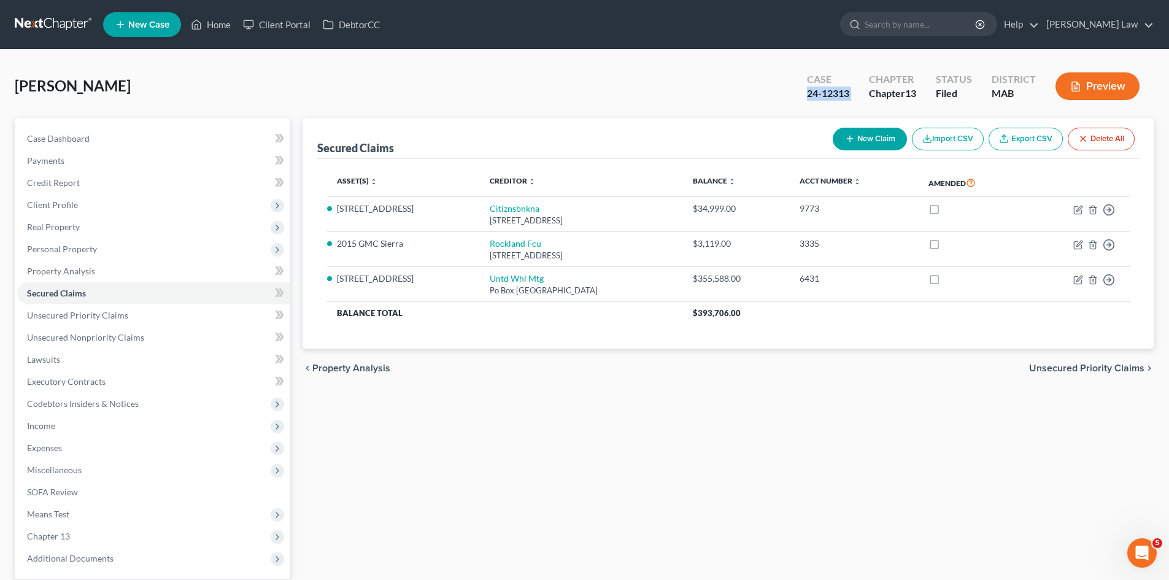
copy div "24-12313"
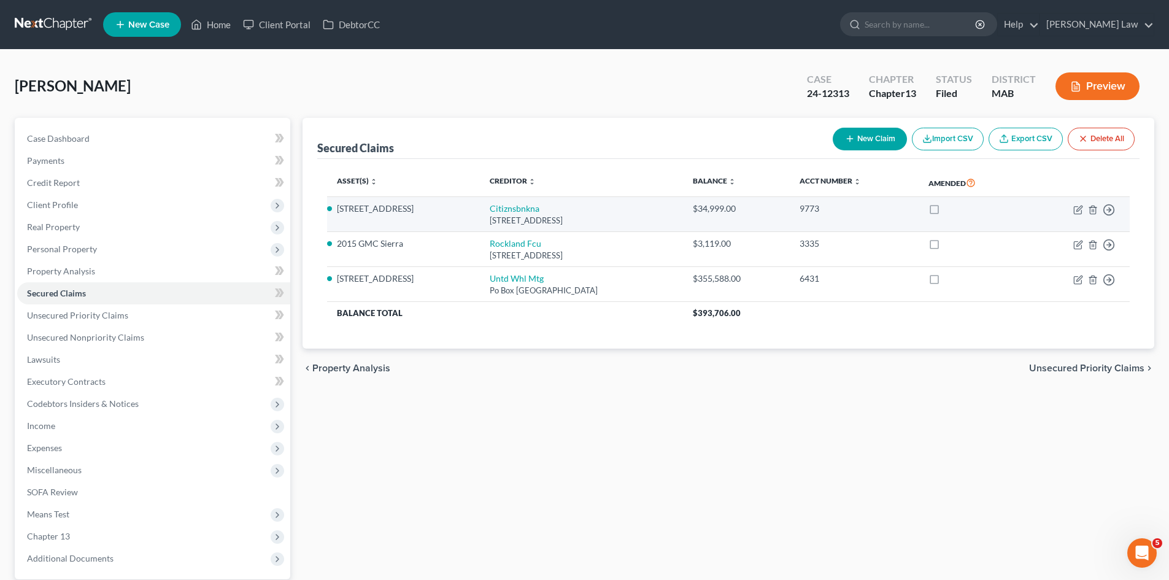
click at [803, 203] on div "9773" at bounding box center [854, 209] width 109 height 12
click at [810, 205] on div "9773" at bounding box center [854, 209] width 109 height 12
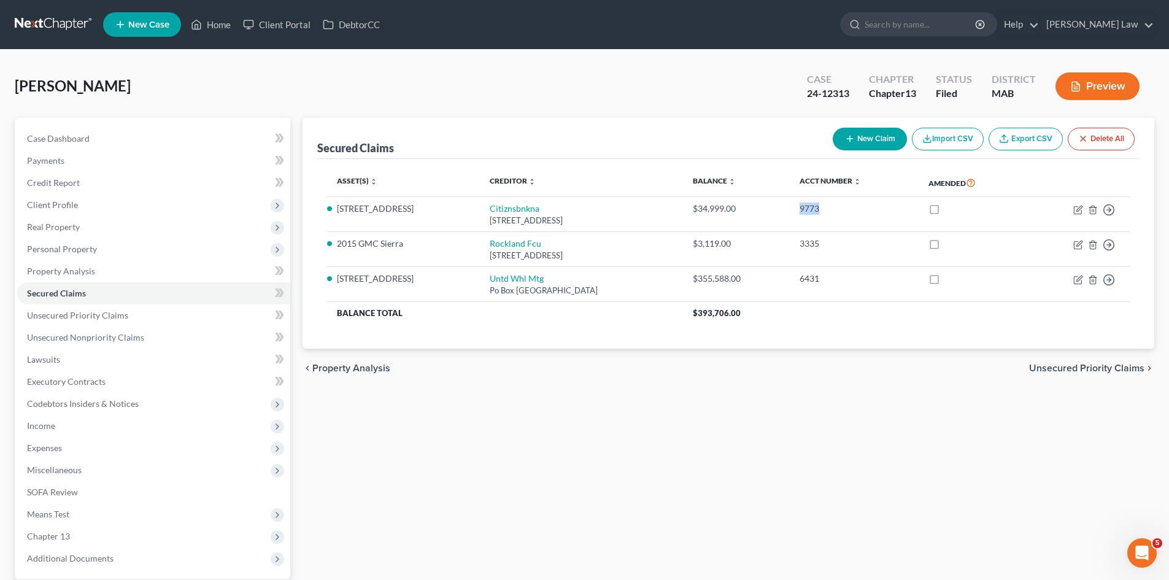
copy div "9773"
click at [80, 34] on link at bounding box center [54, 25] width 79 height 22
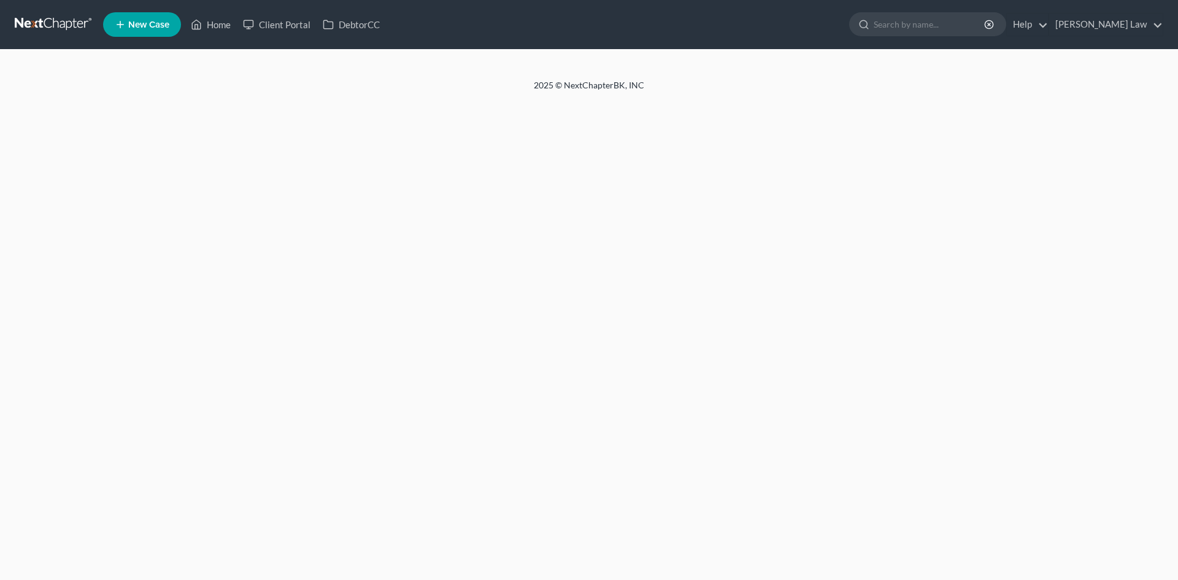
click at [585, 61] on div at bounding box center [589, 64] width 1178 height 29
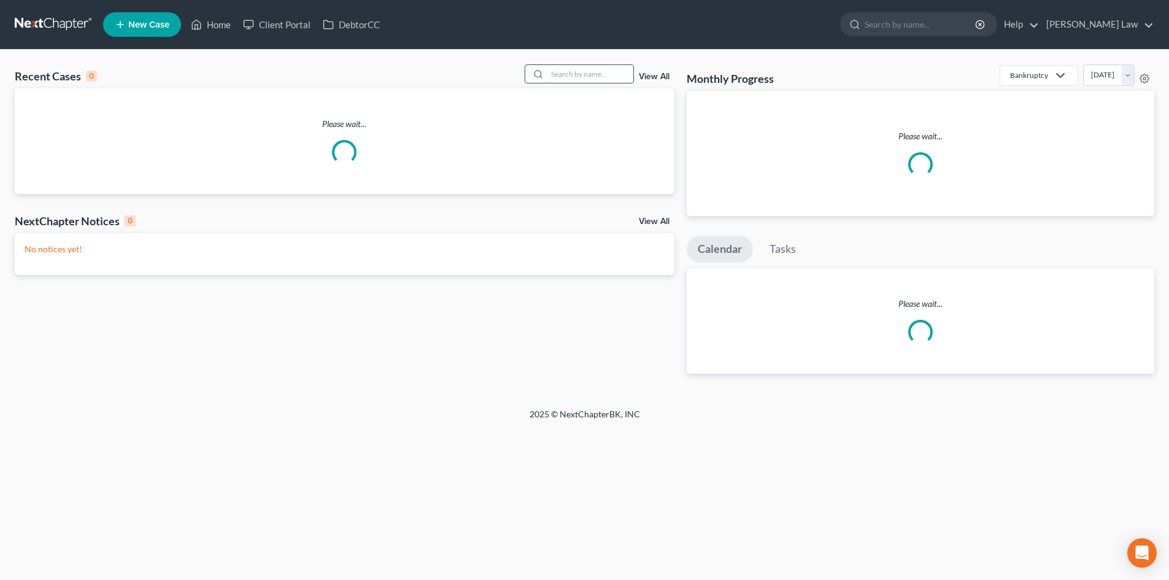
click at [586, 79] on input "search" at bounding box center [590, 74] width 86 height 18
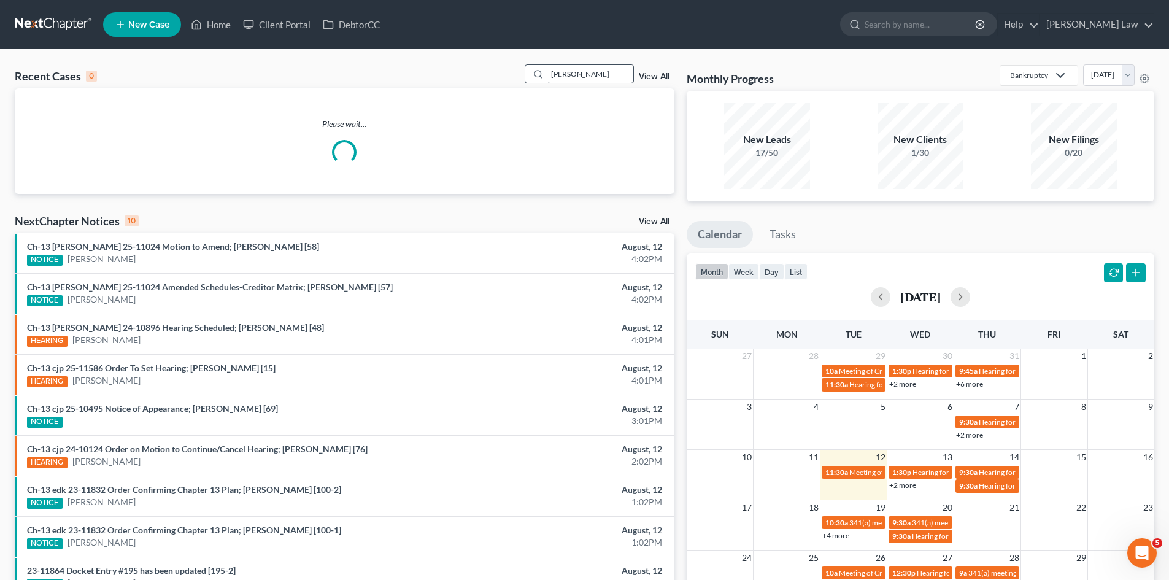
type input "dias"
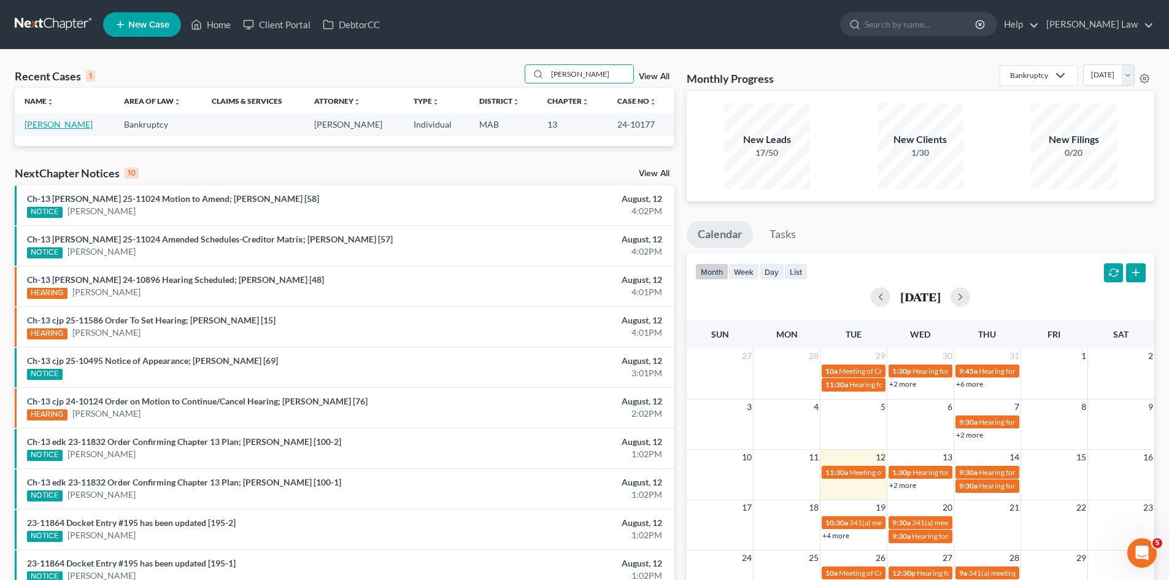
click at [66, 125] on link "[PERSON_NAME]" at bounding box center [59, 124] width 68 height 10
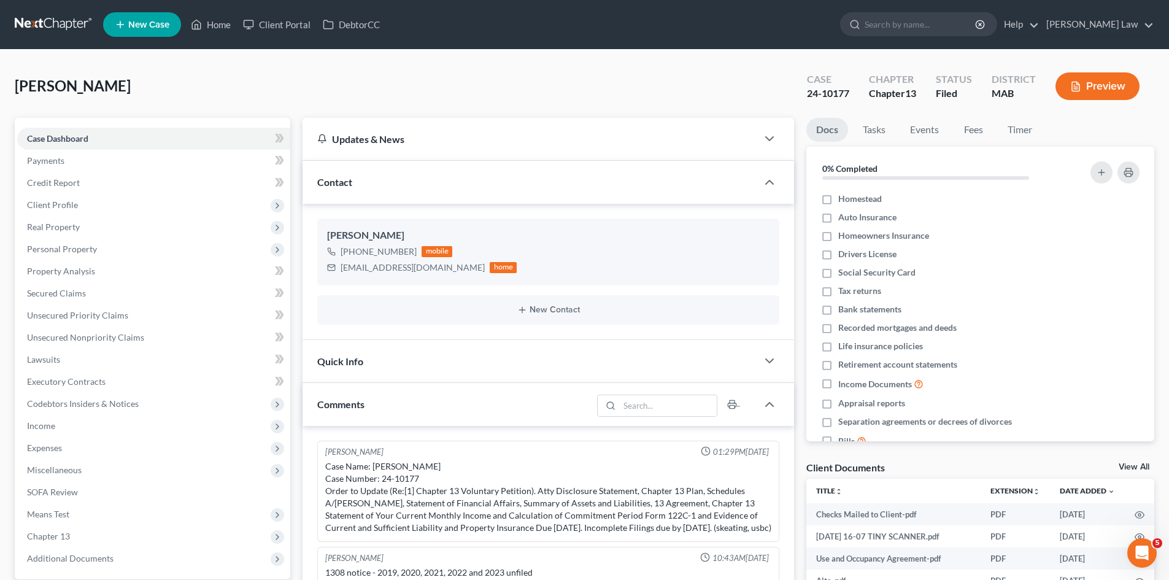
scroll to position [1280, 0]
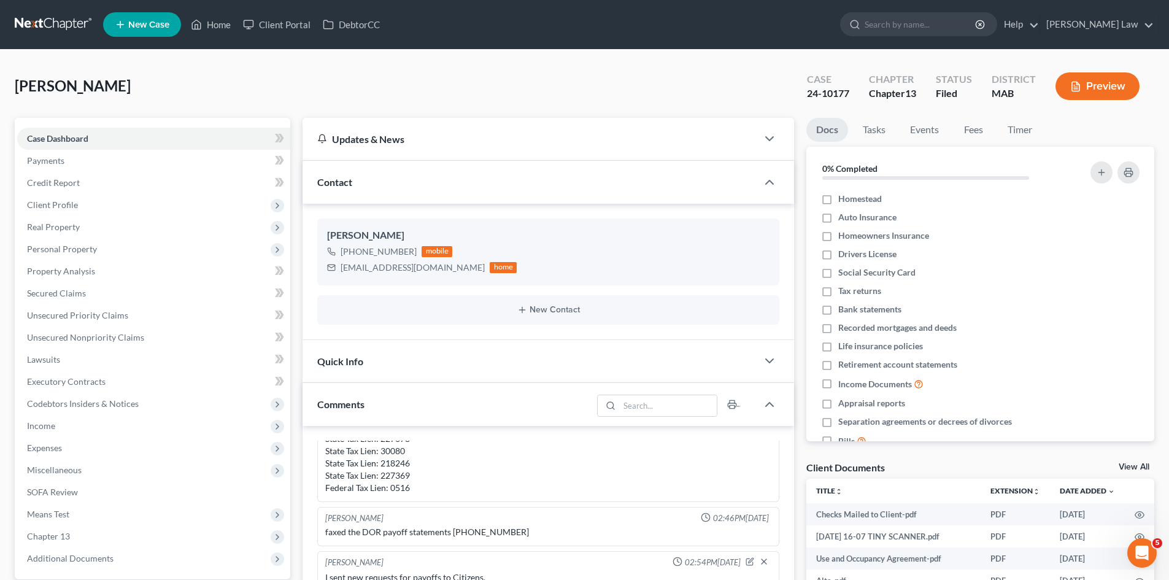
click at [1147, 470] on link "View All" at bounding box center [1134, 467] width 31 height 9
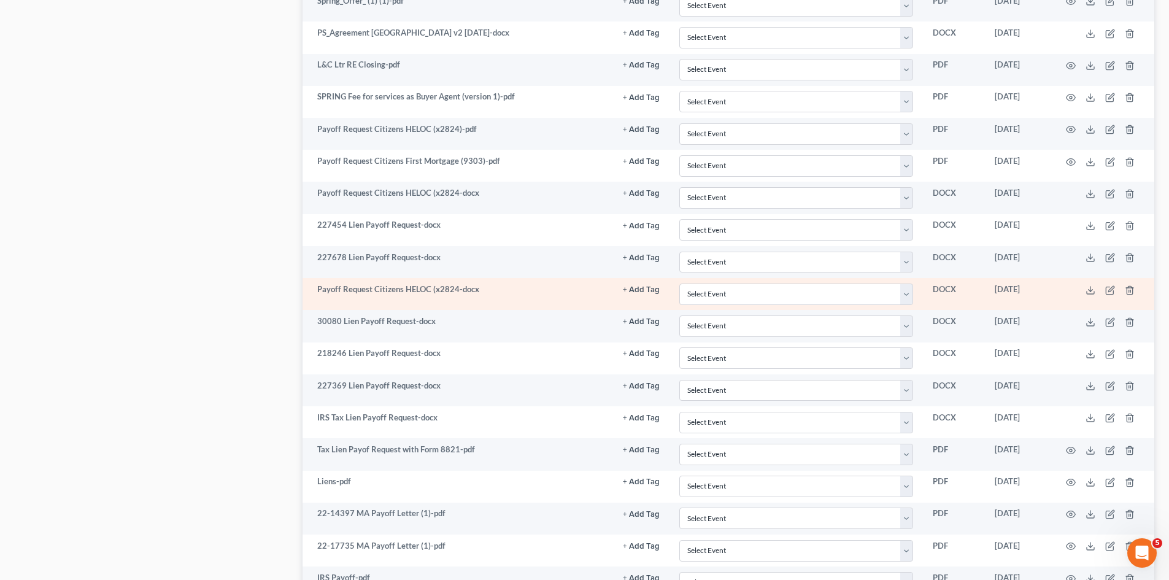
scroll to position [1325, 0]
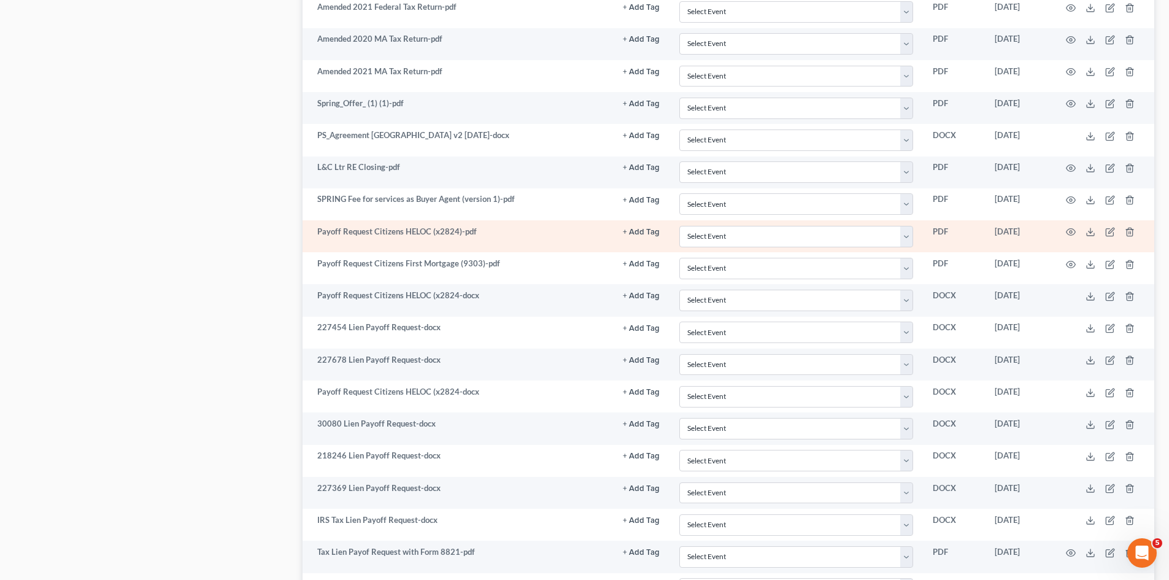
click at [1075, 226] on td at bounding box center [1102, 236] width 103 height 32
click at [1073, 228] on icon "button" at bounding box center [1071, 232] width 10 height 10
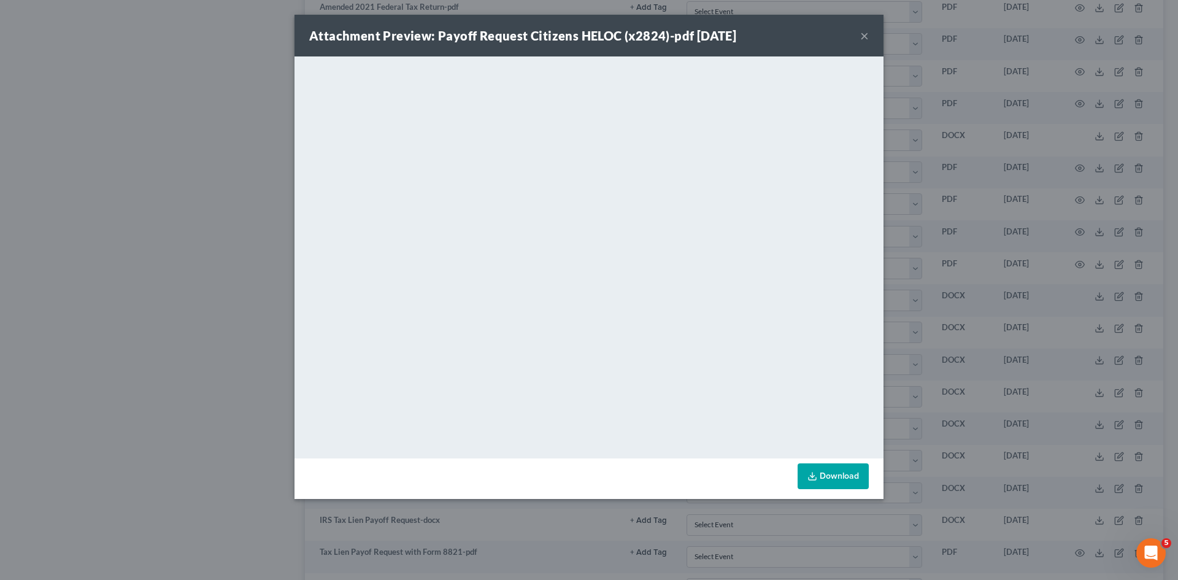
click at [951, 317] on div "Attachment Preview: Payoff Request Citizens HELOC (x2824)-pdf 10/04/2024 × <obj…" at bounding box center [589, 290] width 1178 height 580
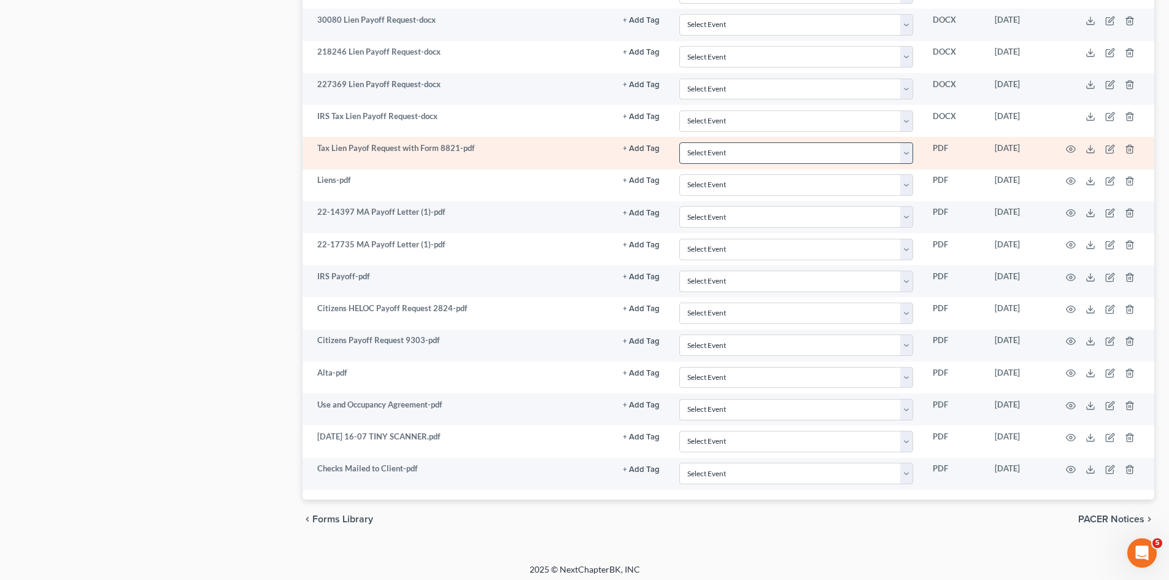
scroll to position [1735, 0]
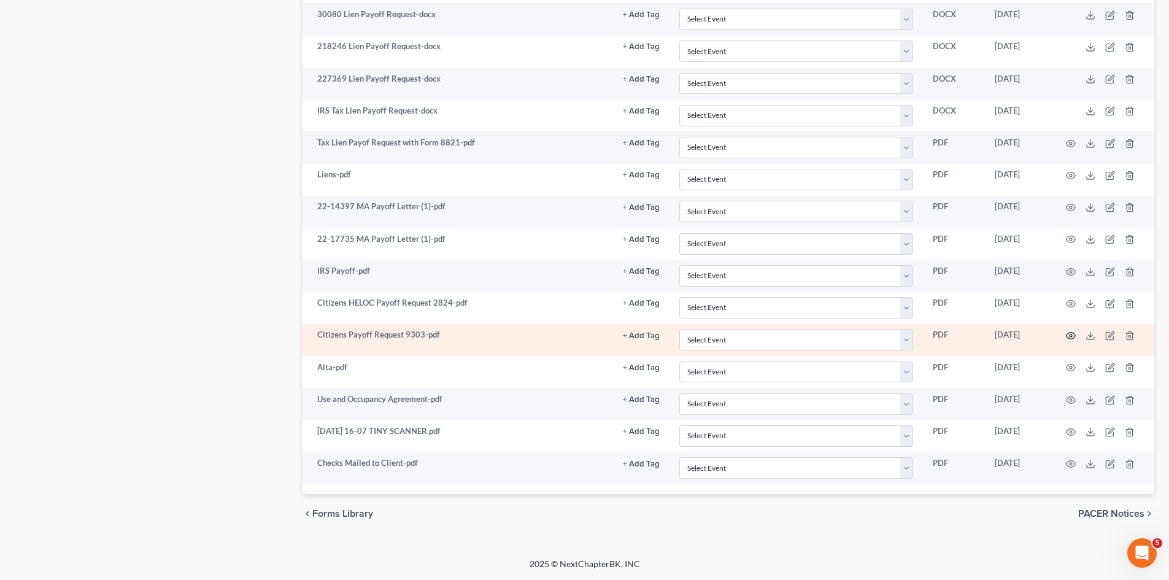
click at [1073, 332] on icon "button" at bounding box center [1071, 336] width 10 height 10
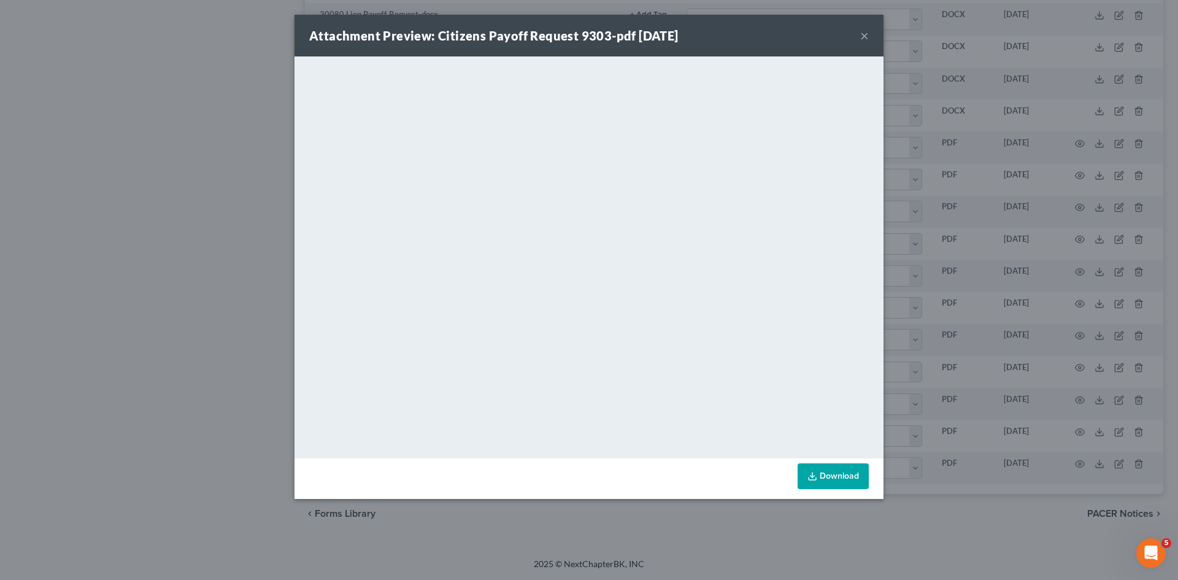
click at [940, 322] on div "Attachment Preview: Citizens Payoff Request 9303-pdf 10/25/2024 × <object ng-at…" at bounding box center [589, 290] width 1178 height 580
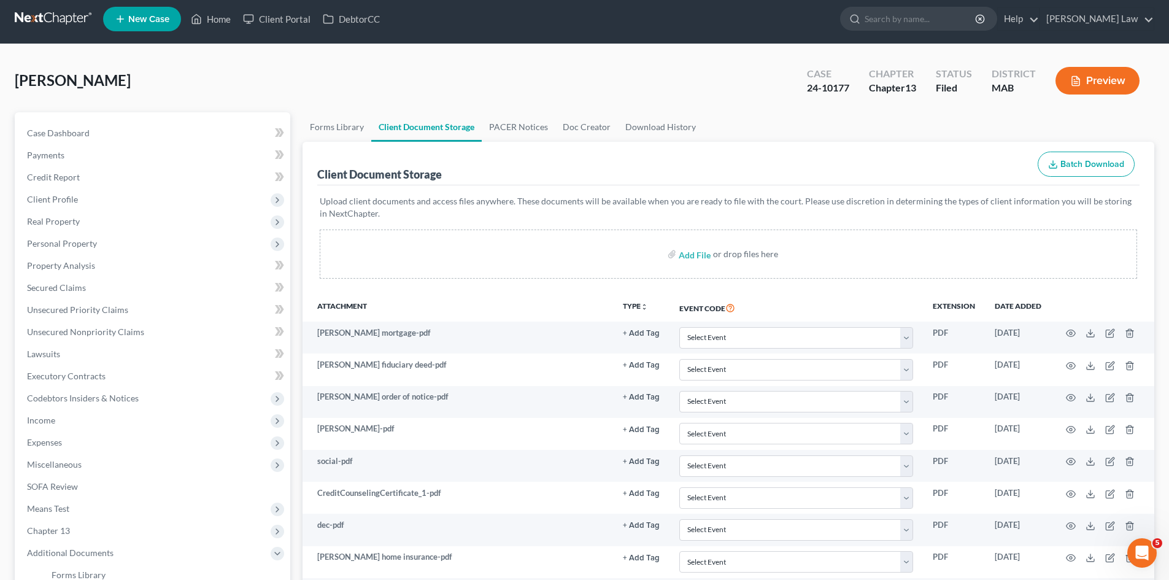
scroll to position [0, 0]
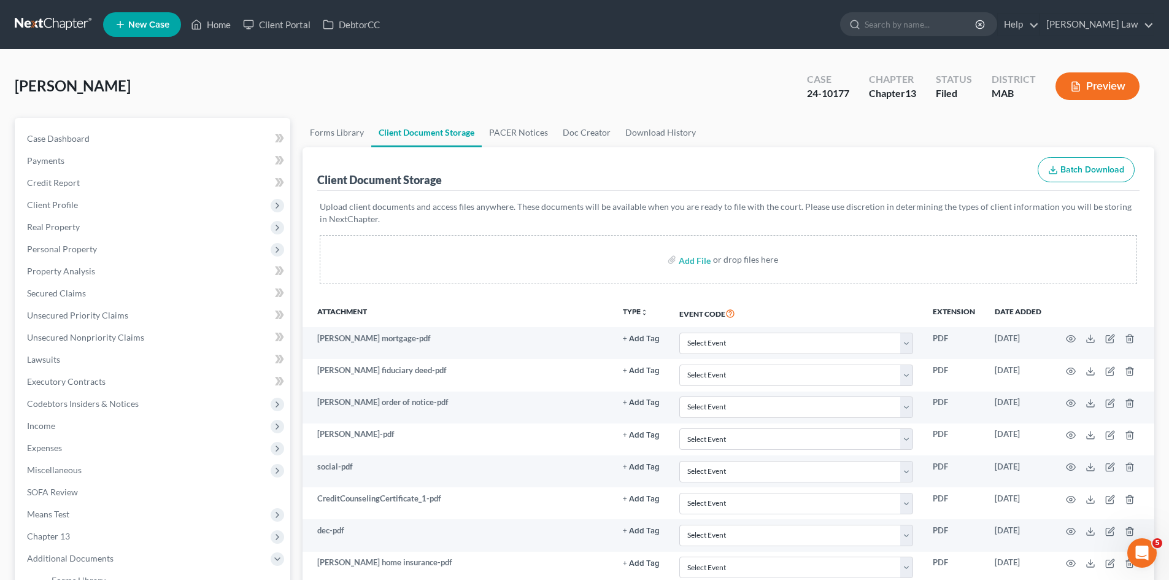
click at [63, 29] on link at bounding box center [54, 25] width 79 height 22
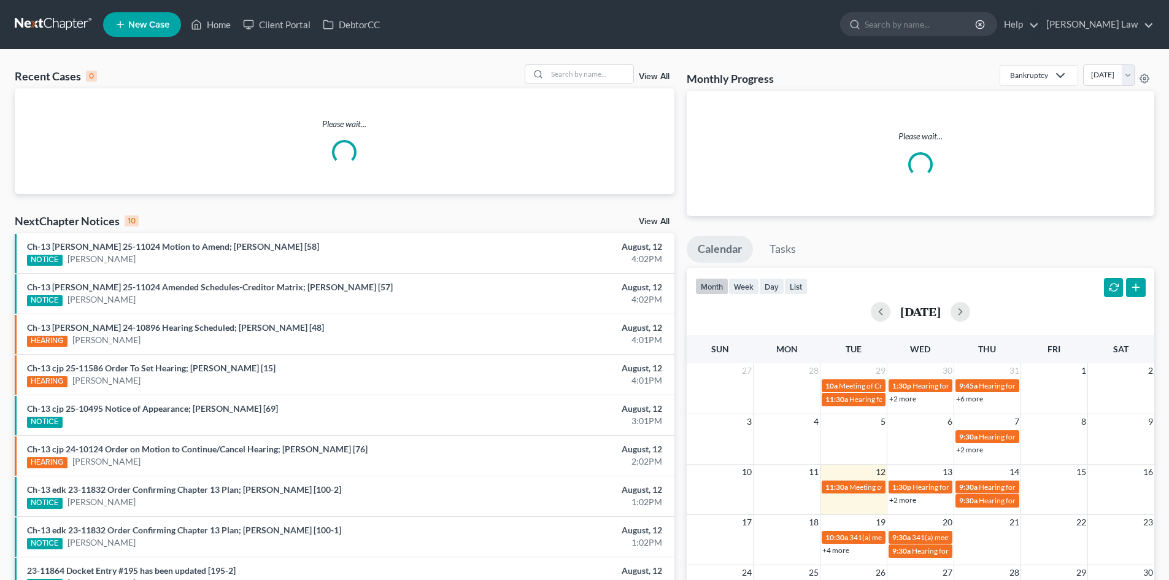
click at [595, 85] on div "Recent Cases 0 View All" at bounding box center [345, 76] width 660 height 24
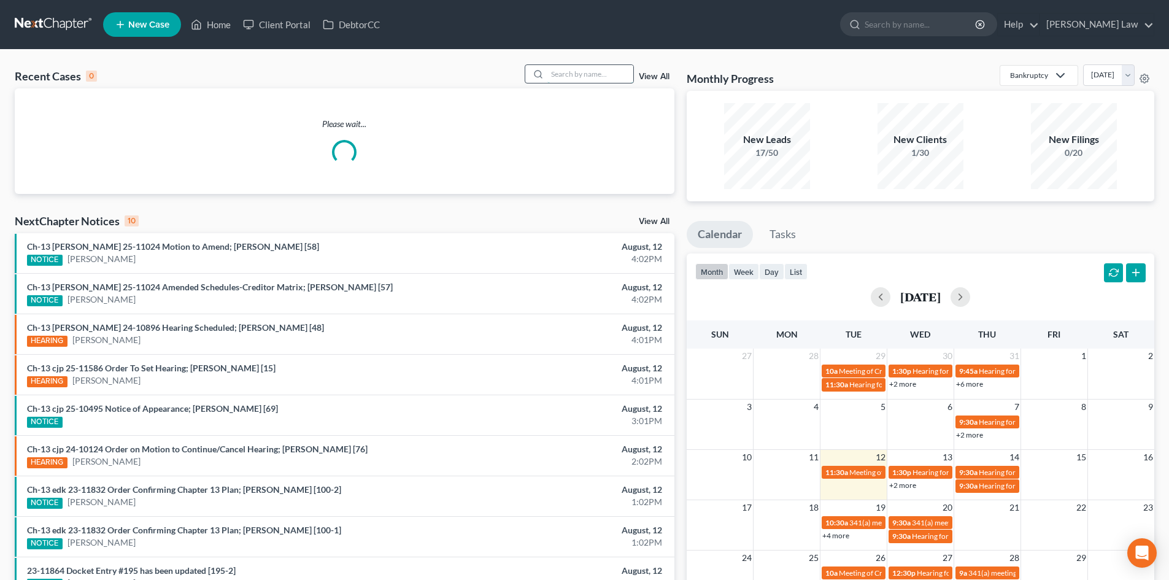
click at [589, 76] on input "search" at bounding box center [590, 74] width 86 height 18
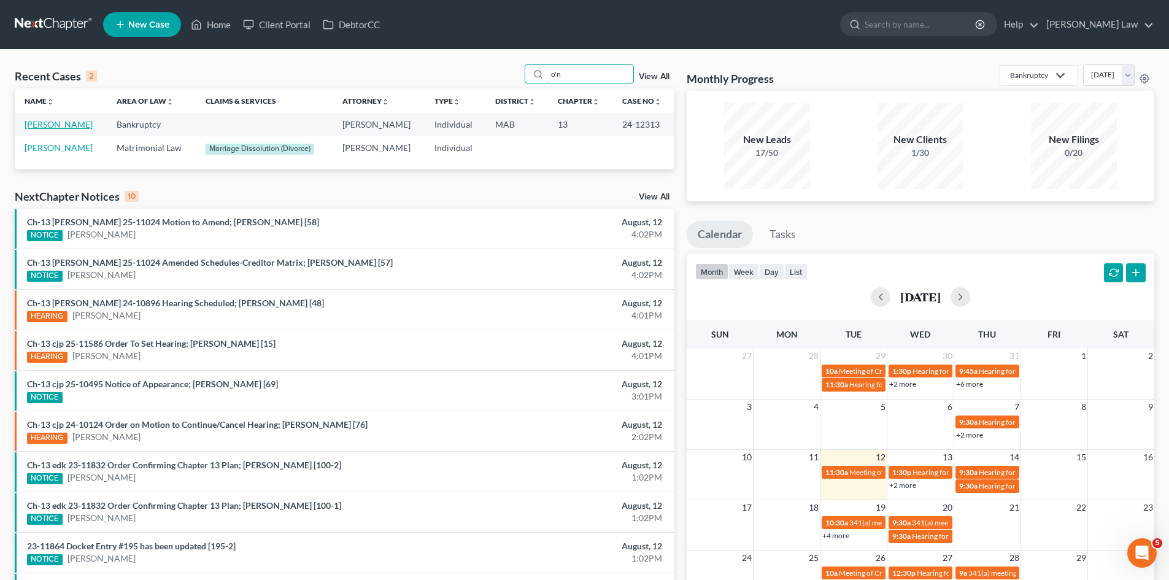
type input "o'n"
click at [72, 125] on link "O'Neil, Matthew" at bounding box center [59, 124] width 68 height 10
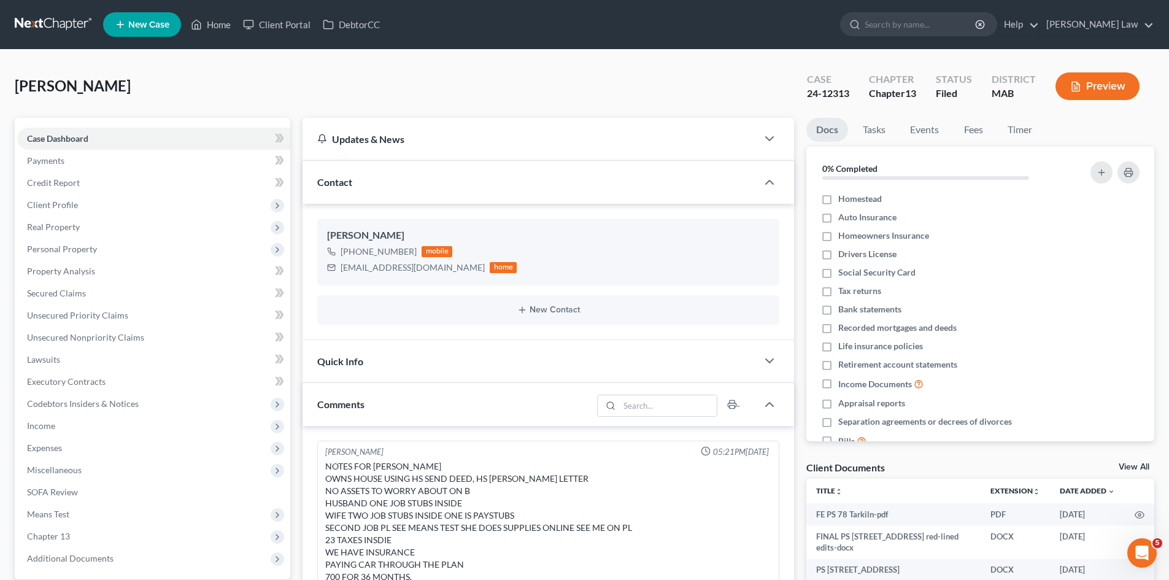
click at [1135, 468] on link "View All" at bounding box center [1134, 467] width 31 height 9
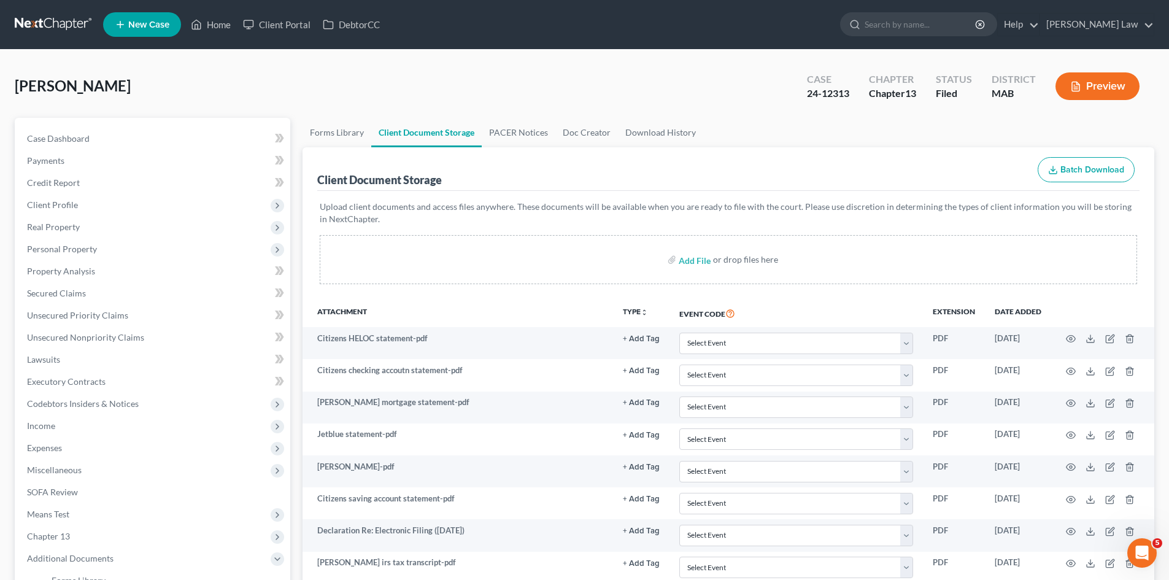
click at [77, 28] on link at bounding box center [54, 25] width 79 height 22
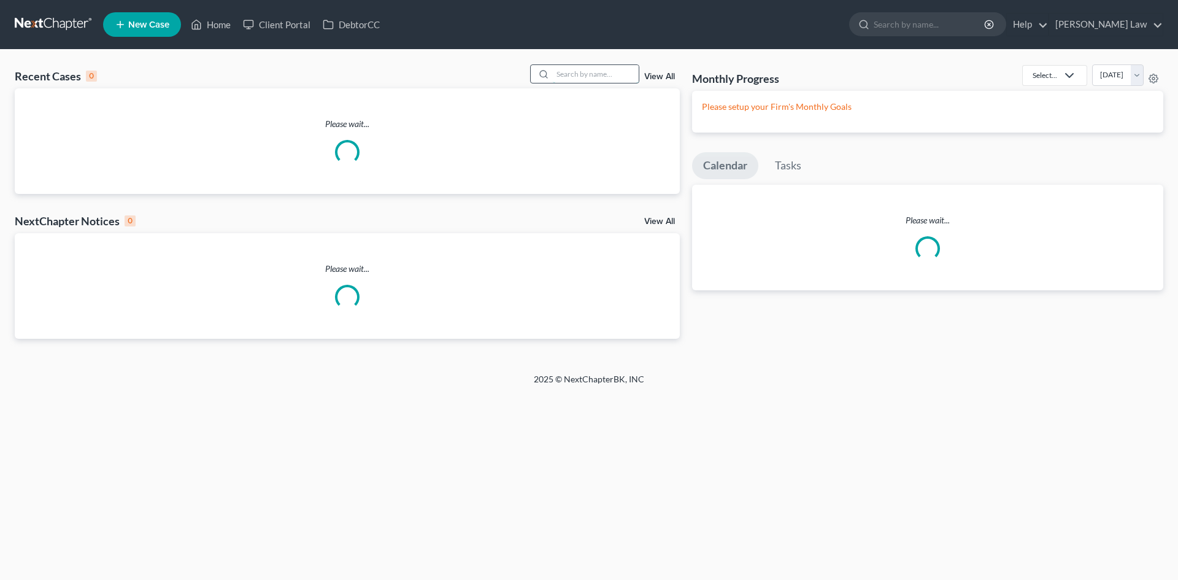
click at [586, 72] on input "search" at bounding box center [596, 74] width 86 height 18
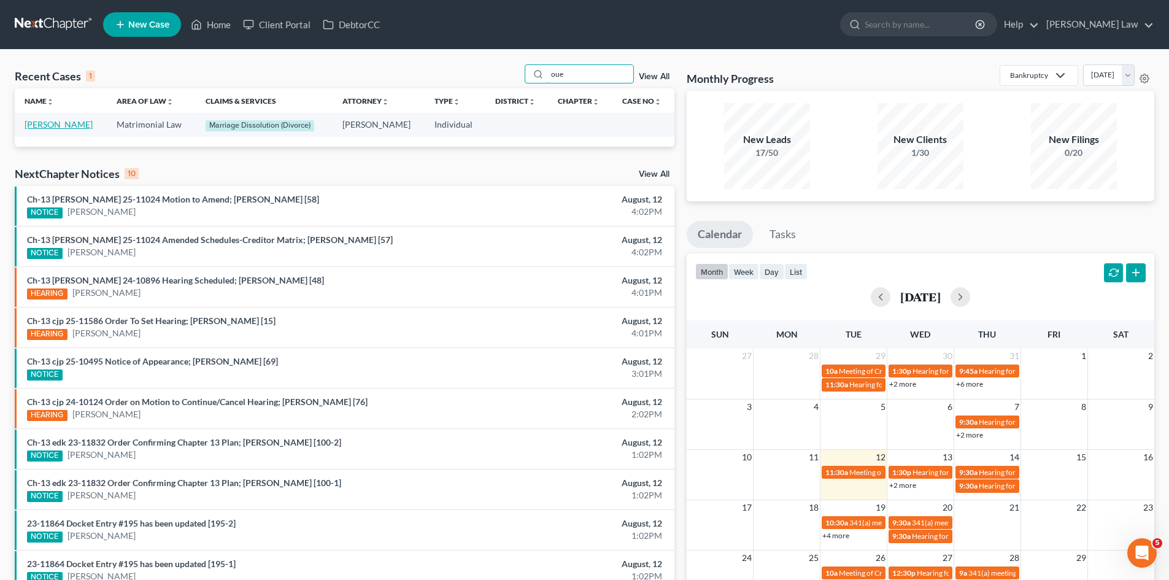
type input "oue"
click at [64, 128] on link "[PERSON_NAME]" at bounding box center [59, 124] width 68 height 10
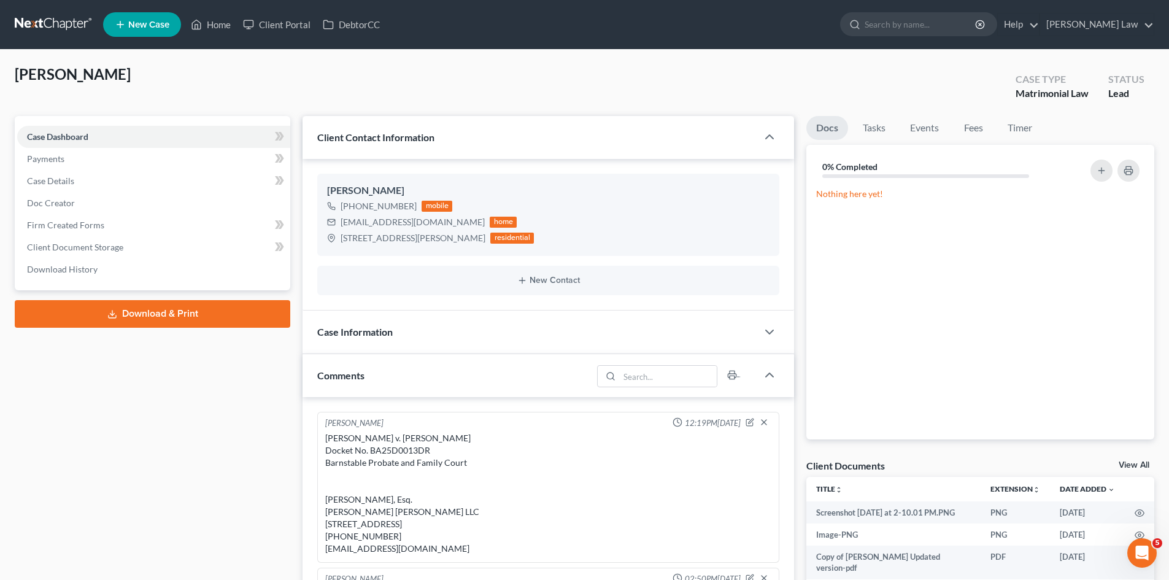
scroll to position [250, 0]
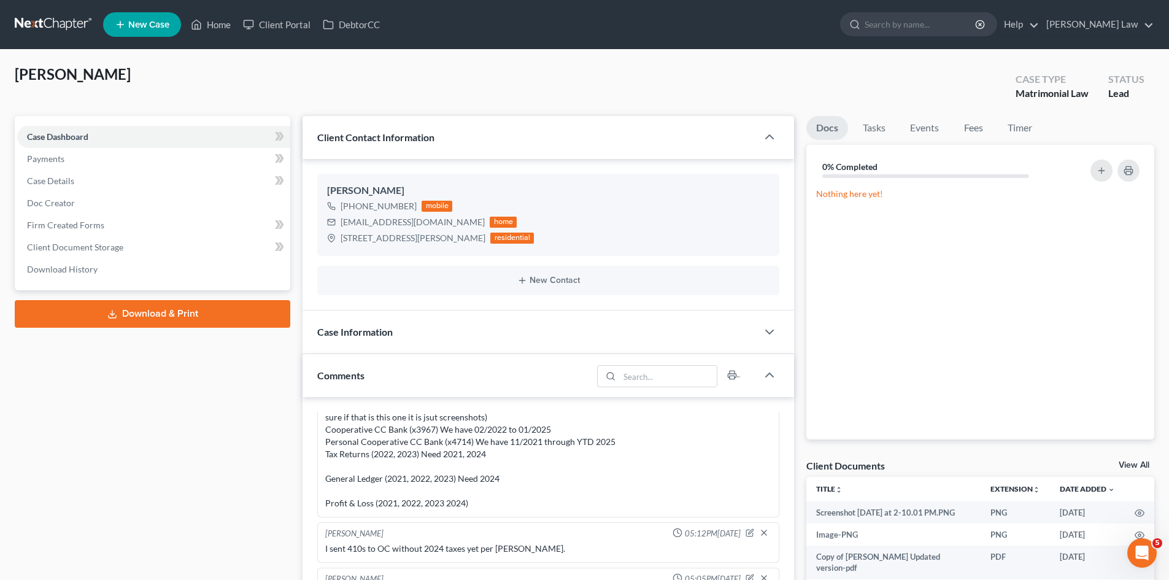
click at [1129, 462] on link "View All" at bounding box center [1134, 465] width 31 height 9
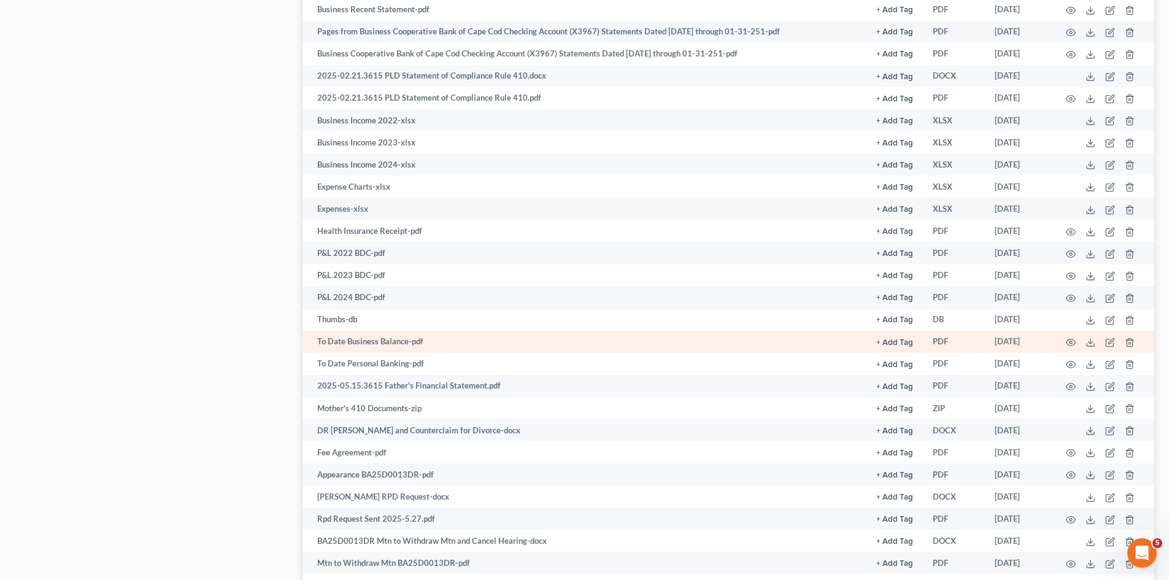
scroll to position [818, 0]
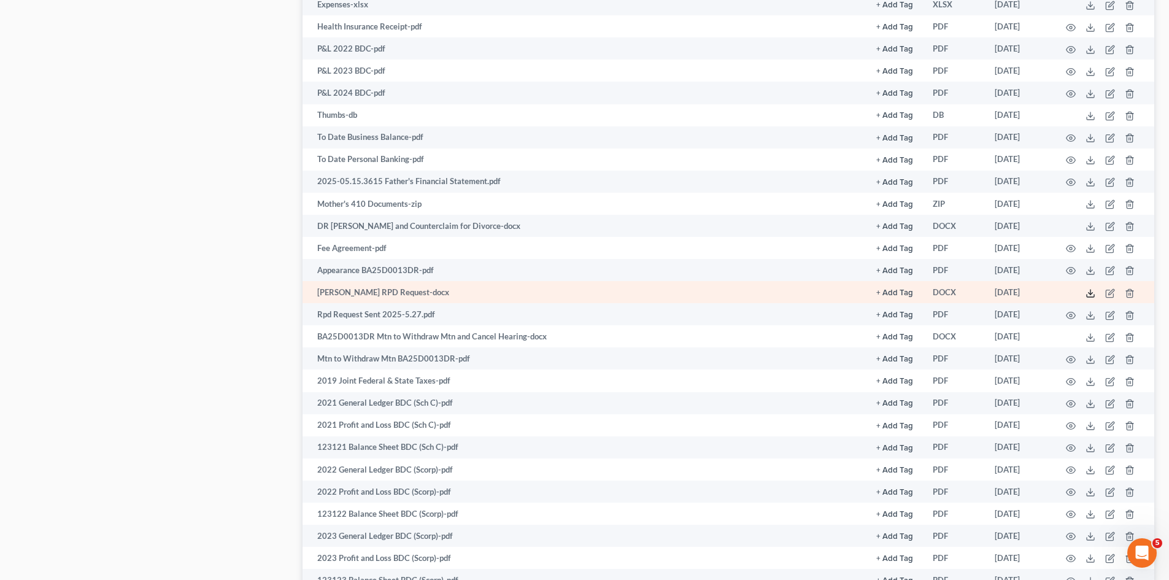
click at [1092, 291] on icon at bounding box center [1091, 293] width 10 height 10
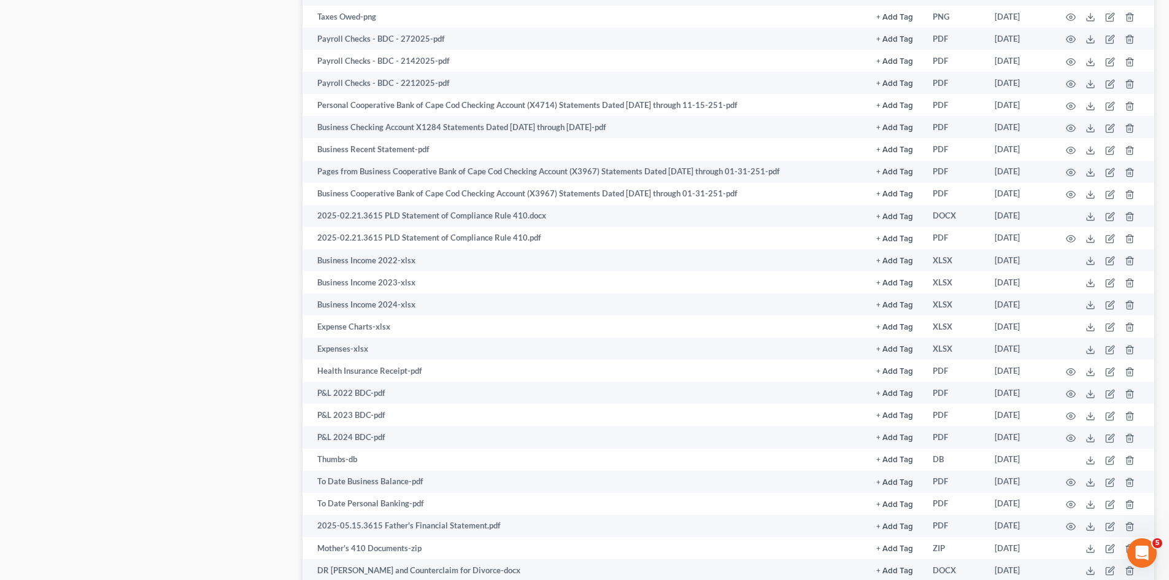
scroll to position [409, 0]
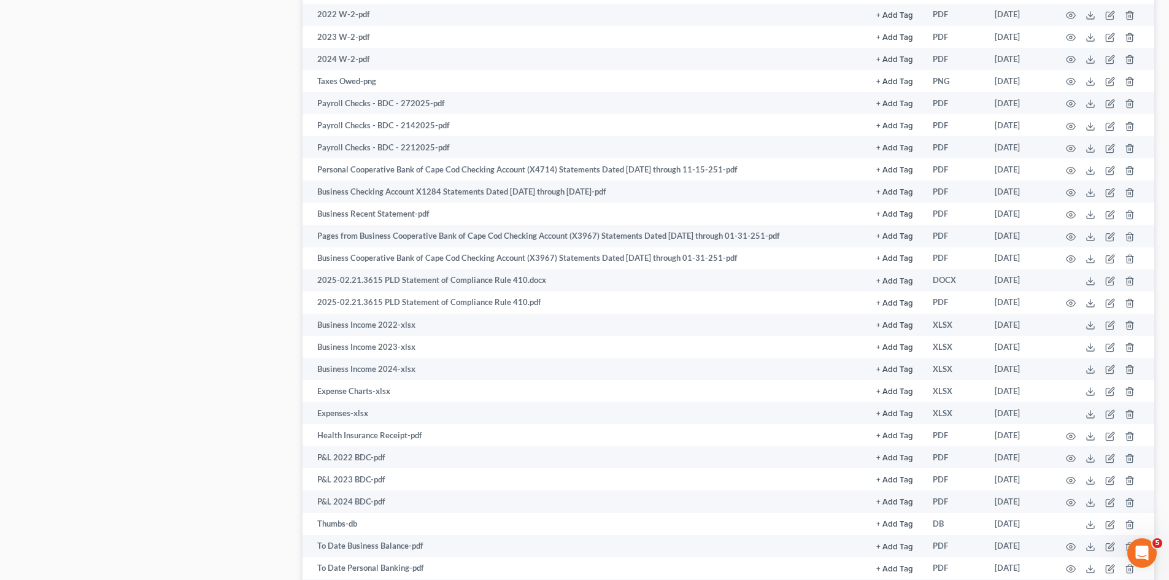
drag, startPoint x: 253, startPoint y: 198, endPoint x: 260, endPoint y: 196, distance: 7.5
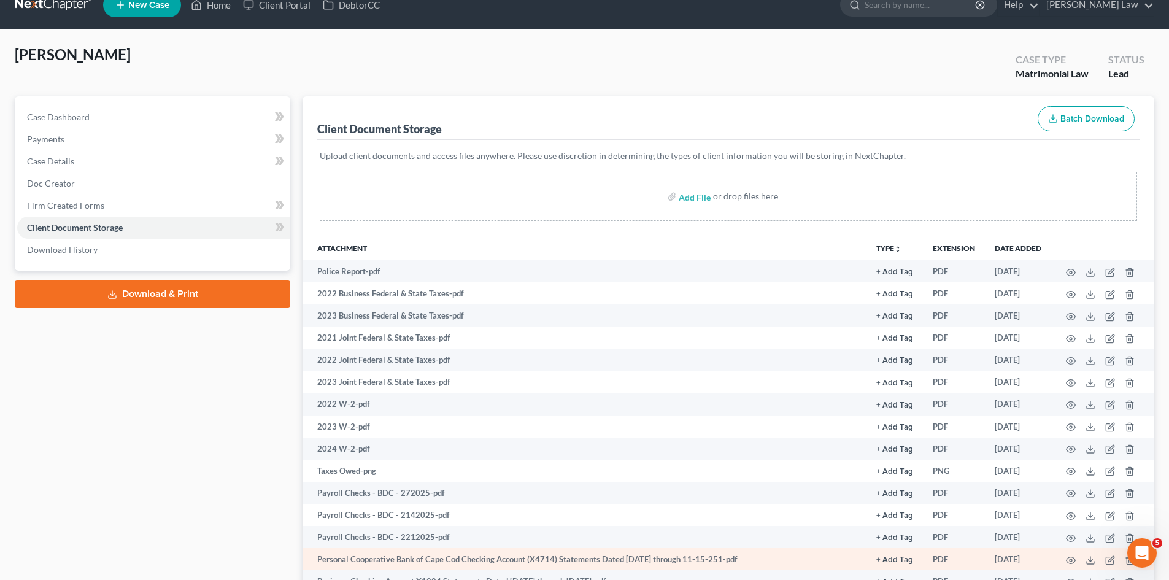
scroll to position [0, 0]
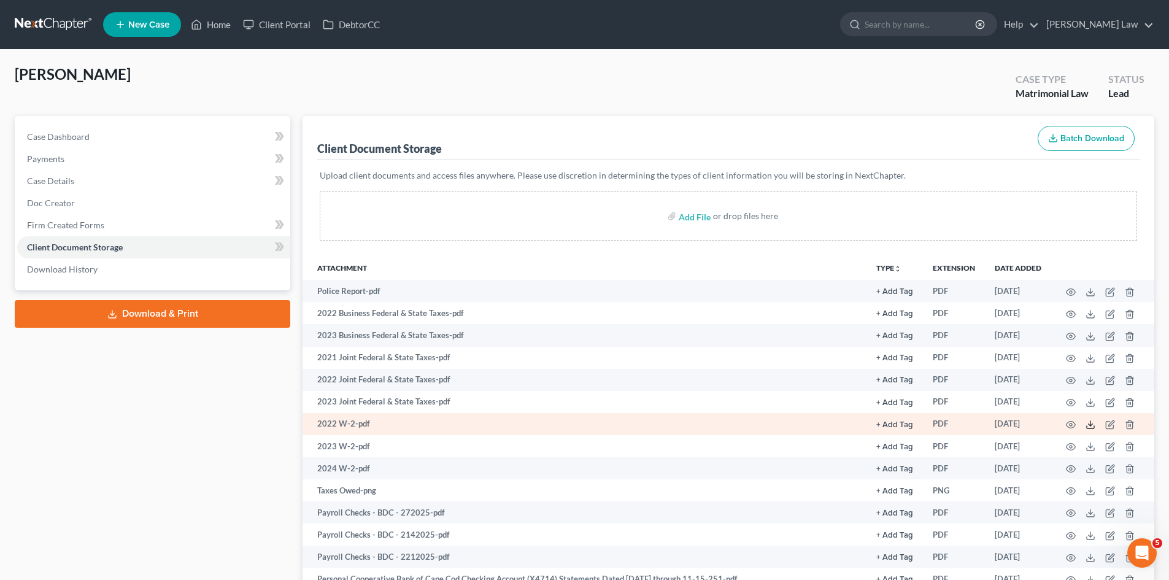
click at [1092, 423] on icon at bounding box center [1091, 425] width 10 height 10
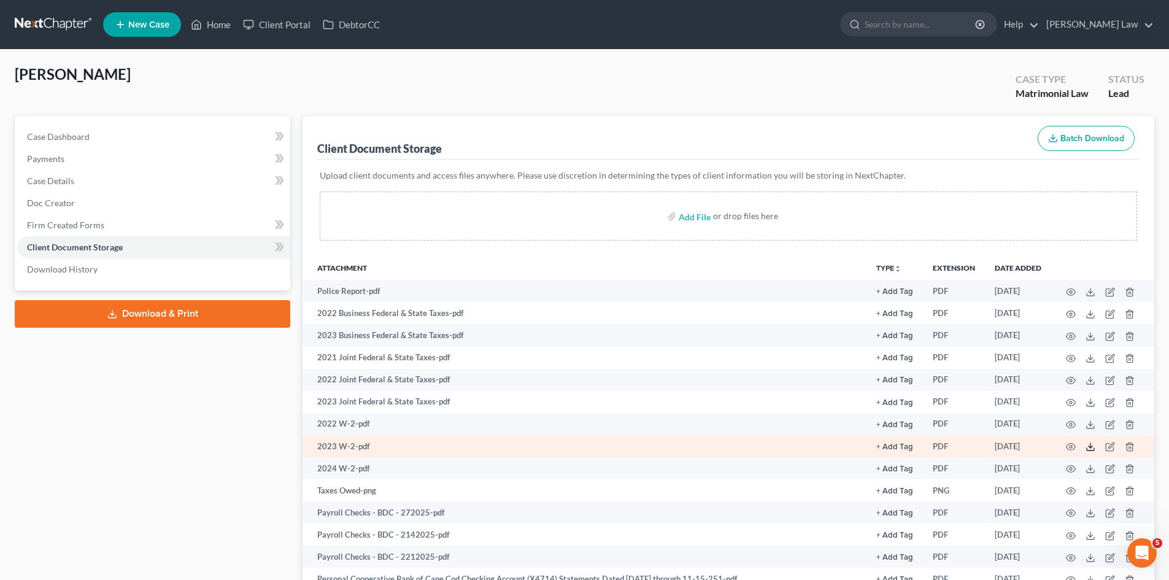
click at [1090, 449] on icon at bounding box center [1091, 447] width 10 height 10
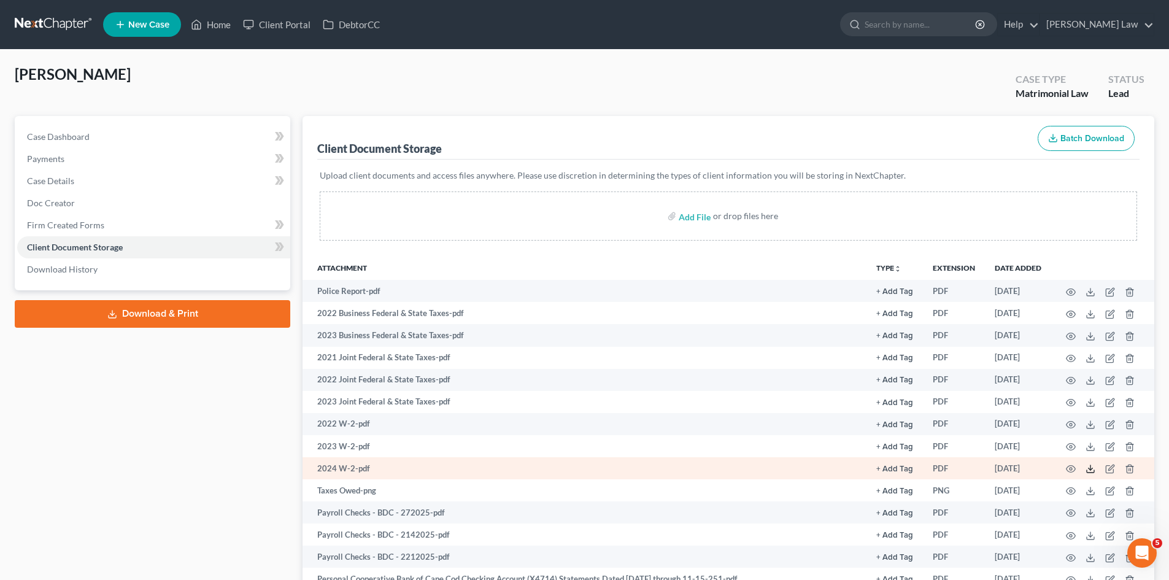
click at [1088, 471] on icon at bounding box center [1091, 469] width 10 height 10
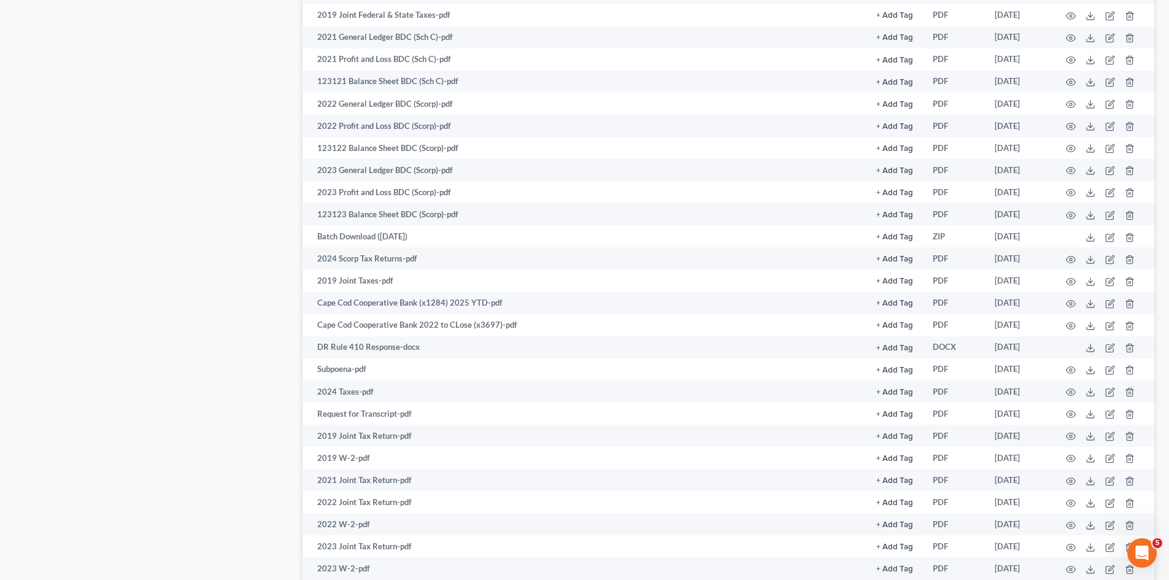
scroll to position [1228, 0]
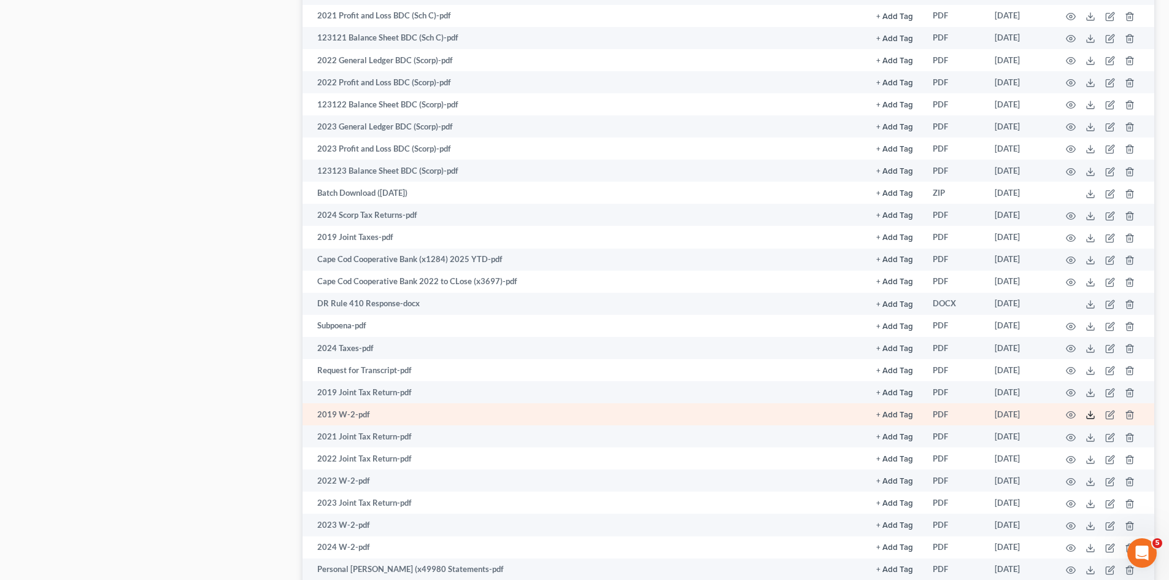
click at [1089, 414] on polyline at bounding box center [1091, 415] width 4 height 2
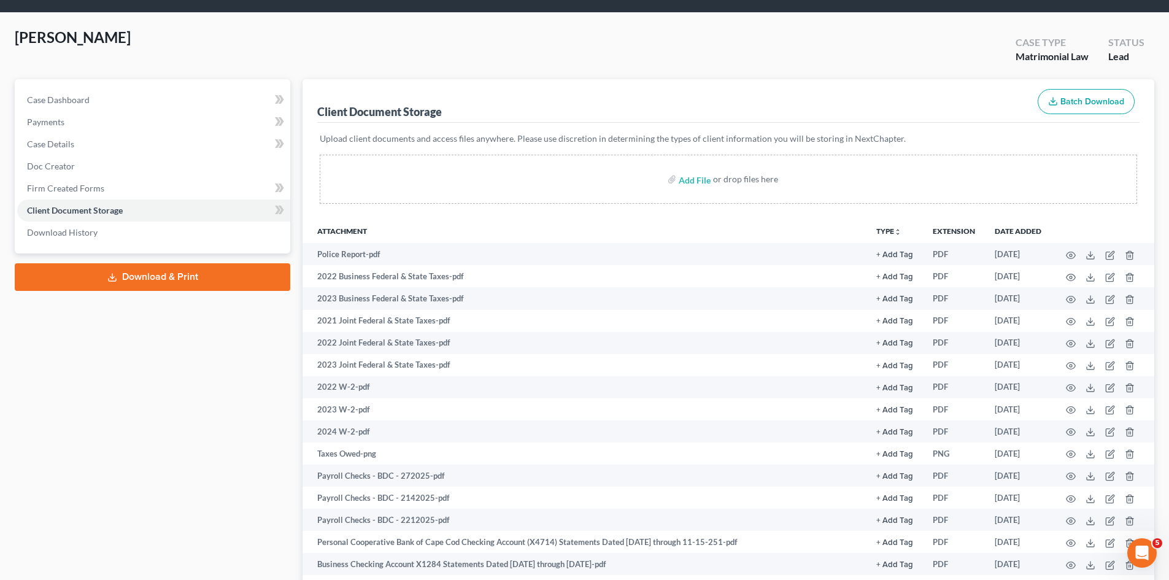
scroll to position [31, 0]
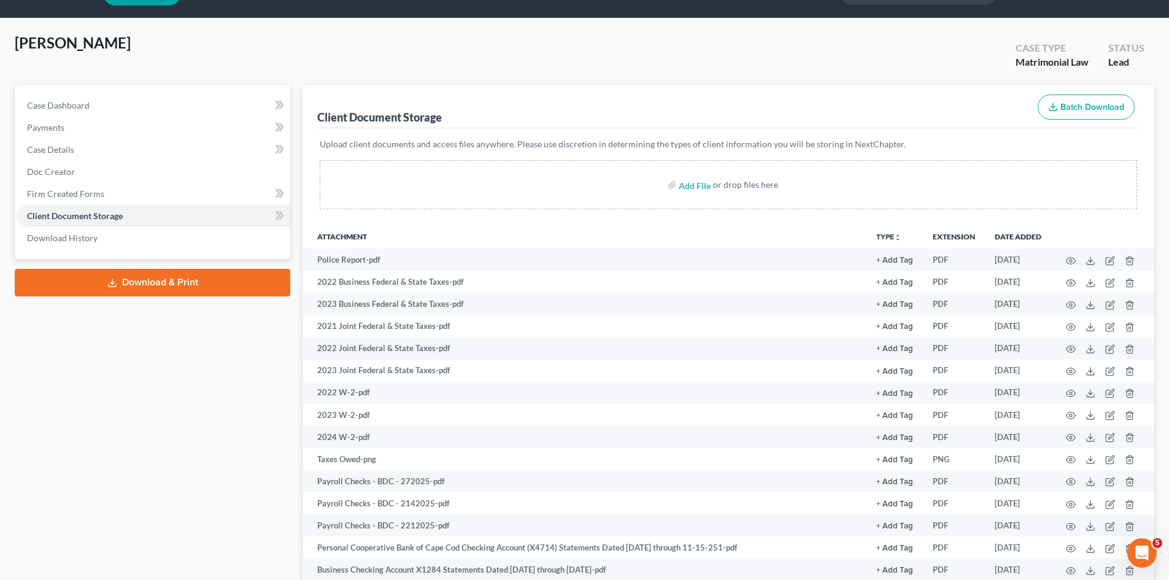
drag, startPoint x: 171, startPoint y: 385, endPoint x: 195, endPoint y: 381, distance: 24.2
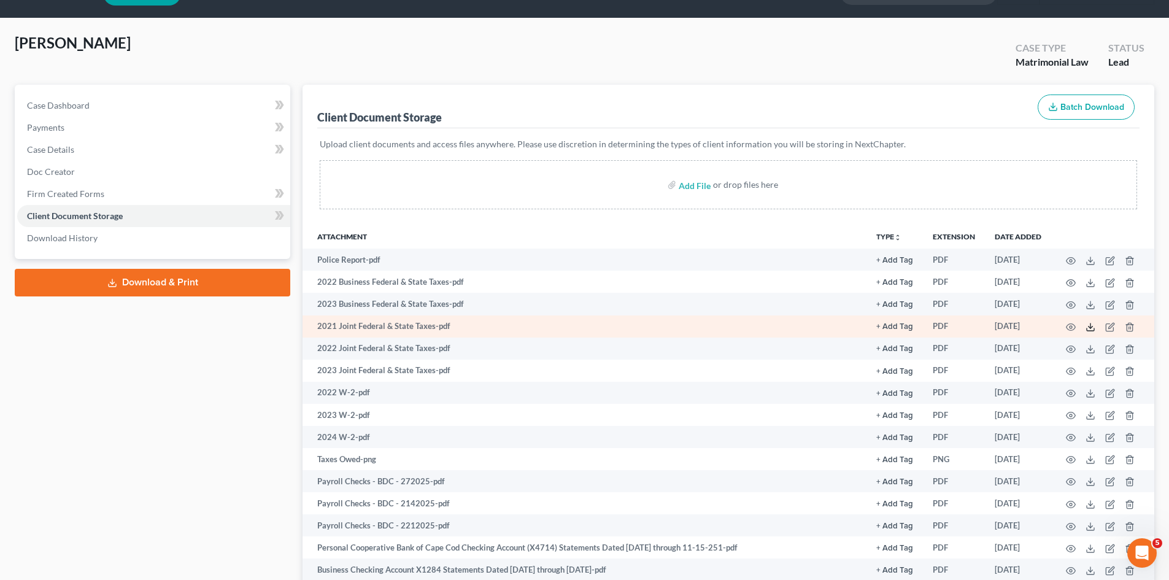
click at [1091, 328] on line at bounding box center [1091, 325] width 0 height 5
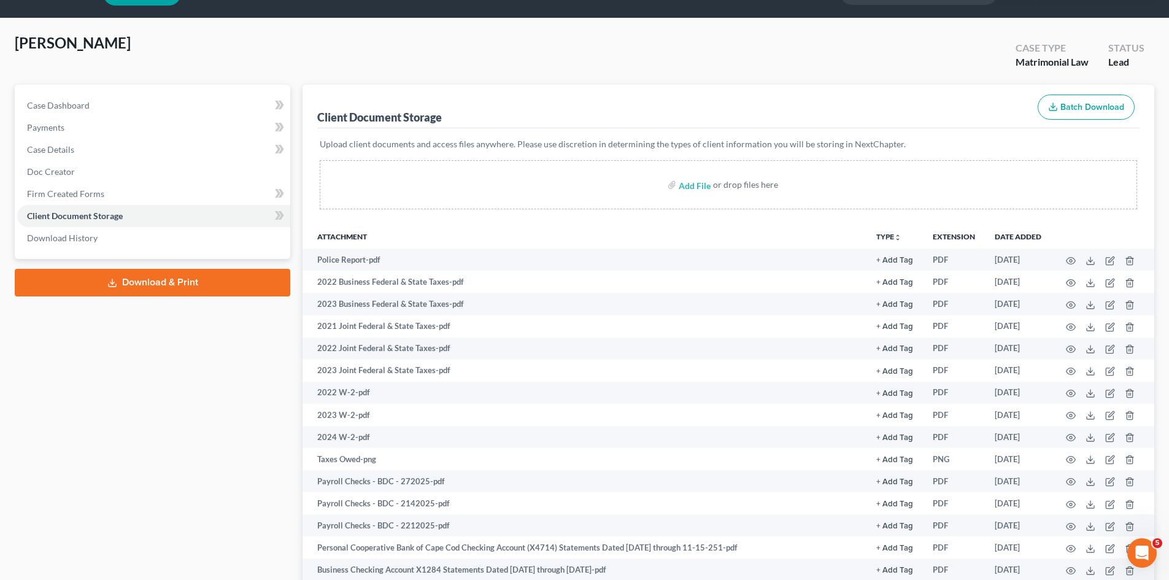
drag, startPoint x: 243, startPoint y: 522, endPoint x: 279, endPoint y: 500, distance: 42.1
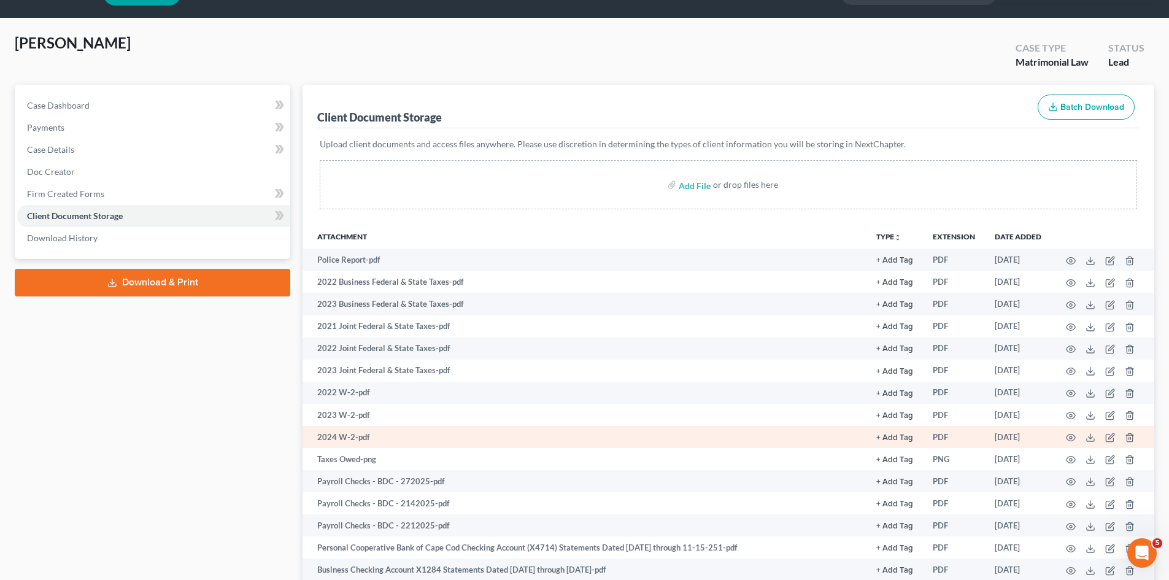
scroll to position [710, 0]
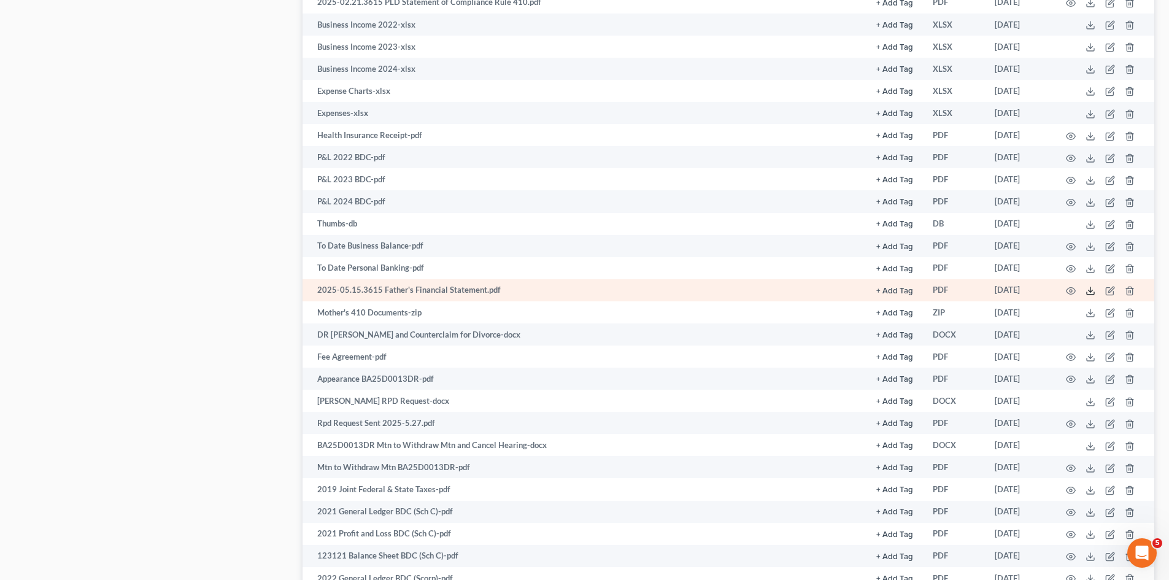
click at [1091, 290] on icon at bounding box center [1091, 291] width 10 height 10
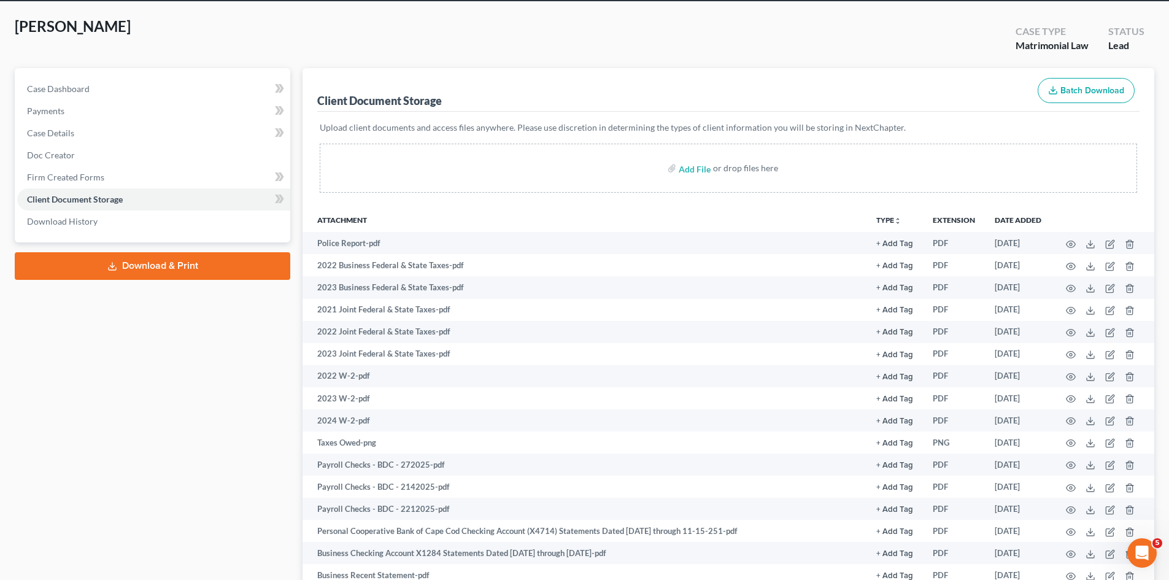
scroll to position [0, 0]
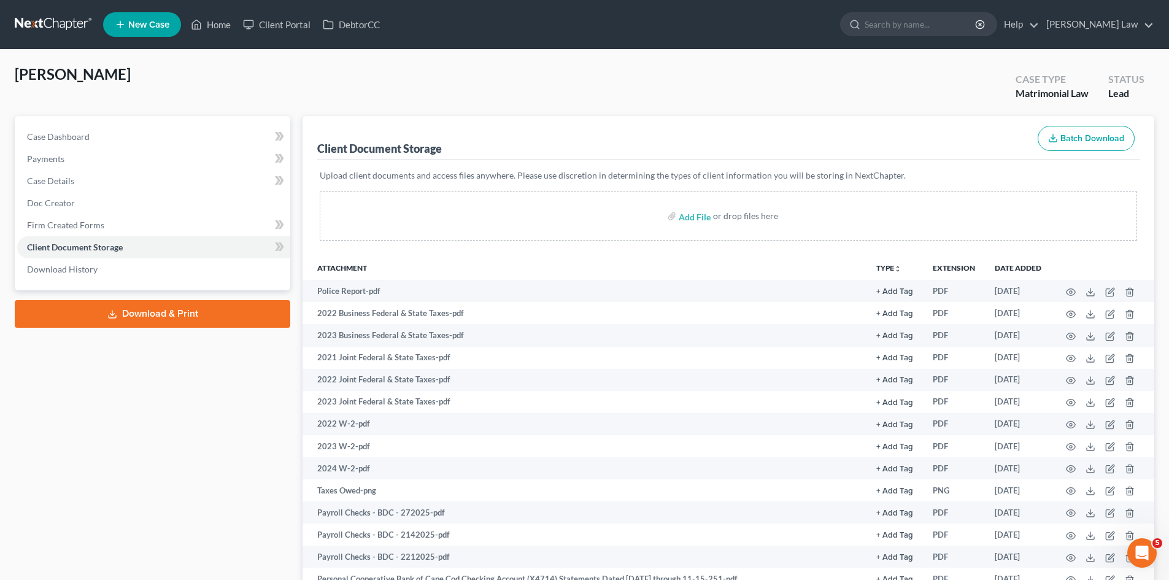
click at [63, 81] on span "Ouellette, Dylon" at bounding box center [73, 74] width 116 height 18
click at [31, 18] on link at bounding box center [54, 25] width 79 height 22
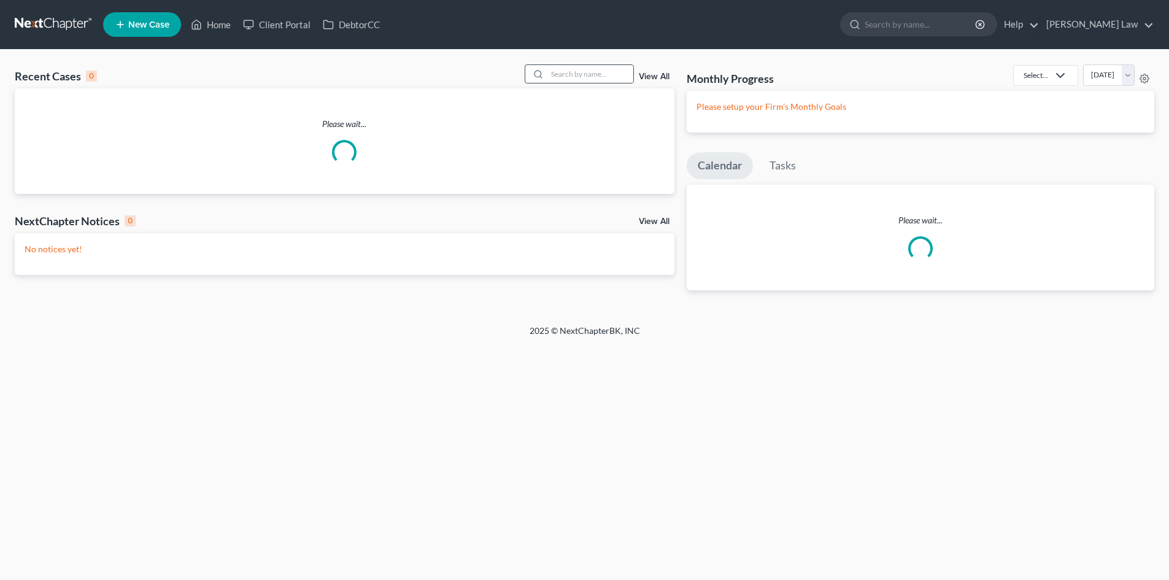
click at [538, 75] on icon at bounding box center [538, 74] width 10 height 10
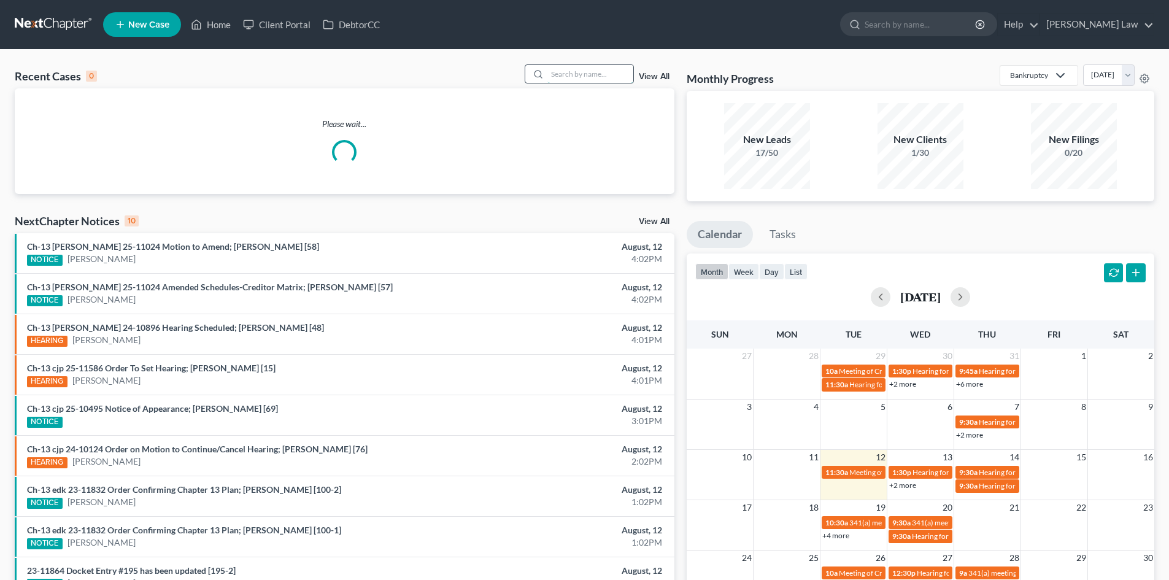
click at [549, 73] on input "search" at bounding box center [590, 74] width 86 height 18
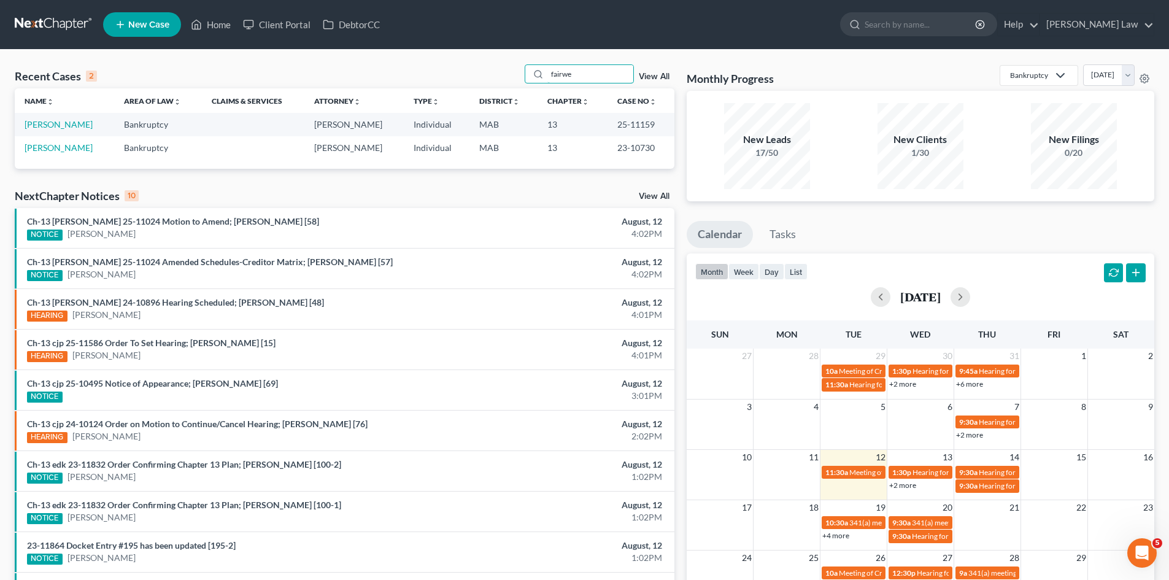
type input "fairwe"
click at [49, 122] on link "[PERSON_NAME]" at bounding box center [59, 124] width 68 height 10
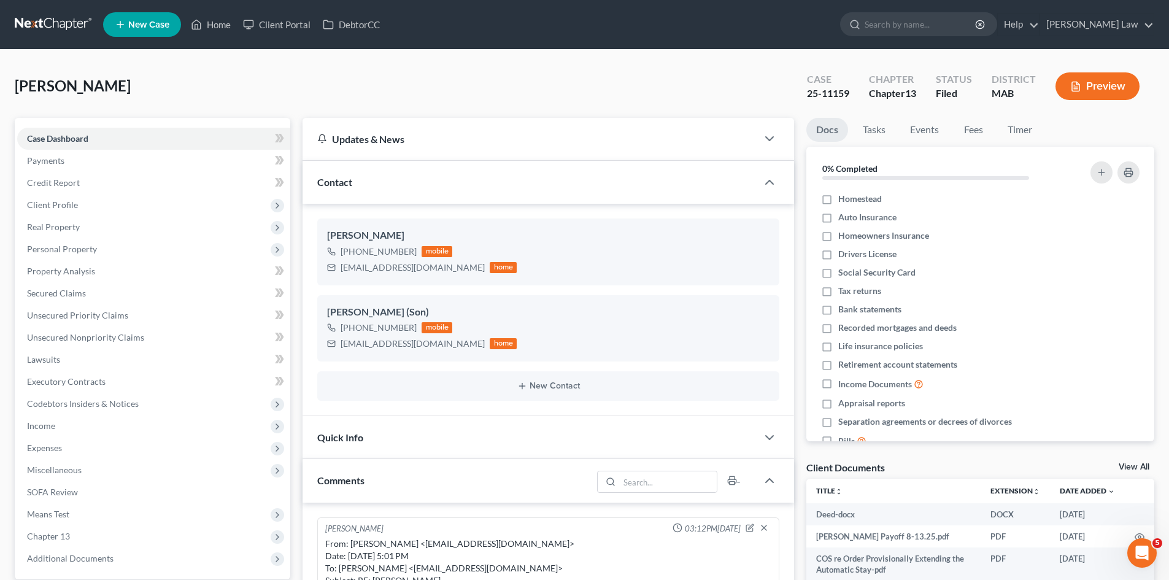
click at [1130, 465] on link "View All" at bounding box center [1134, 467] width 31 height 9
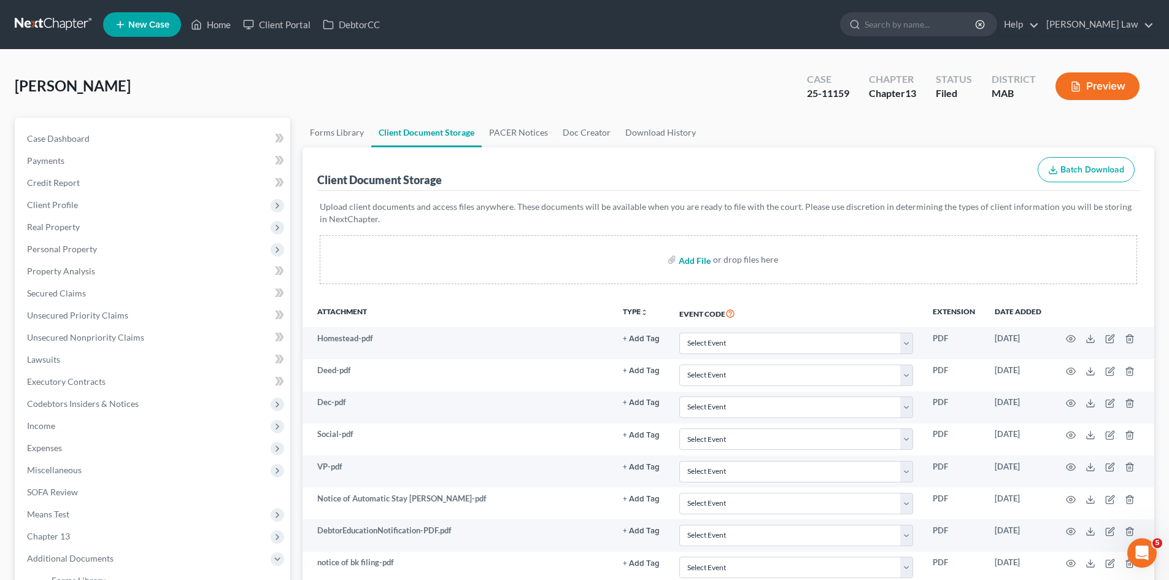
click at [703, 263] on input "file" at bounding box center [693, 260] width 29 height 22
type input "C:\fakepath\MichaelDL.jpg"
click at [69, 10] on nav "Home New Case Client Portal DebtorCC Benner Law mmanning@tbennerlaw.com My Acco…" at bounding box center [584, 24] width 1169 height 49
click at [25, 33] on link at bounding box center [54, 25] width 79 height 22
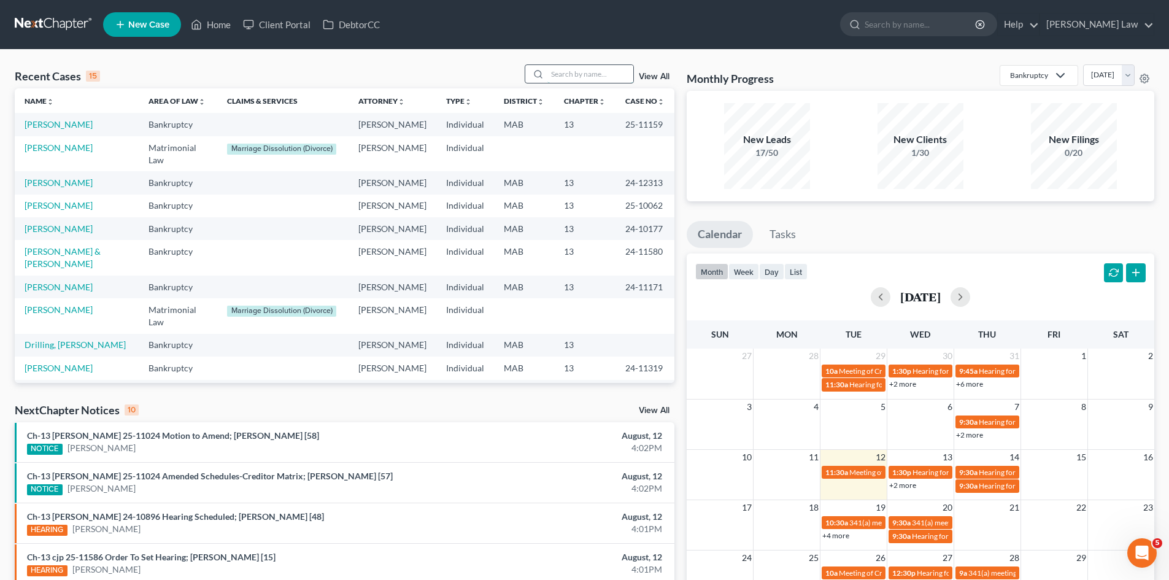
click at [603, 74] on input "search" at bounding box center [590, 74] width 86 height 18
type input "valent"
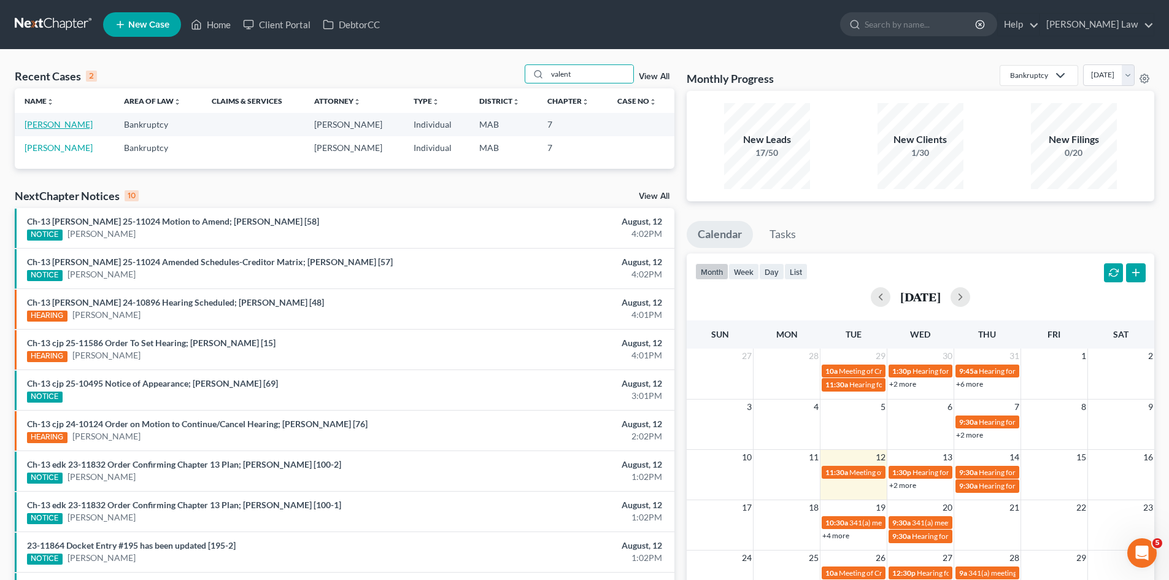
click at [56, 129] on link "[PERSON_NAME]" at bounding box center [59, 124] width 68 height 10
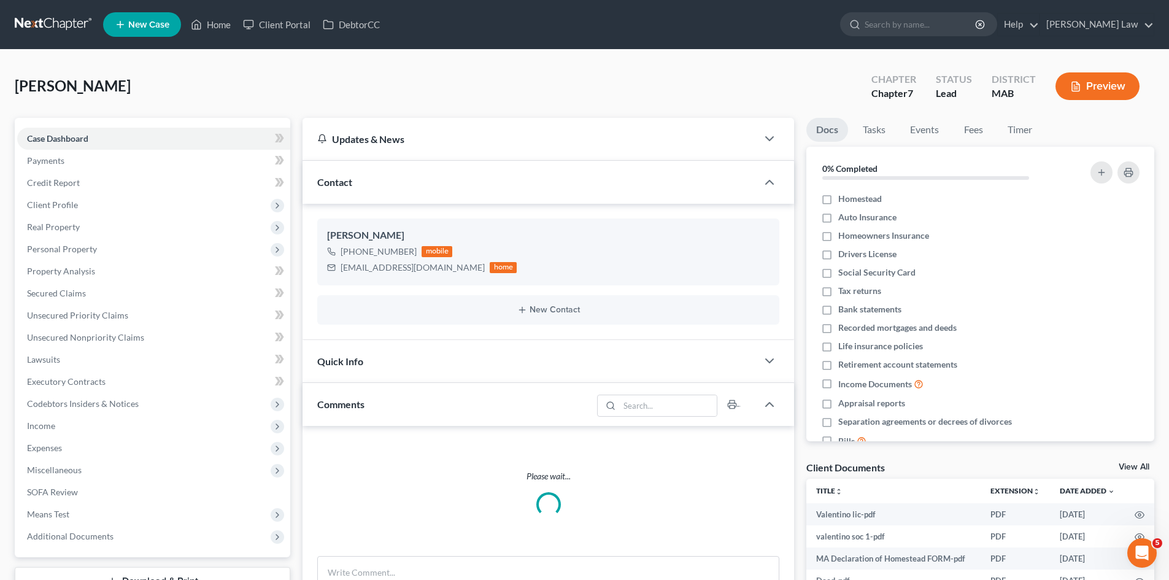
click at [1125, 466] on link "View All" at bounding box center [1134, 467] width 31 height 9
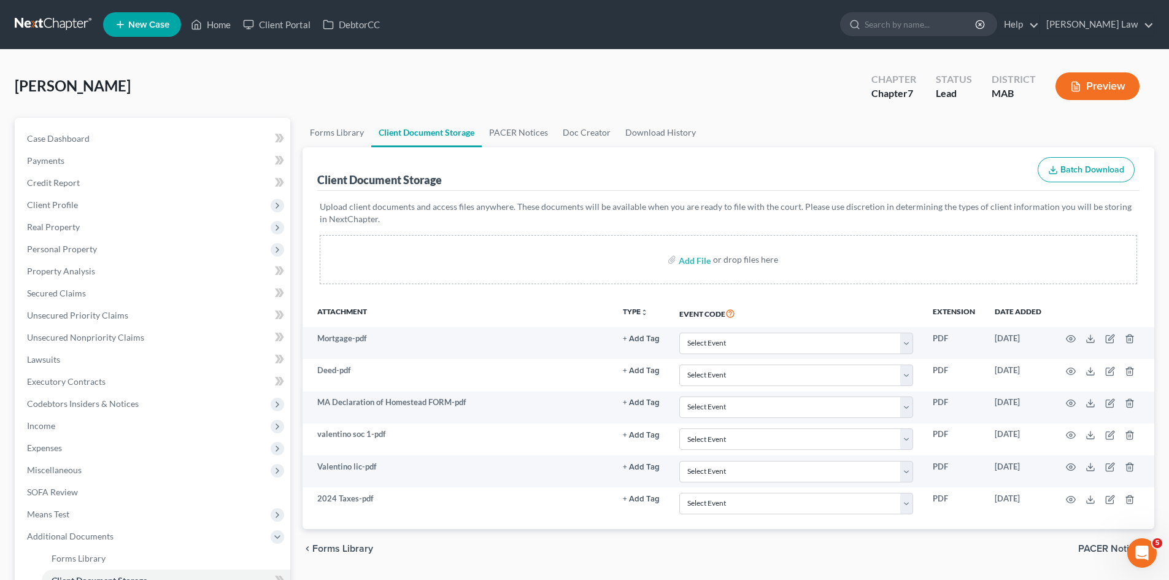
click at [56, 25] on link at bounding box center [54, 25] width 79 height 22
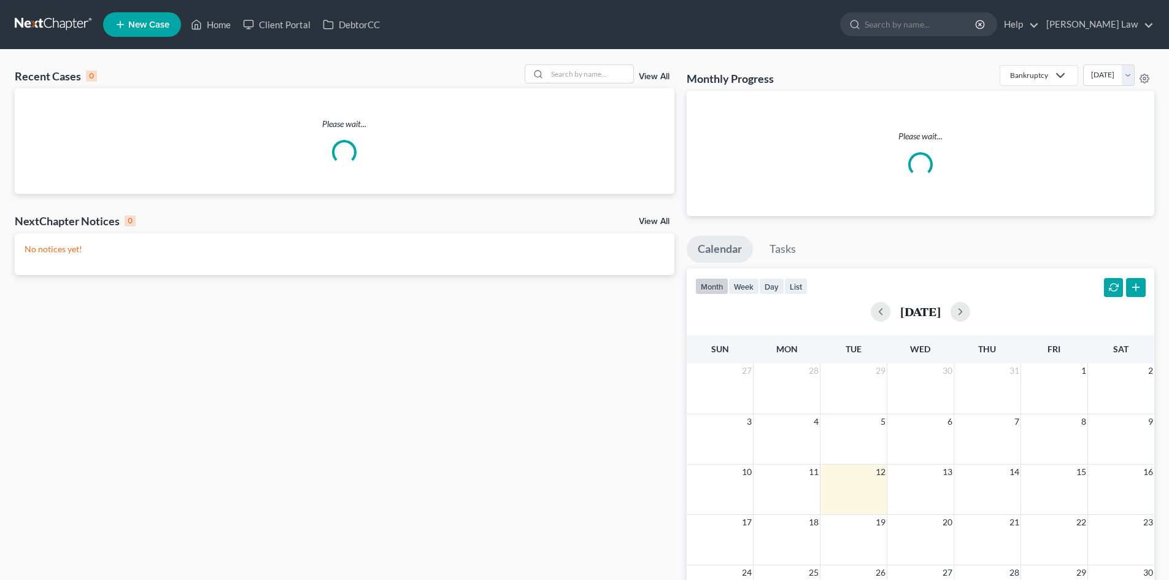
click at [592, 72] on input "search" at bounding box center [590, 74] width 86 height 18
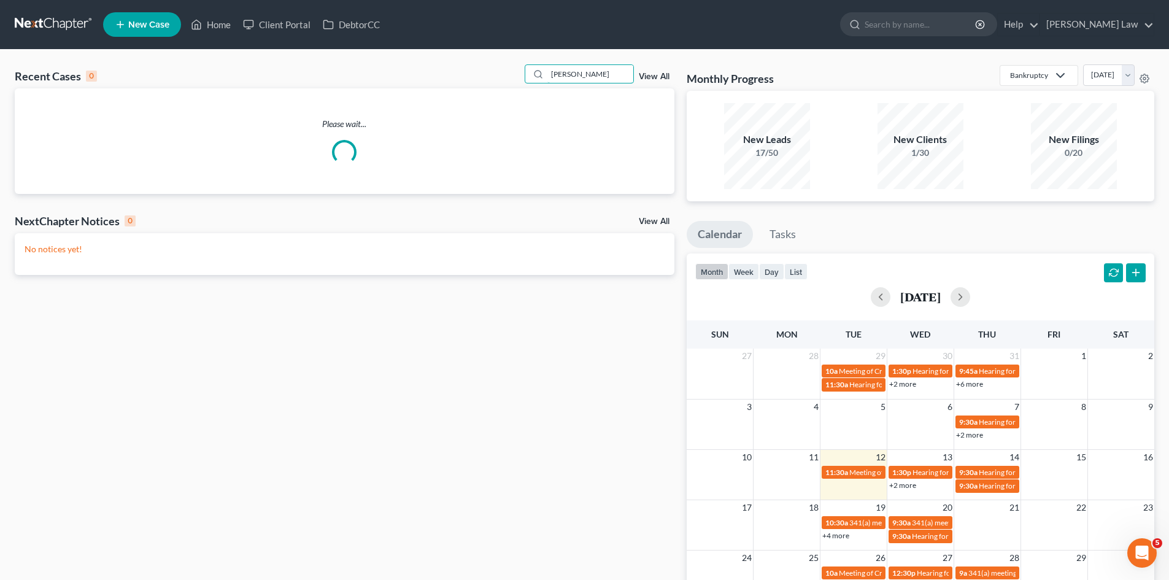
type input "[PERSON_NAME]"
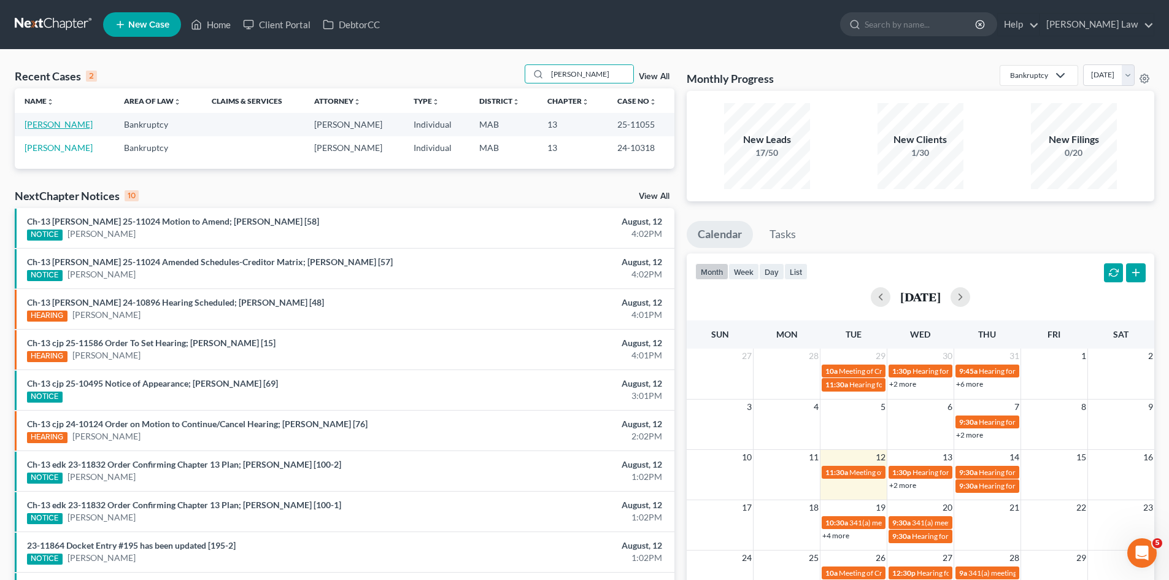
click at [63, 124] on link "[PERSON_NAME]" at bounding box center [59, 124] width 68 height 10
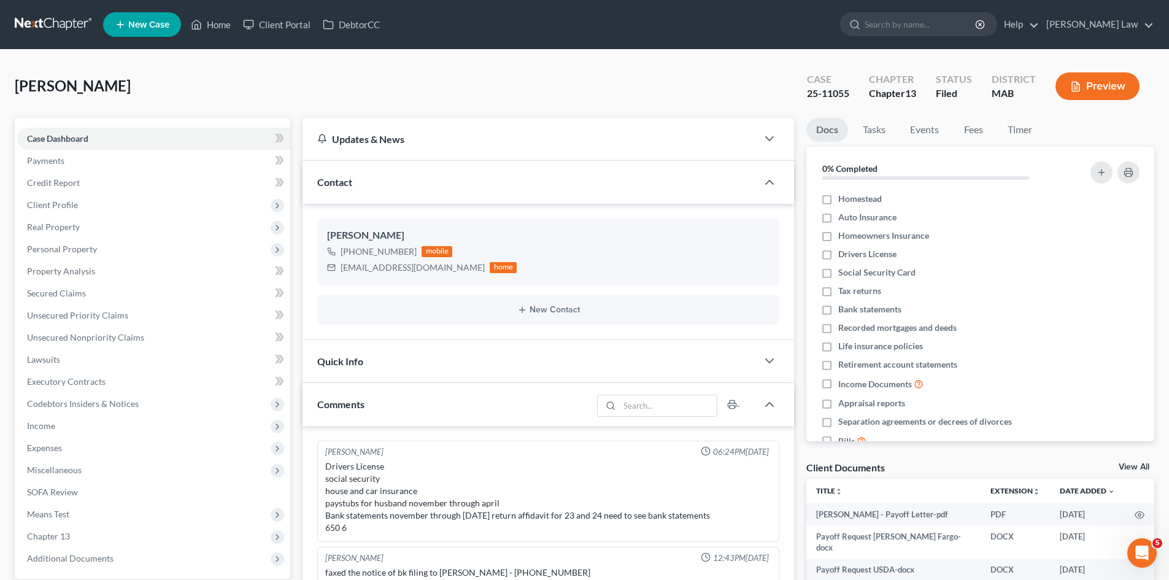
click at [1124, 459] on div "Docs Tasks Events Fees Timer 0% Completed Nothing here yet! Homestead Auto Insu…" at bounding box center [980, 517] width 360 height 799
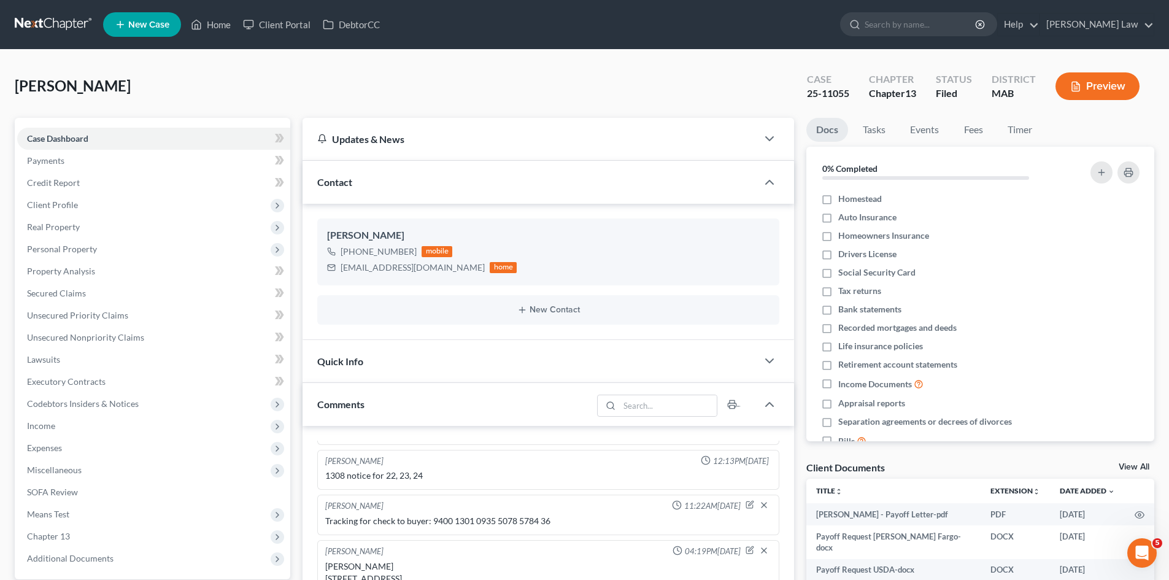
click at [1125, 460] on div "Docs Tasks Events Fees Timer 0% Completed Nothing here yet! Homestead Auto Insu…" at bounding box center [980, 517] width 360 height 799
click at [1132, 465] on link "View All" at bounding box center [1134, 467] width 31 height 9
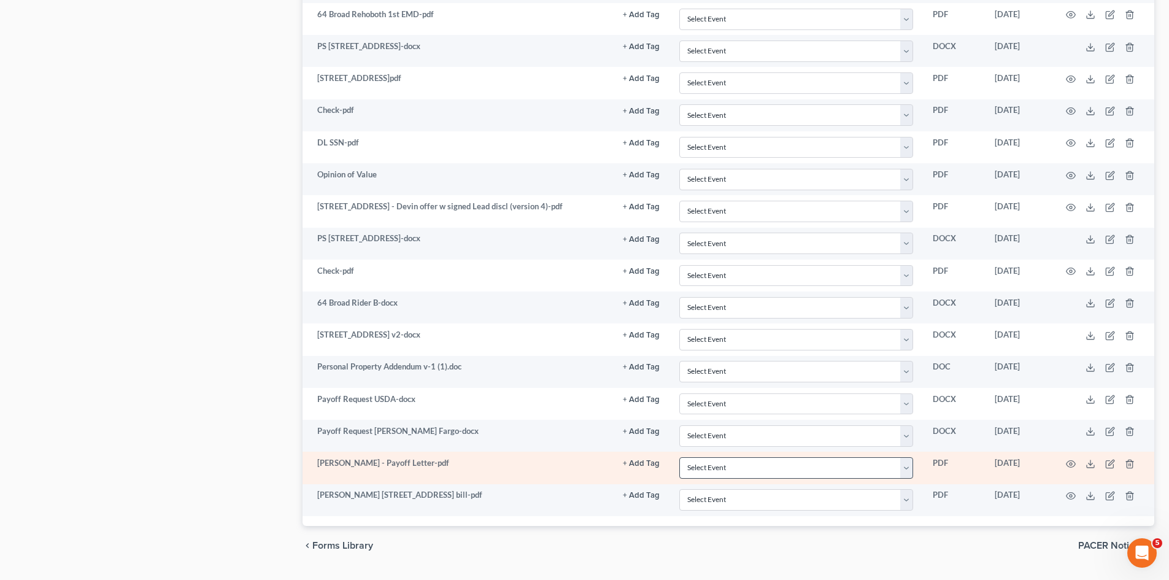
scroll to position [1000, 0]
